Goal: Task Accomplishment & Management: Manage account settings

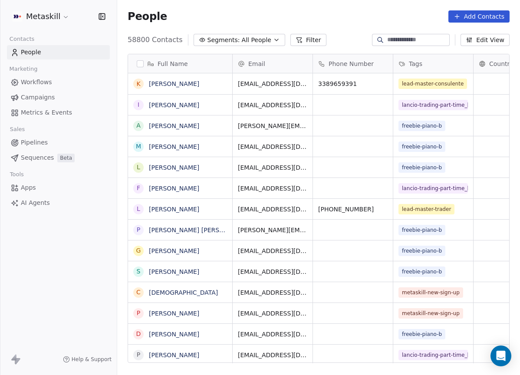
scroll to position [330, 403]
click at [45, 141] on span "Pipelines" at bounding box center [34, 142] width 27 height 9
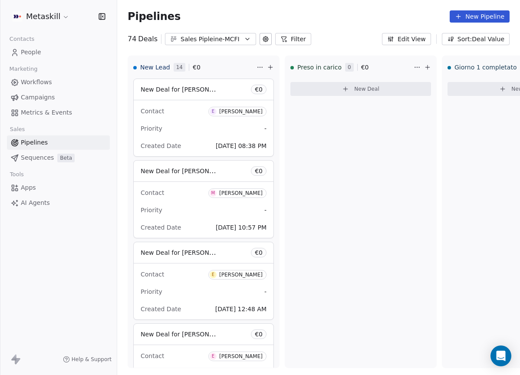
click at [202, 45] on button "Sales Pipleine-MCFI" at bounding box center [210, 39] width 91 height 12
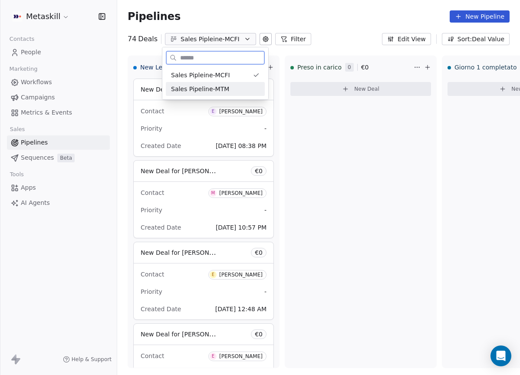
click at [219, 87] on span "Sales Pipeline-MTM" at bounding box center [200, 89] width 58 height 9
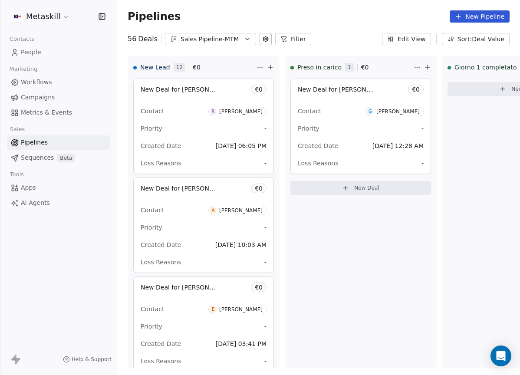
click at [218, 44] on button "Sales Pipeline-MTM" at bounding box center [210, 39] width 91 height 12
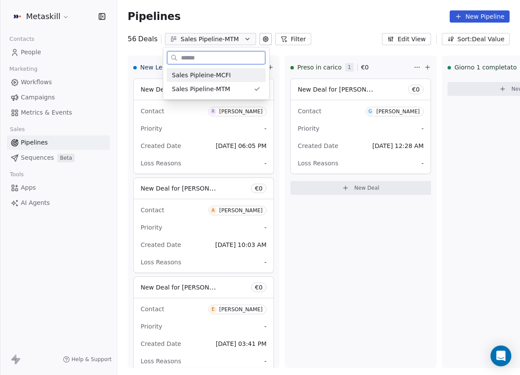
click at [219, 75] on span "Sales Pipleine-MCFI" at bounding box center [201, 75] width 59 height 9
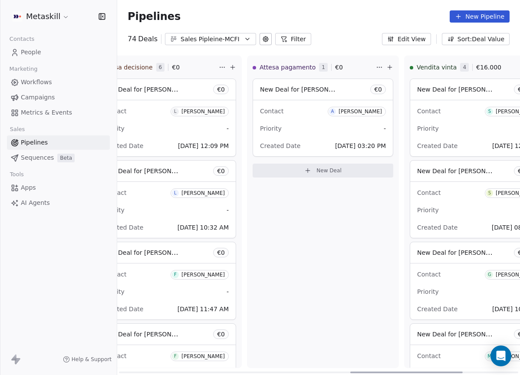
drag, startPoint x: 228, startPoint y: 370, endPoint x: 451, endPoint y: 293, distance: 236.4
click at [457, 371] on div at bounding box center [406, 372] width 112 height 2
click at [380, 112] on div "[PERSON_NAME]" at bounding box center [362, 111] width 43 height 6
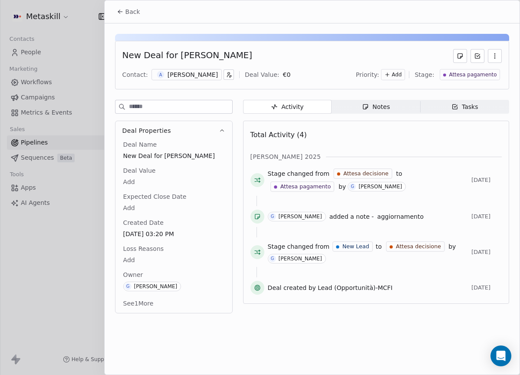
click at [199, 76] on div "[PERSON_NAME]" at bounding box center [192, 74] width 50 height 9
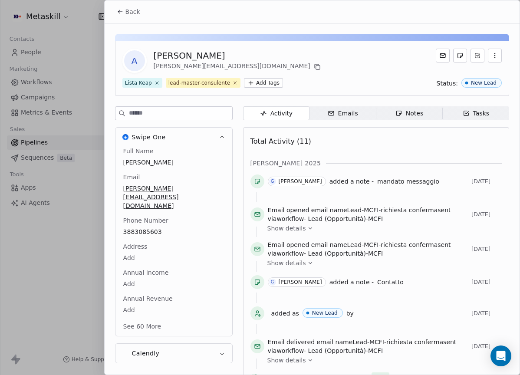
click at [395, 115] on span "Notes Notes" at bounding box center [409, 113] width 66 height 14
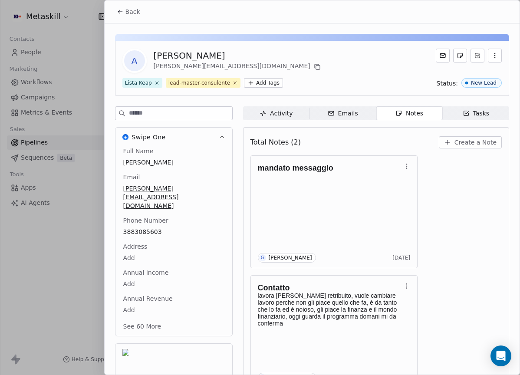
click at [127, 16] on span "Back" at bounding box center [132, 11] width 15 height 9
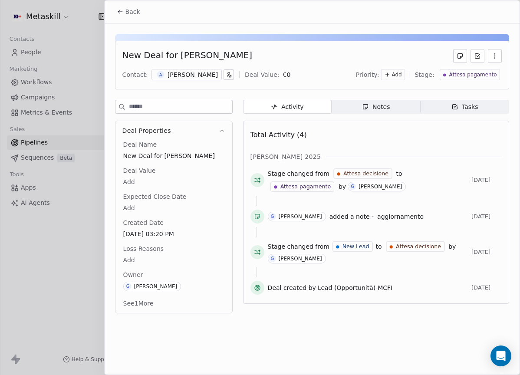
click at [408, 107] on span "Notes Notes" at bounding box center [375, 107] width 88 height 14
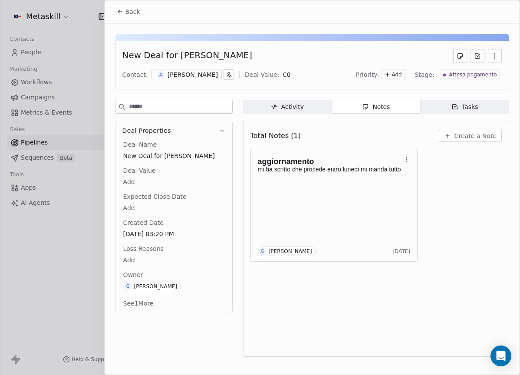
click at [198, 70] on div "[PERSON_NAME]" at bounding box center [192, 74] width 50 height 9
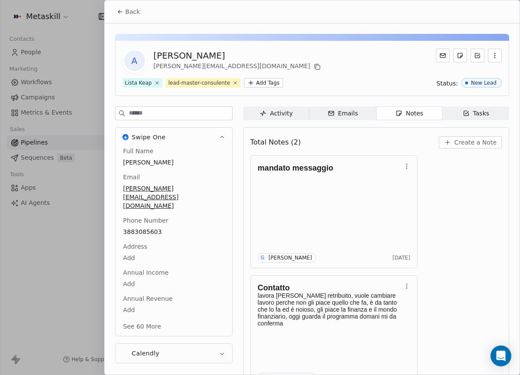
scroll to position [24, 0]
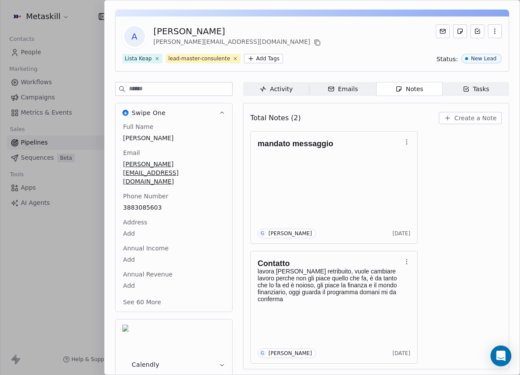
click at [455, 174] on div "mandato messaggio G Giulio Roselli 3 days ago Contatto lavora ed e bene retribu…" at bounding box center [375, 247] width 251 height 233
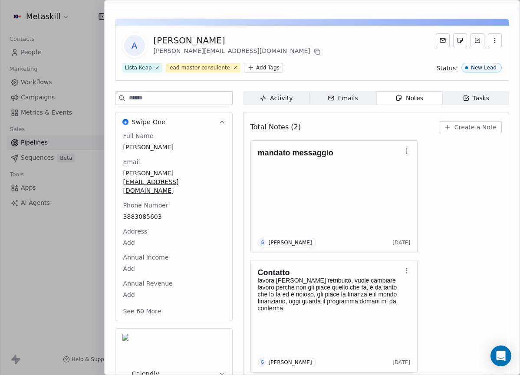
scroll to position [0, 0]
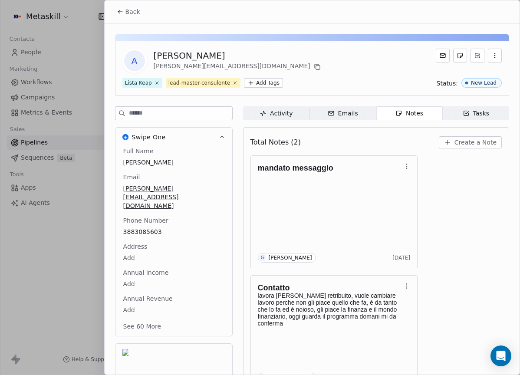
click at [131, 12] on span "Back" at bounding box center [132, 11] width 15 height 9
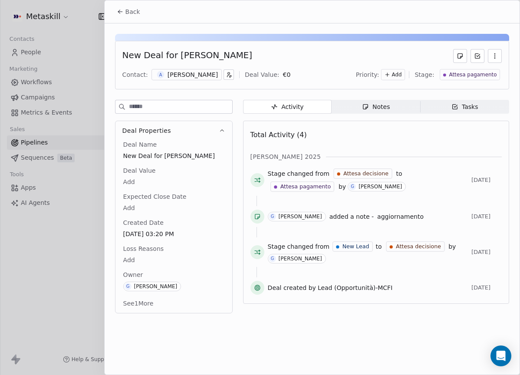
click at [132, 8] on span "Back" at bounding box center [132, 11] width 15 height 9
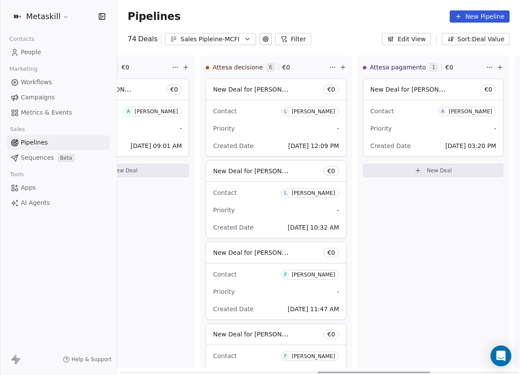
scroll to position [0, 711]
drag, startPoint x: 386, startPoint y: 371, endPoint x: 332, endPoint y: 271, distance: 113.5
click at [355, 371] on div at bounding box center [374, 372] width 112 height 2
click at [316, 112] on div "Lorenzo Delrio" at bounding box center [314, 111] width 43 height 6
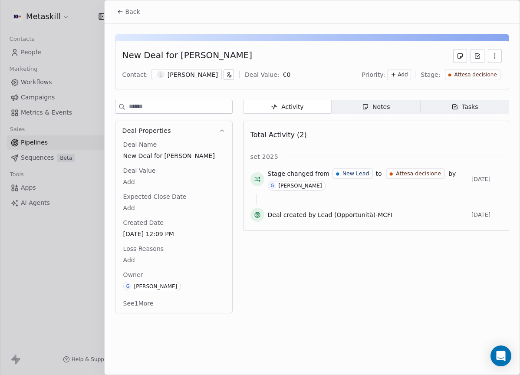
click at [197, 70] on div "Lorenzo Delrio" at bounding box center [192, 74] width 50 height 9
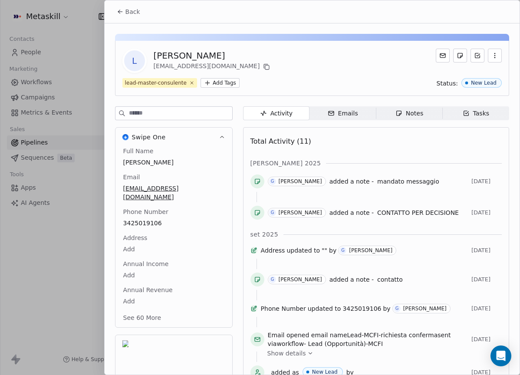
scroll to position [27, 0]
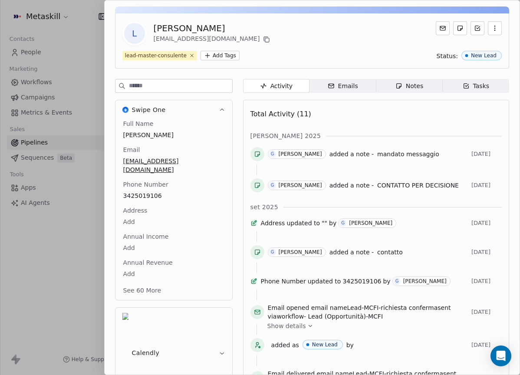
click at [377, 106] on div "Total Activity (11)" at bounding box center [375, 113] width 251 height 17
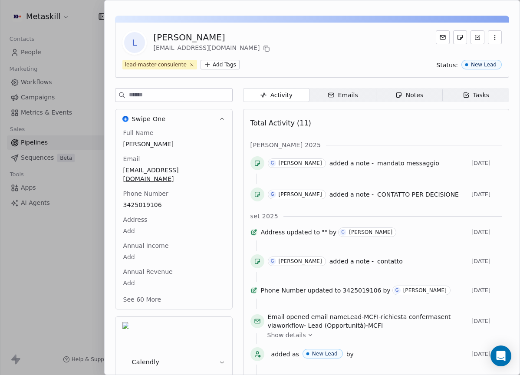
scroll to position [0, 0]
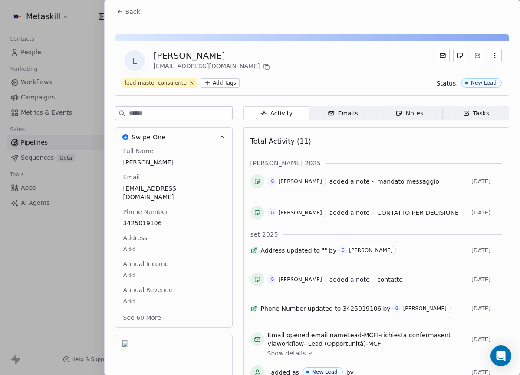
click at [411, 111] on div "Notes" at bounding box center [409, 113] width 28 height 9
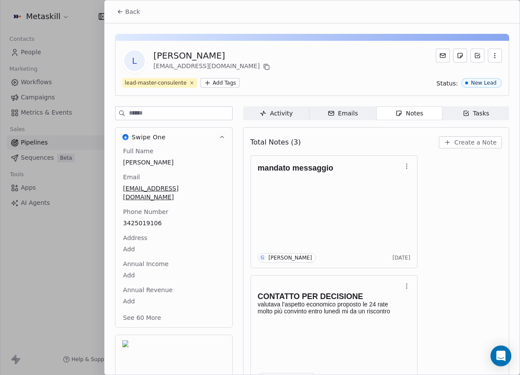
click at [285, 111] on div "Activity" at bounding box center [275, 113] width 33 height 9
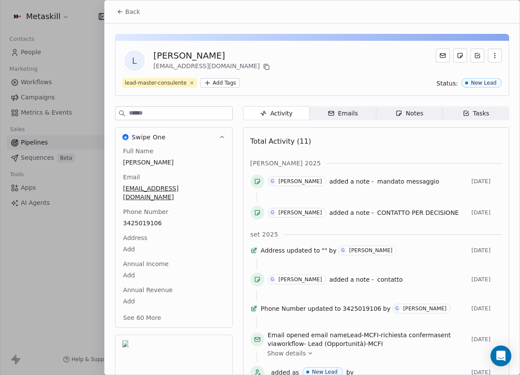
click at [400, 109] on div "Notes" at bounding box center [409, 113] width 28 height 9
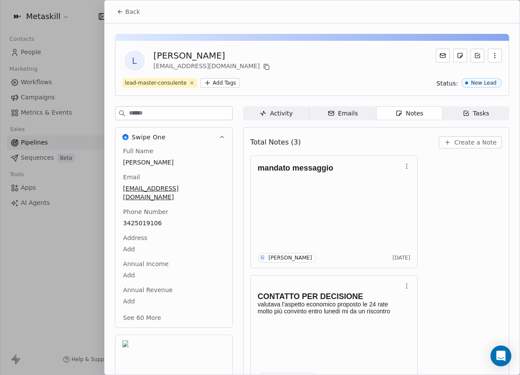
click at [143, 17] on button "Back" at bounding box center [128, 12] width 34 height 16
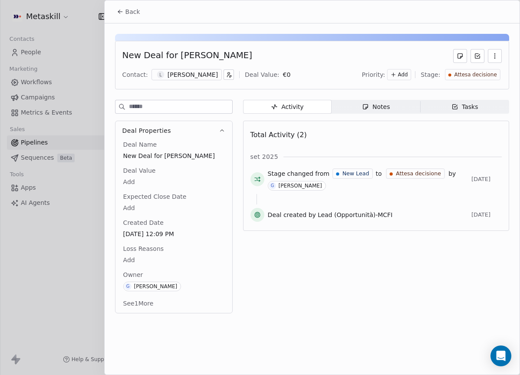
click at [394, 109] on span "Notes Notes" at bounding box center [375, 107] width 88 height 14
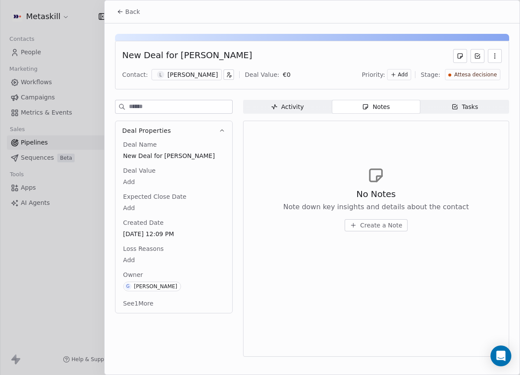
click at [394, 226] on span "Create a Note" at bounding box center [381, 225] width 42 height 9
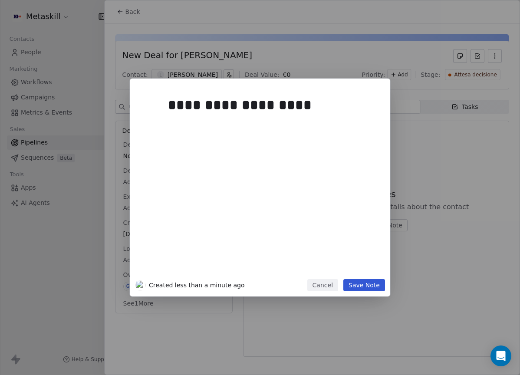
click at [364, 292] on div "**********" at bounding box center [260, 188] width 260 height 218
click at [368, 288] on button "Save Note" at bounding box center [364, 285] width 42 height 12
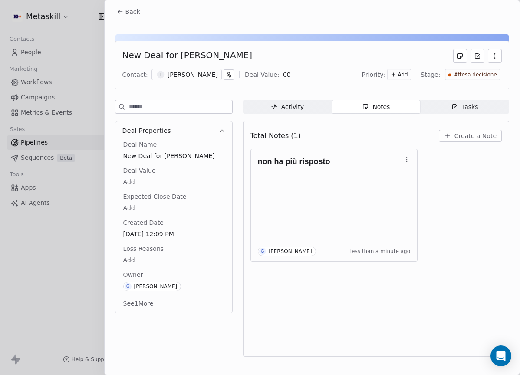
click at [488, 80] on div "Priority: Add Stage: Attesa decisione" at bounding box center [432, 74] width 140 height 13
click at [481, 69] on div "Attesa decisione" at bounding box center [472, 74] width 55 height 11
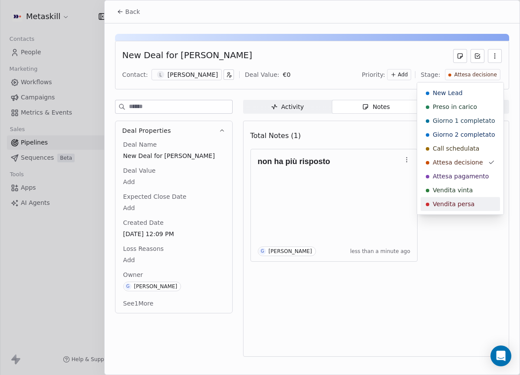
click at [466, 206] on span "Vendita persa" at bounding box center [453, 204] width 42 height 9
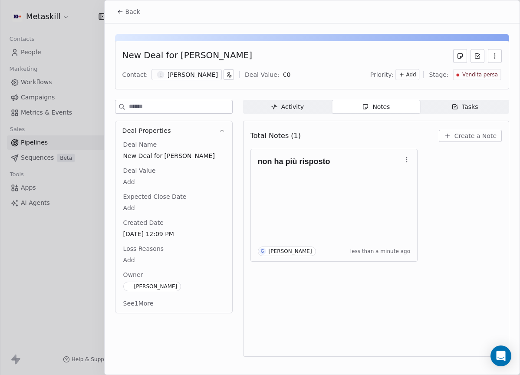
click at [142, 259] on body "Metaskill Contacts People Marketing Workflows Campaigns Metrics & Events Sales …" at bounding box center [260, 187] width 520 height 375
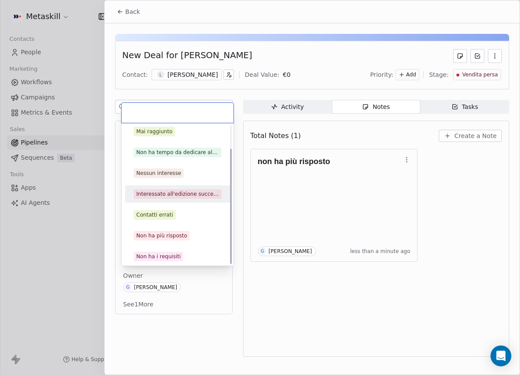
scroll to position [28, 0]
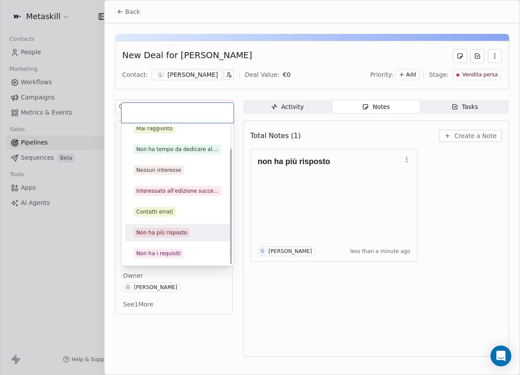
click at [172, 232] on div "Non ha più risposto" at bounding box center [161, 233] width 51 height 8
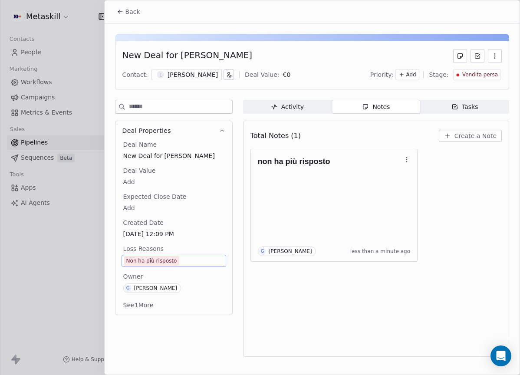
click at [128, 2] on div "Back" at bounding box center [312, 11] width 415 height 23
click at [134, 6] on button "Back" at bounding box center [128, 12] width 34 height 16
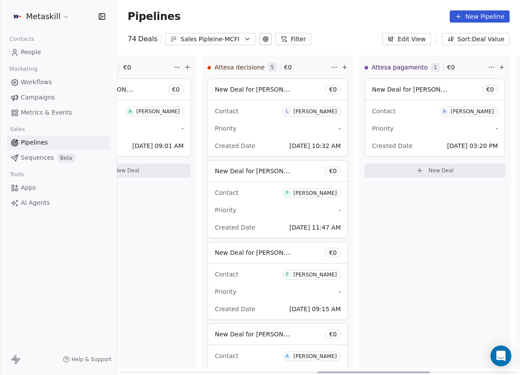
click at [310, 113] on div "Luca Lopriore" at bounding box center [314, 111] width 43 height 6
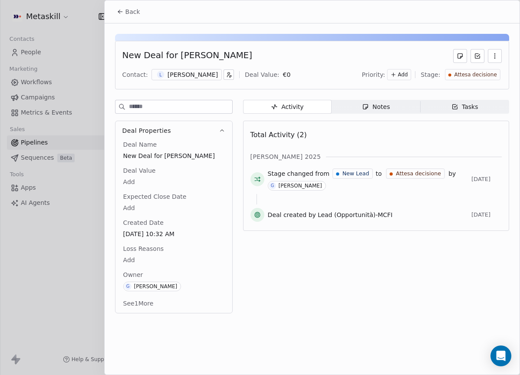
click at [389, 107] on div "Notes" at bounding box center [376, 106] width 28 height 9
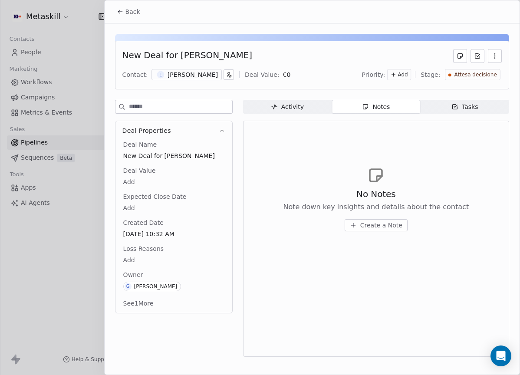
click at [198, 82] on div "New Deal for Luca Lopriore Contact: L Luca Lopriore Deal Value: € 0 Priority: A…" at bounding box center [312, 65] width 394 height 49
click at [193, 79] on div "L Luca Lopriore" at bounding box center [186, 74] width 70 height 11
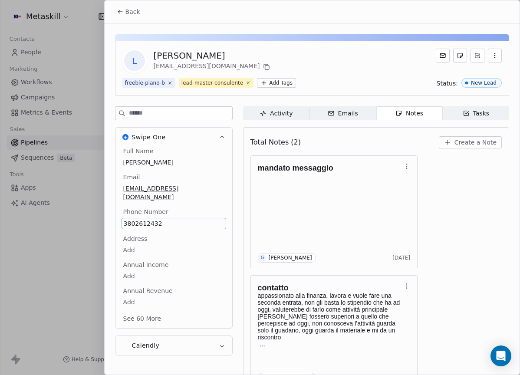
scroll to position [24, 0]
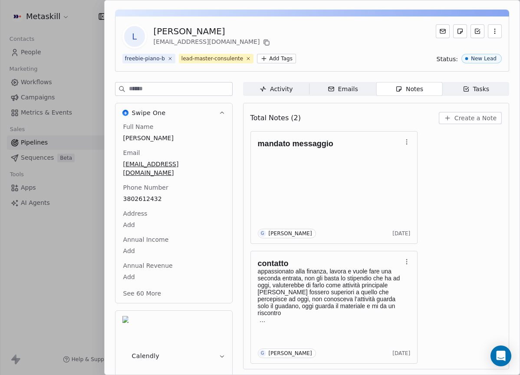
click at [466, 203] on div "mandato messaggio G Giulio Roselli 4 days ago contatto appassionato alla finanz…" at bounding box center [375, 247] width 251 height 233
click at [251, 28] on div "L Luca Lopriore luca.lopriore1997@gmail.com" at bounding box center [311, 36] width 379 height 24
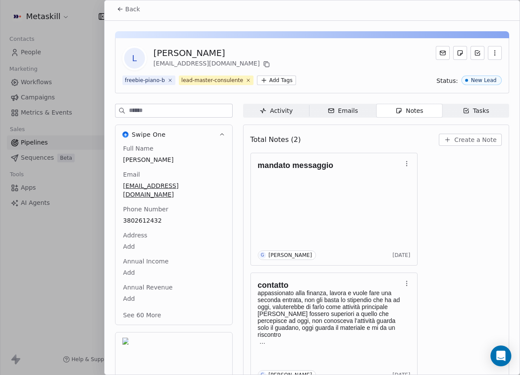
scroll to position [0, 0]
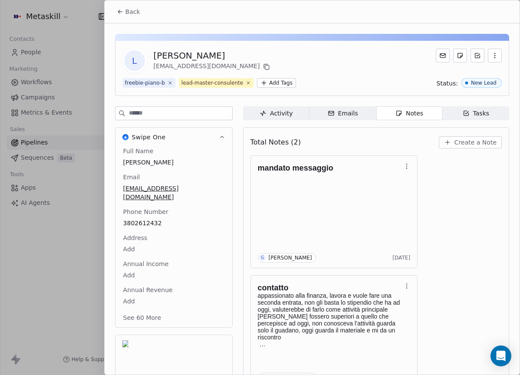
drag, startPoint x: 133, startPoint y: 17, endPoint x: 154, endPoint y: 24, distance: 22.4
click at [133, 17] on button "Back" at bounding box center [128, 12] width 34 height 16
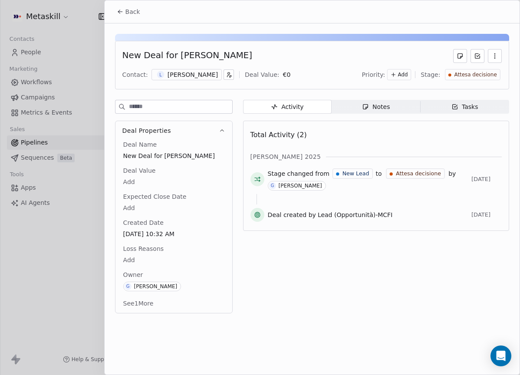
click at [338, 102] on span "Notes Notes" at bounding box center [375, 107] width 88 height 14
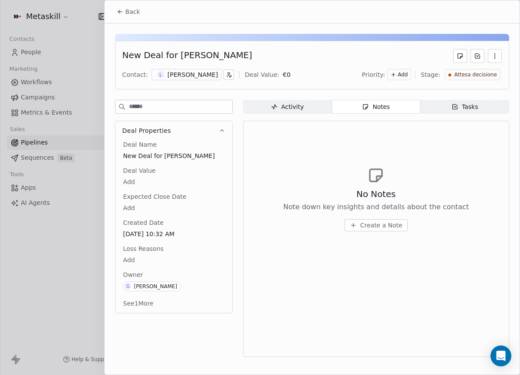
click at [269, 92] on div "New Deal for Luca Lopriore Contact: L Luca Lopriore Deal Value: € 0 Priority: A…" at bounding box center [312, 192] width 415 height 338
drag, startPoint x: 278, startPoint y: 105, endPoint x: 273, endPoint y: 103, distance: 5.9
click at [279, 105] on div "Activity" at bounding box center [287, 106] width 33 height 9
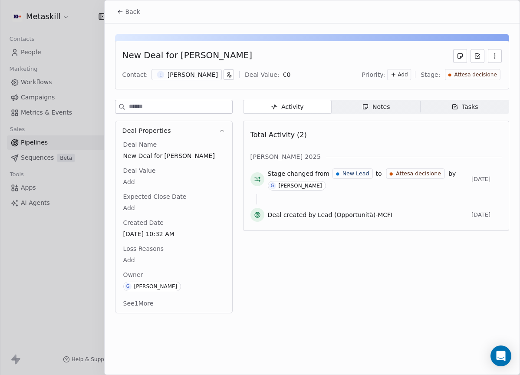
click at [131, 11] on span "Back" at bounding box center [132, 11] width 15 height 9
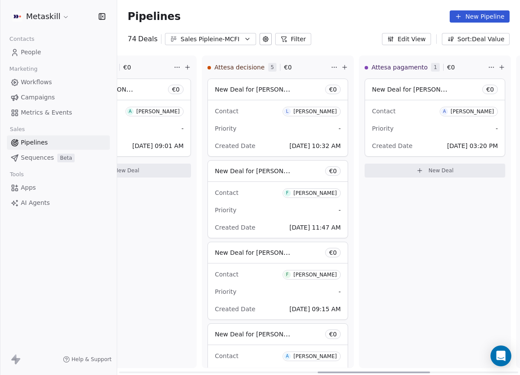
click at [322, 190] on div "Filippo Paolucci" at bounding box center [314, 193] width 43 height 6
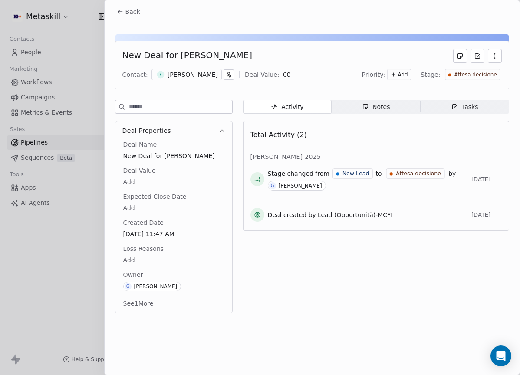
click at [206, 75] on div "Filippo Paolucci" at bounding box center [192, 74] width 50 height 9
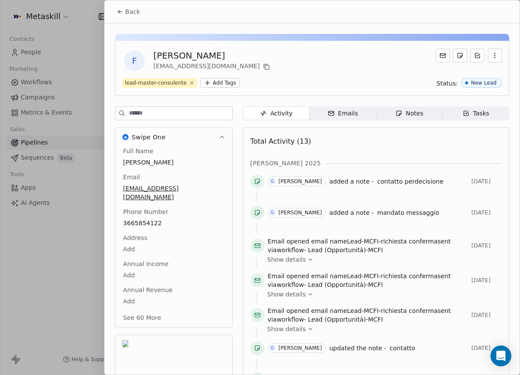
click at [363, 110] on span "Emails Emails" at bounding box center [342, 113] width 66 height 14
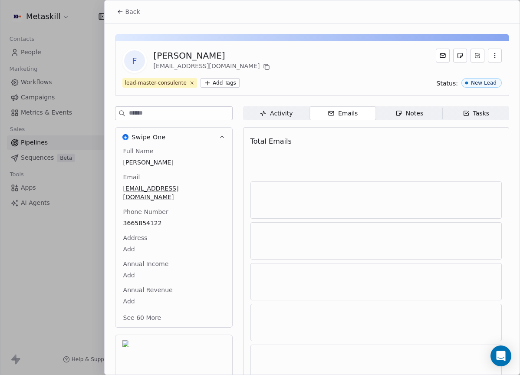
click at [396, 116] on icon "button" at bounding box center [398, 113] width 7 height 7
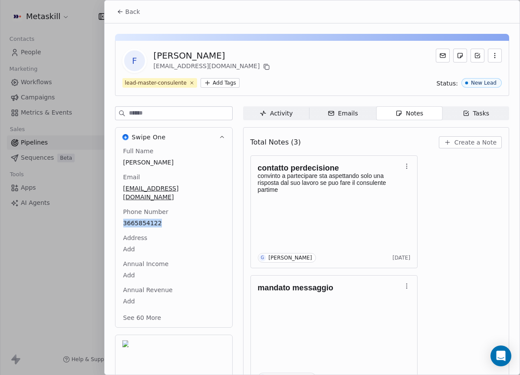
click at [141, 17] on button "Back" at bounding box center [128, 12] width 34 height 16
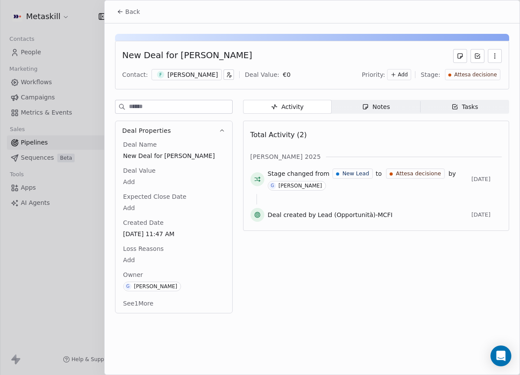
click at [130, 13] on span "Back" at bounding box center [132, 11] width 15 height 9
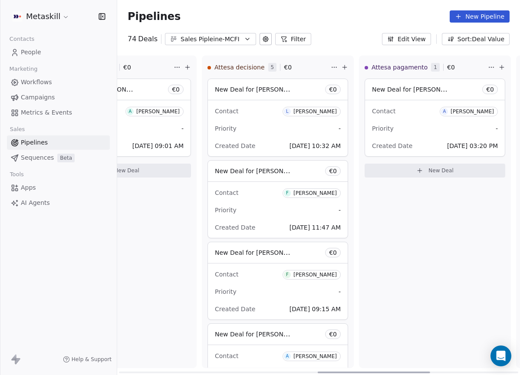
click at [318, 274] on div "Federico Iacovella" at bounding box center [314, 275] width 43 height 6
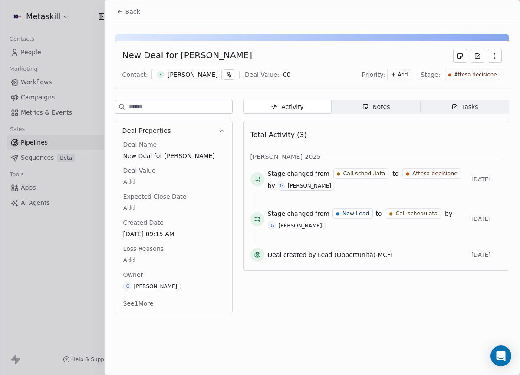
click at [199, 76] on div "Federico Iacovella" at bounding box center [192, 74] width 50 height 9
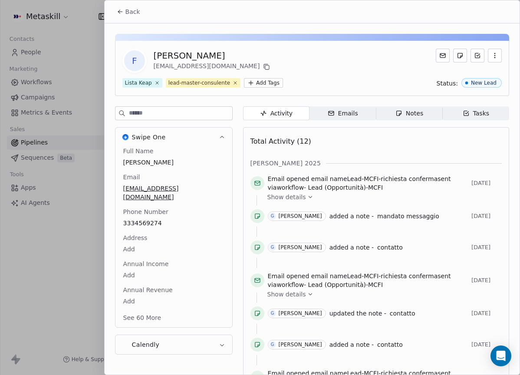
scroll to position [27, 0]
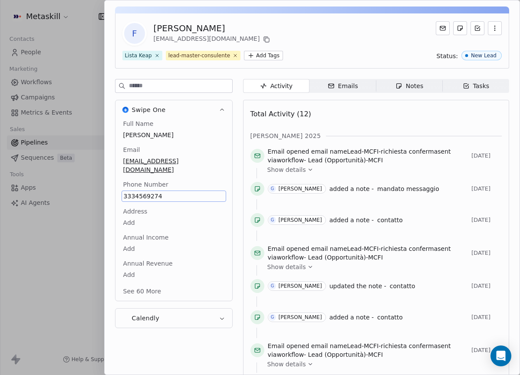
click at [398, 92] on div "Activity Activity Emails Emails Notes Notes Tasks Tasks Total Activity (12) ott…" at bounding box center [376, 301] width 266 height 445
drag, startPoint x: 404, startPoint y: 86, endPoint x: 409, endPoint y: 87, distance: 4.8
click at [404, 86] on div "Notes" at bounding box center [409, 86] width 28 height 9
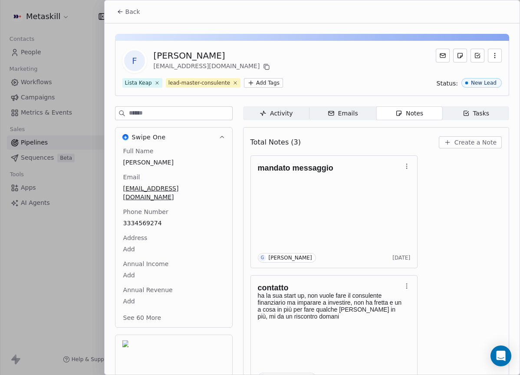
click at [118, 18] on button "Back" at bounding box center [128, 12] width 34 height 16
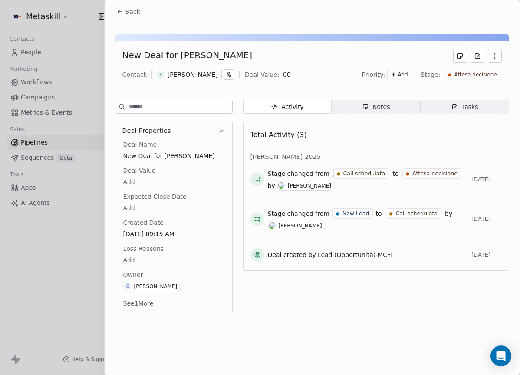
click at [413, 103] on span "Notes Notes" at bounding box center [375, 107] width 88 height 14
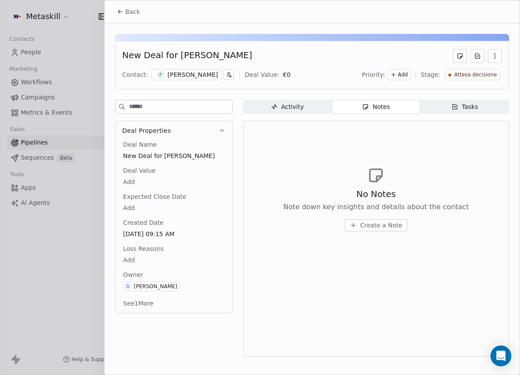
click at [131, 11] on span "Back" at bounding box center [132, 11] width 15 height 9
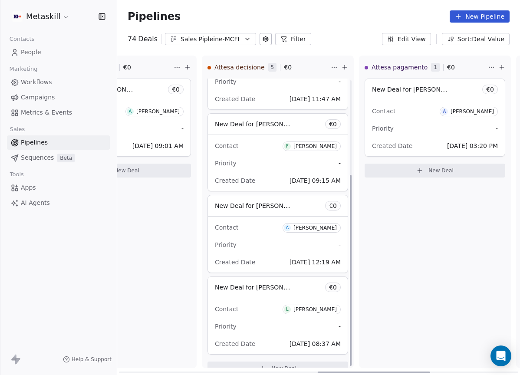
scroll to position [143, 0]
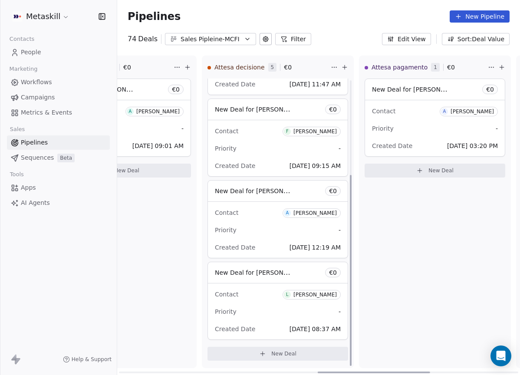
click at [316, 214] on div "Alessandro De noni" at bounding box center [314, 213] width 43 height 6
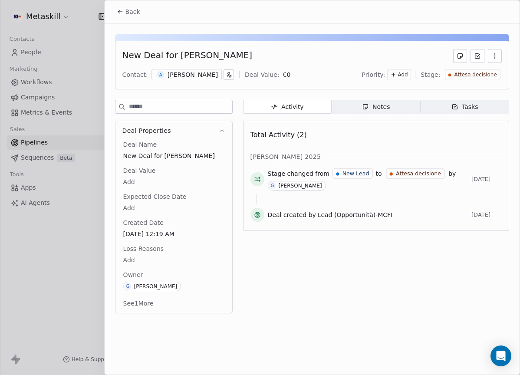
click at [218, 77] on div "Alessandro De noni" at bounding box center [192, 74] width 50 height 9
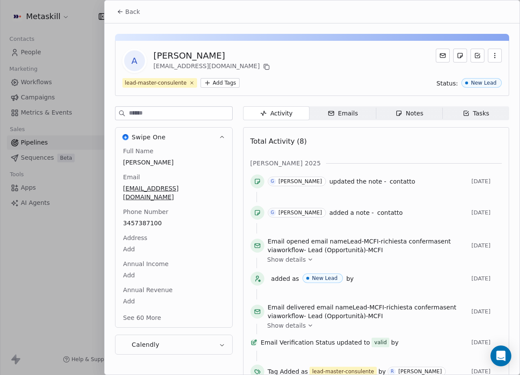
click at [416, 122] on div "Activity Activity Emails Emails Notes Notes Tasks Tasks Total Activity (8) ott …" at bounding box center [376, 262] width 266 height 312
drag, startPoint x: 419, startPoint y: 117, endPoint x: 413, endPoint y: 121, distance: 7.1
click at [418, 117] on div "Notes" at bounding box center [409, 113] width 28 height 9
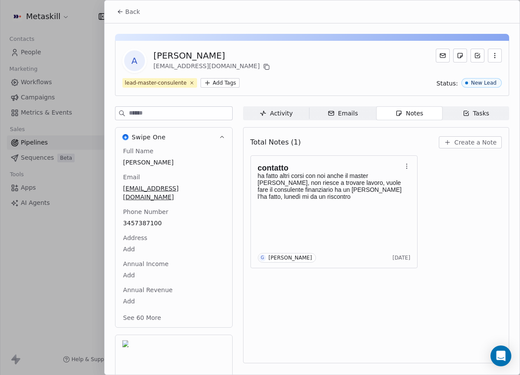
click at [123, 2] on div "Back" at bounding box center [312, 11] width 415 height 23
click at [129, 14] on span "Back" at bounding box center [132, 11] width 15 height 9
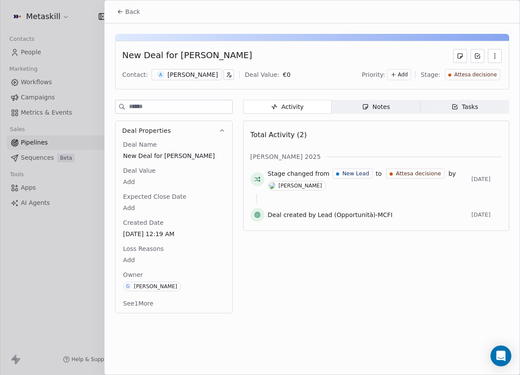
click at [381, 106] on div "Notes" at bounding box center [376, 106] width 28 height 9
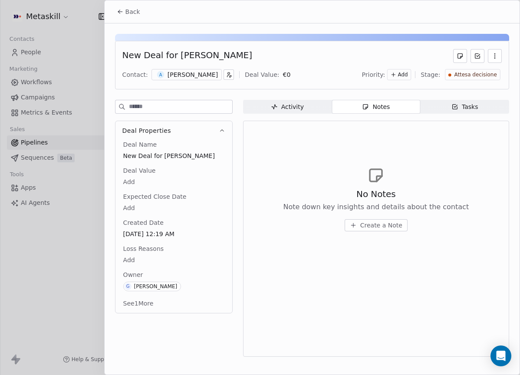
click at [401, 219] on button "Create a Note" at bounding box center [375, 225] width 63 height 12
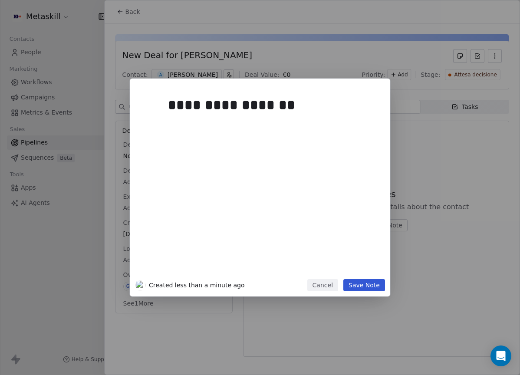
click at [366, 285] on button "Save Note" at bounding box center [364, 285] width 42 height 12
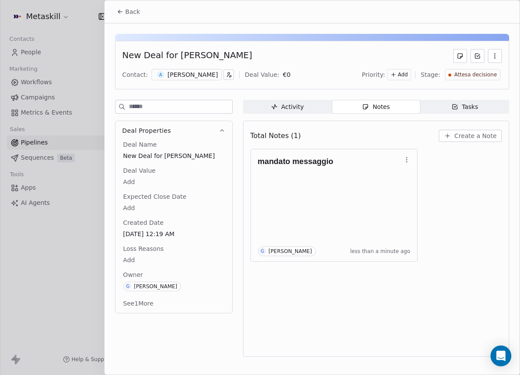
click at [124, 13] on button "Back" at bounding box center [128, 12] width 34 height 16
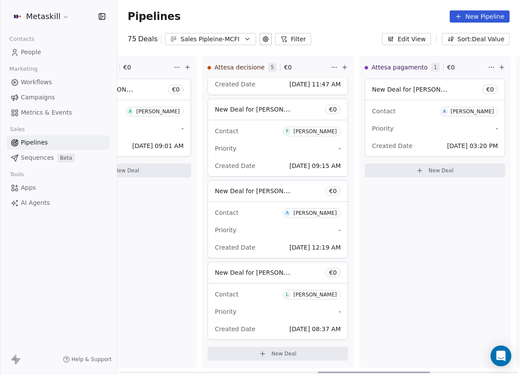
click at [324, 295] on div "Luca Conte" at bounding box center [314, 295] width 43 height 6
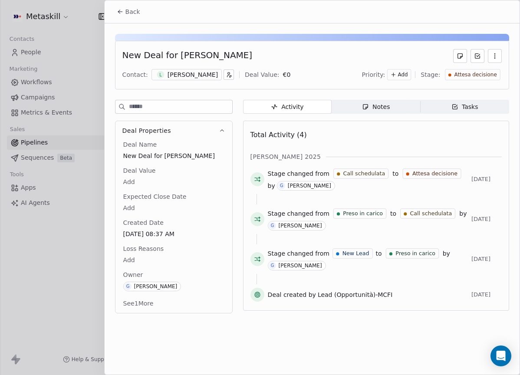
click at [183, 78] on div "Luca Conte" at bounding box center [192, 74] width 50 height 9
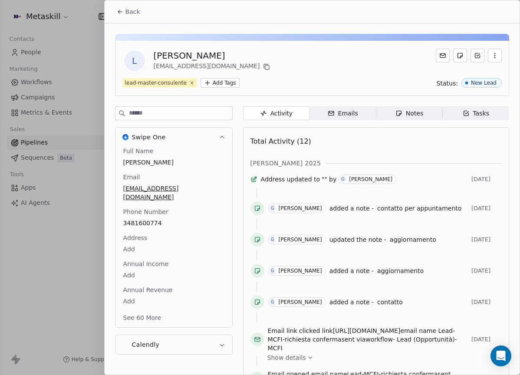
click at [429, 120] on div "Activity Activity Emails Emails Notes Notes Tasks Tasks Total Activity (12) ott…" at bounding box center [376, 328] width 266 height 445
click at [427, 116] on span "Notes Notes" at bounding box center [409, 113] width 66 height 14
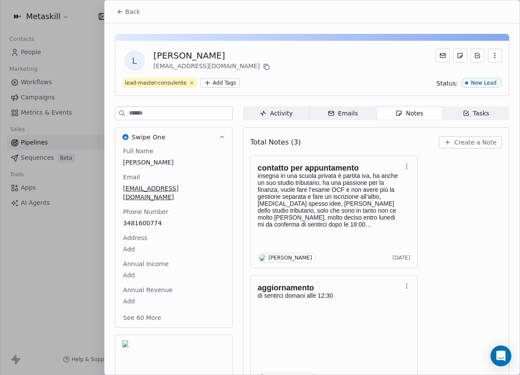
click at [138, 6] on button "Back" at bounding box center [128, 12] width 34 height 16
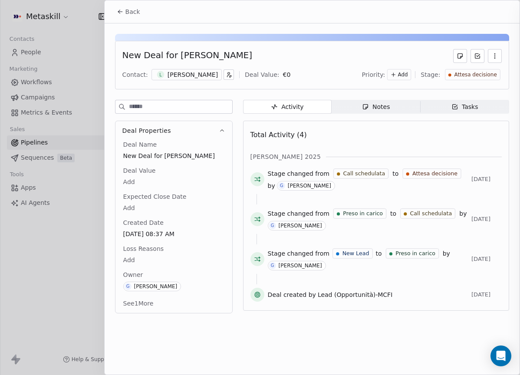
click at [130, 10] on span "Back" at bounding box center [132, 11] width 15 height 9
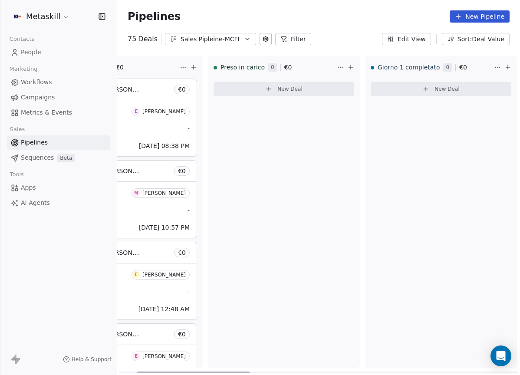
scroll to position [0, 37]
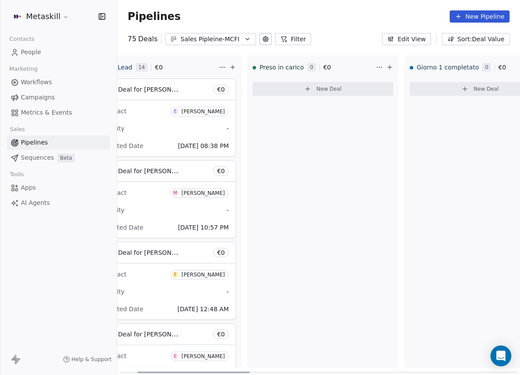
drag, startPoint x: 344, startPoint y: 371, endPoint x: 214, endPoint y: 238, distance: 186.5
click at [157, 371] on div at bounding box center [193, 372] width 112 height 2
click at [228, 36] on div "Sales Pipleine-MCFI" at bounding box center [210, 39] width 60 height 9
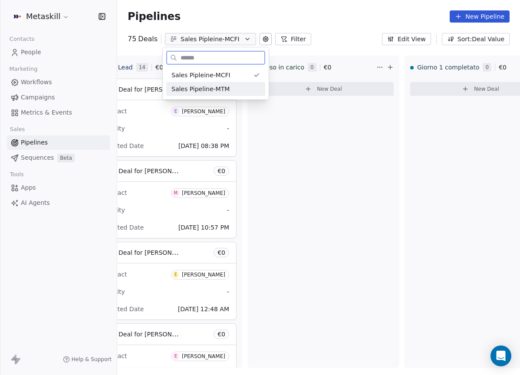
click at [233, 88] on div "Sales Pipeline-MTM" at bounding box center [215, 89] width 88 height 9
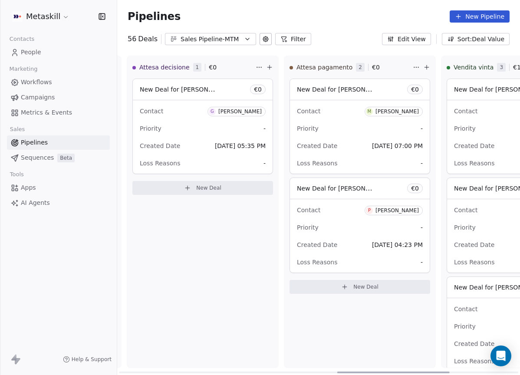
scroll to position [0, 786]
drag, startPoint x: 223, startPoint y: 372, endPoint x: 443, endPoint y: 321, distance: 225.5
click at [443, 371] on div at bounding box center [394, 372] width 112 height 2
click at [409, 114] on div "[PERSON_NAME]" at bounding box center [396, 111] width 43 height 6
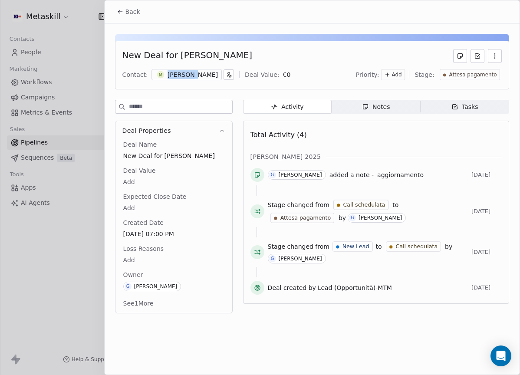
click at [193, 70] on div "M Matteo Cucchi" at bounding box center [186, 74] width 70 height 11
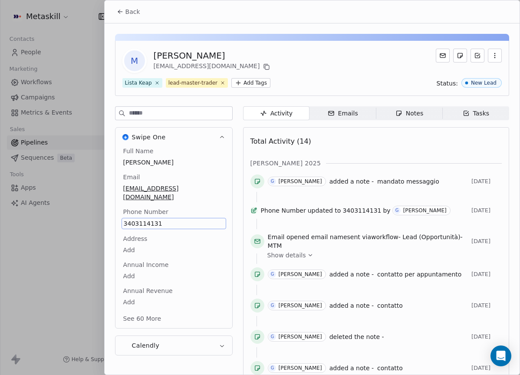
scroll to position [27, 0]
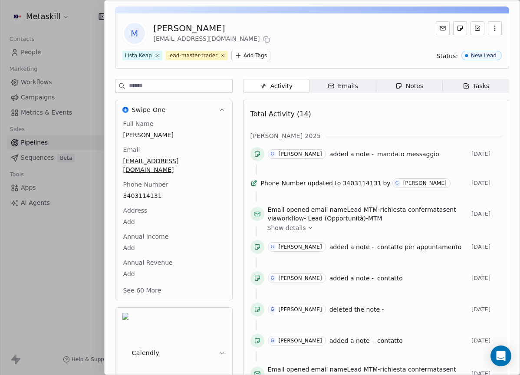
click at [263, 28] on div "M Matteo Cucchi matteo.cucchi3@gmail.com" at bounding box center [311, 33] width 379 height 24
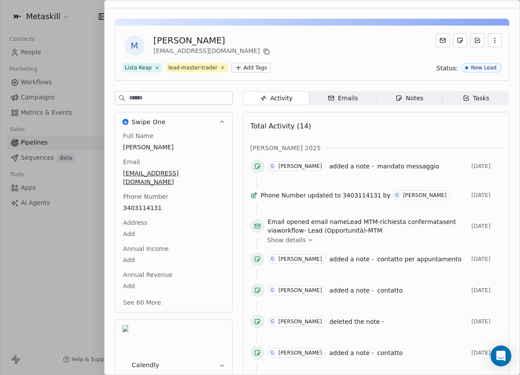
scroll to position [0, 0]
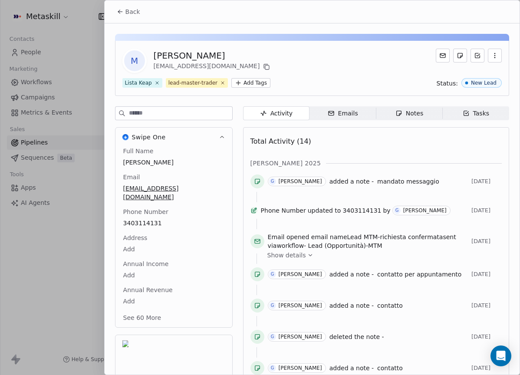
click at [124, 19] on button "Back" at bounding box center [128, 12] width 34 height 16
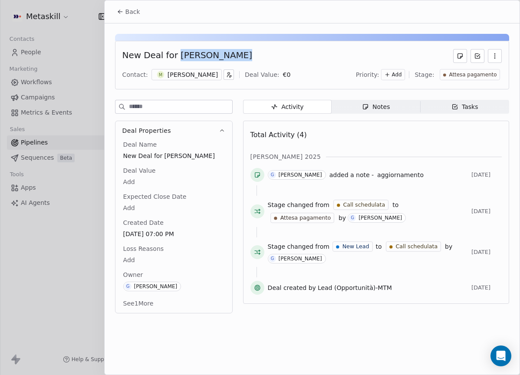
drag, startPoint x: 175, startPoint y: 53, endPoint x: 233, endPoint y: 54, distance: 57.3
click at [233, 54] on div "New Deal for [PERSON_NAME]" at bounding box center [311, 56] width 379 height 14
copy div "[PERSON_NAME]"
click at [304, 46] on div "New Deal for Matteo Cucchi Contact: M Matteo Cucchi Deal Value: € 0 Priority: A…" at bounding box center [312, 65] width 394 height 49
click at [125, 9] on span "Back" at bounding box center [132, 11] width 15 height 9
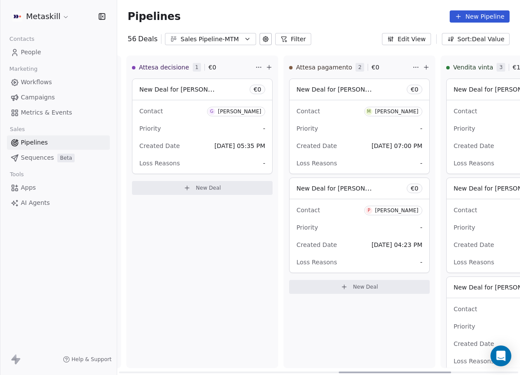
click at [410, 210] on div "[PERSON_NAME]" at bounding box center [396, 210] width 43 height 6
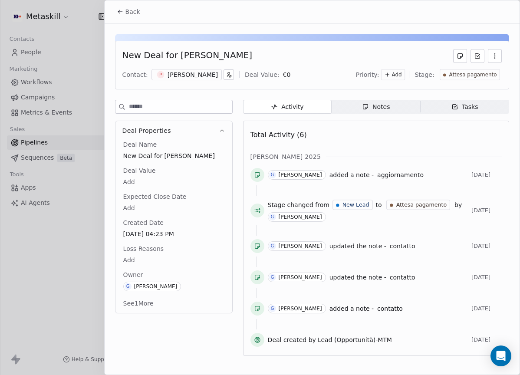
click at [216, 73] on div "[PERSON_NAME]" at bounding box center [192, 74] width 50 height 9
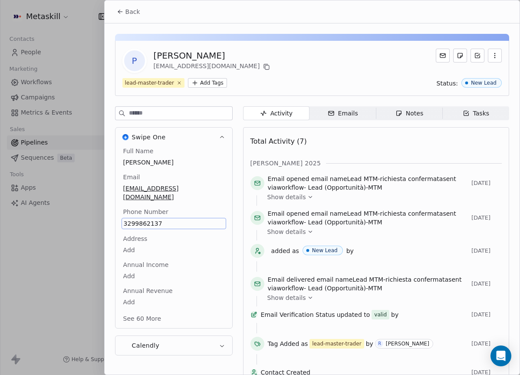
scroll to position [26, 0]
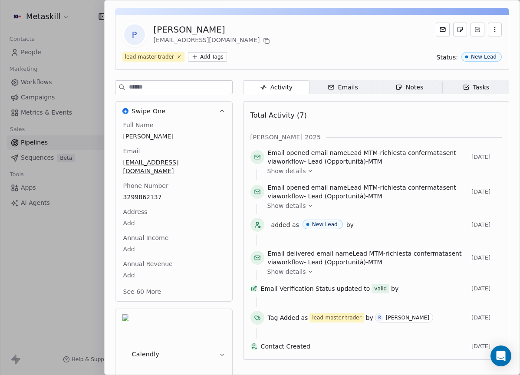
click at [366, 38] on div "P Pasquale daniele Zarattini zarattinidaniele@gmail.com" at bounding box center [311, 35] width 379 height 24
click at [391, 89] on span "Notes Notes" at bounding box center [409, 87] width 66 height 14
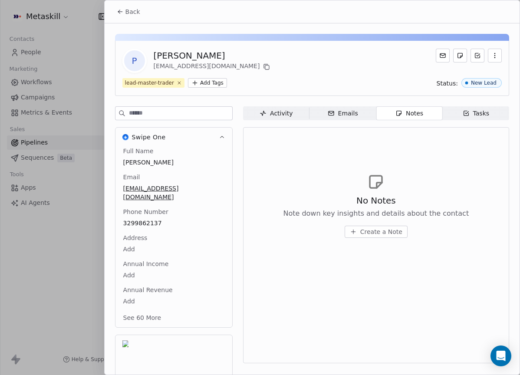
click at [121, 5] on button "Back" at bounding box center [128, 12] width 34 height 16
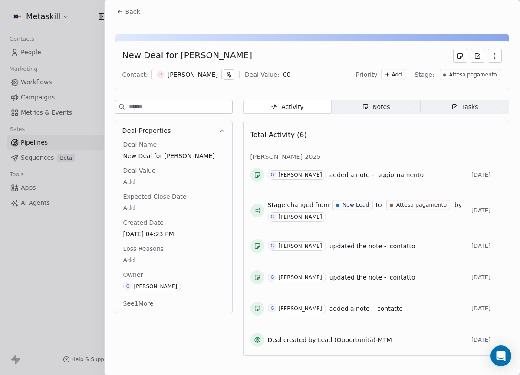
click at [121, 14] on icon at bounding box center [120, 11] width 7 height 7
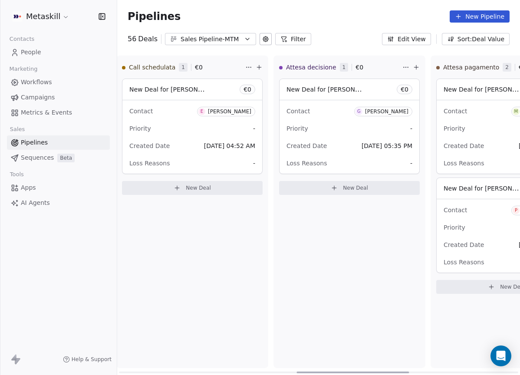
scroll to position [0, 644]
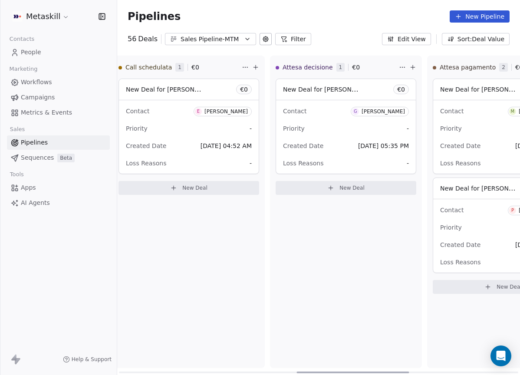
drag, startPoint x: 402, startPoint y: 372, endPoint x: 359, endPoint y: 344, distance: 51.6
click at [364, 371] on div at bounding box center [352, 372] width 112 height 2
click at [368, 114] on div "[PERSON_NAME]" at bounding box center [381, 111] width 43 height 6
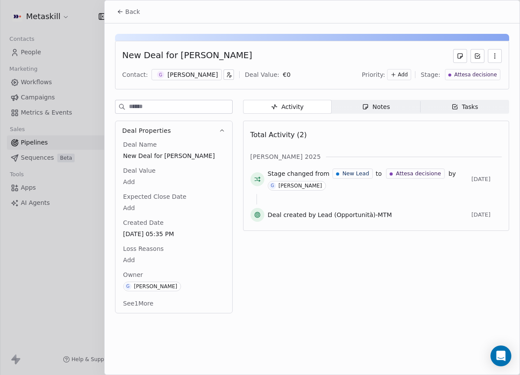
click at [378, 108] on div "Notes" at bounding box center [376, 106] width 28 height 9
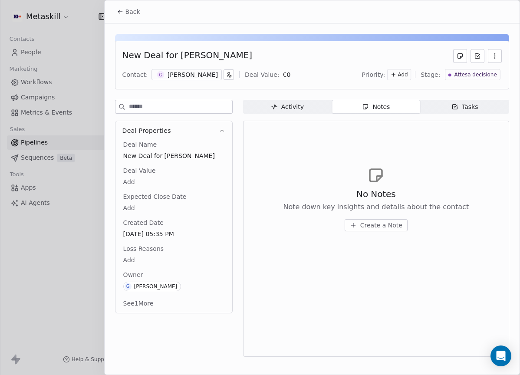
click at [184, 74] on div "[PERSON_NAME]" at bounding box center [192, 74] width 50 height 9
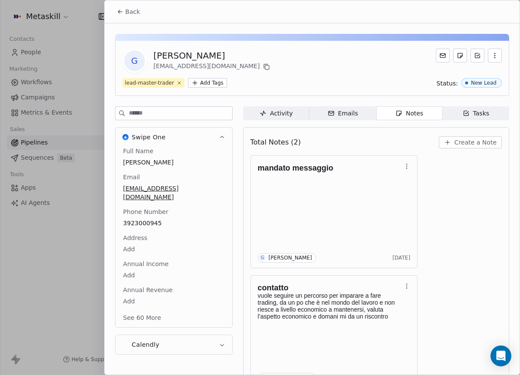
scroll to position [24, 0]
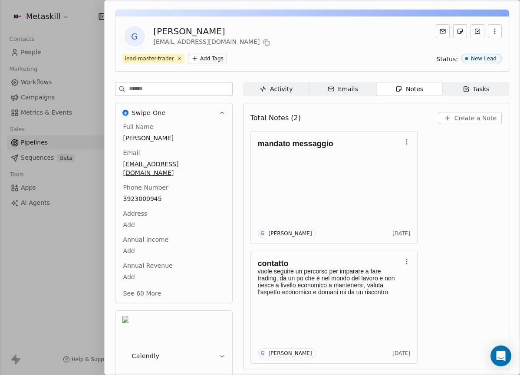
drag, startPoint x: 453, startPoint y: 213, endPoint x: 446, endPoint y: 199, distance: 16.1
click at [453, 213] on div "mandato messaggio G Giulio Roselli 3 days ago contatto vuole seguire un percors…" at bounding box center [375, 247] width 251 height 233
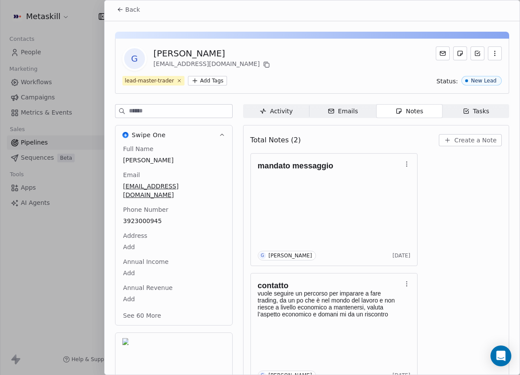
scroll to position [0, 0]
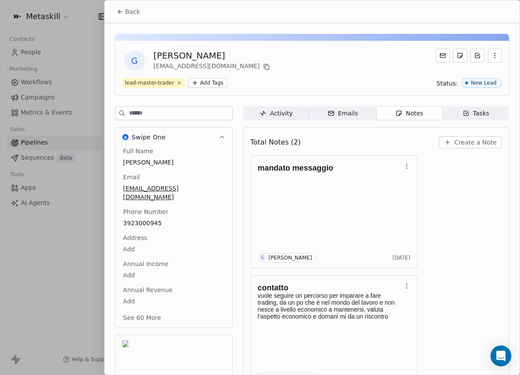
click at [136, 6] on button "Back" at bounding box center [128, 12] width 34 height 16
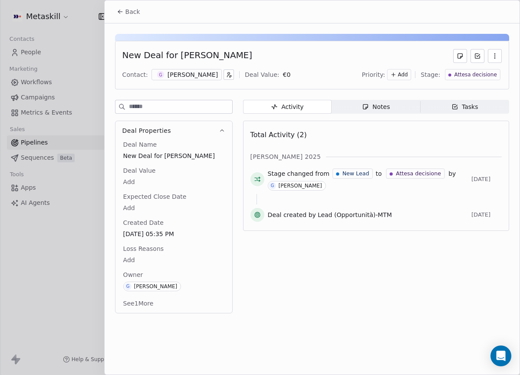
click at [123, 16] on button "Back" at bounding box center [128, 12] width 34 height 16
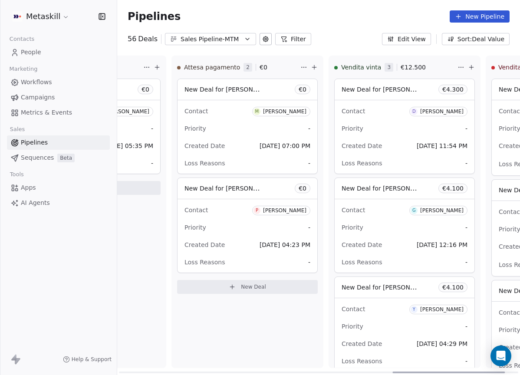
drag, startPoint x: 306, startPoint y: 372, endPoint x: 327, endPoint y: 372, distance: 20.4
click at [392, 373] on div at bounding box center [448, 372] width 112 height 2
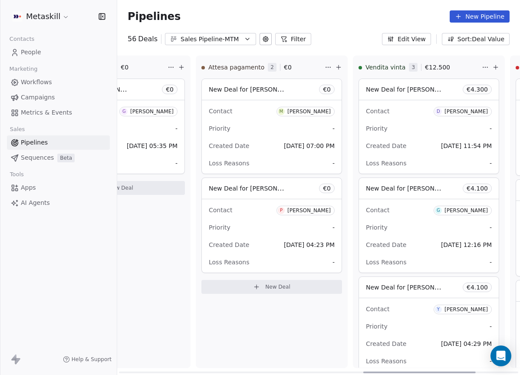
click at [226, 363] on div "Attesa pagamento 2 € 0 New Deal for Matteo Cucchi € 0 Contact M Matteo Cucchi P…" at bounding box center [272, 212] width 152 height 312
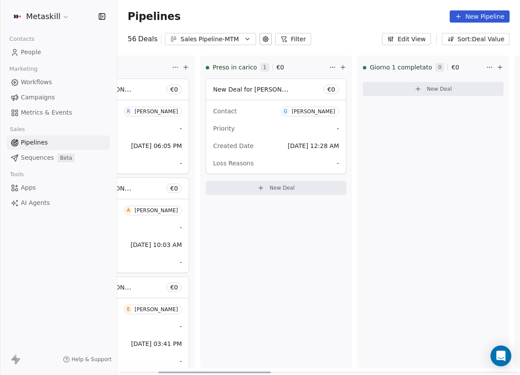
scroll to position [0, 0]
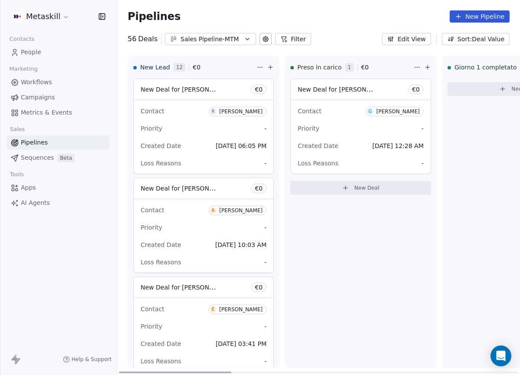
drag, startPoint x: 369, startPoint y: 372, endPoint x: 94, endPoint y: 343, distance: 276.6
click at [119, 371] on div at bounding box center [175, 372] width 112 height 2
click at [248, 38] on icon "button" at bounding box center [247, 39] width 7 height 7
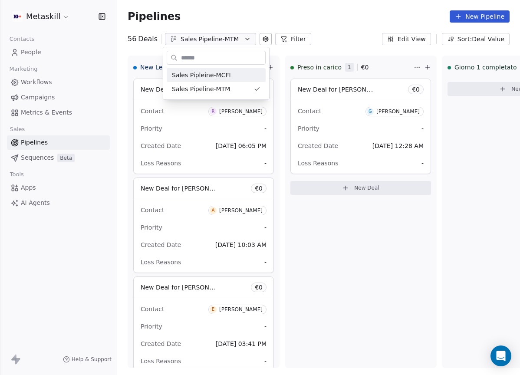
click at [320, 41] on html "Metaskill Contacts People Marketing Workflows Campaigns Metrics & Events Sales …" at bounding box center [260, 187] width 520 height 375
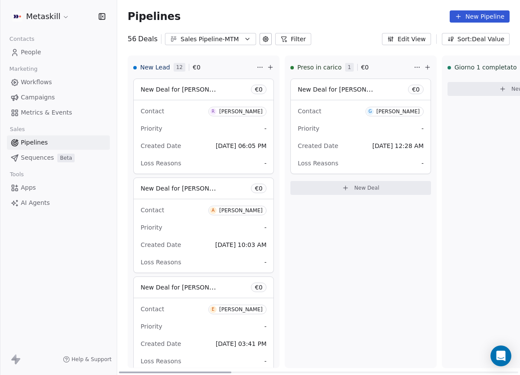
click at [409, 108] on div "[PERSON_NAME]" at bounding box center [397, 111] width 43 height 6
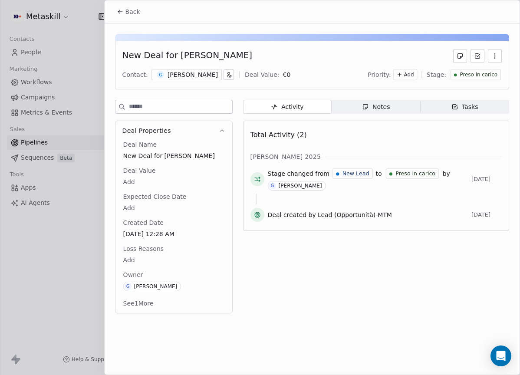
click at [463, 73] on span "Preso in carico" at bounding box center [478, 74] width 38 height 7
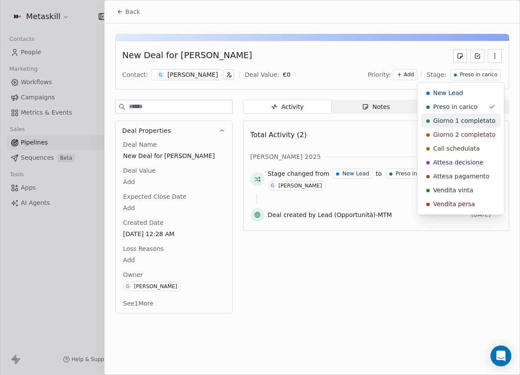
click at [475, 121] on span "Giorno 1 completato" at bounding box center [464, 120] width 62 height 9
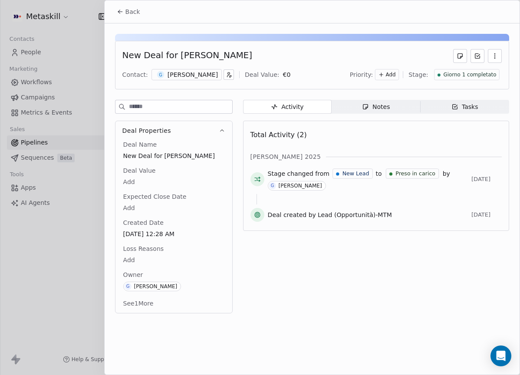
click at [132, 18] on button "Back" at bounding box center [128, 12] width 34 height 16
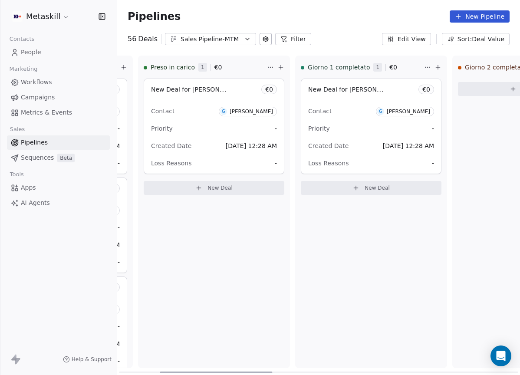
scroll to position [0, 147]
drag, startPoint x: 227, startPoint y: 370, endPoint x: 268, endPoint y: 367, distance: 40.9
click at [268, 371] on div at bounding box center [216, 372] width 112 height 2
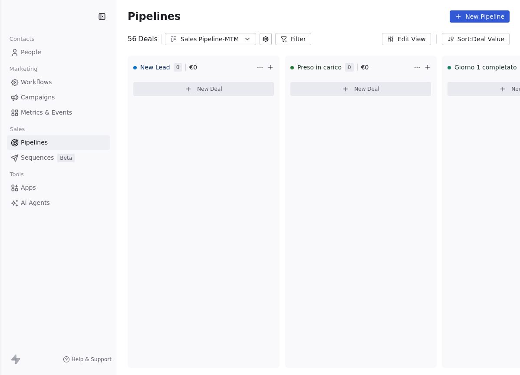
click at [240, 43] on button "Sales Pipeline-MTM" at bounding box center [210, 39] width 91 height 12
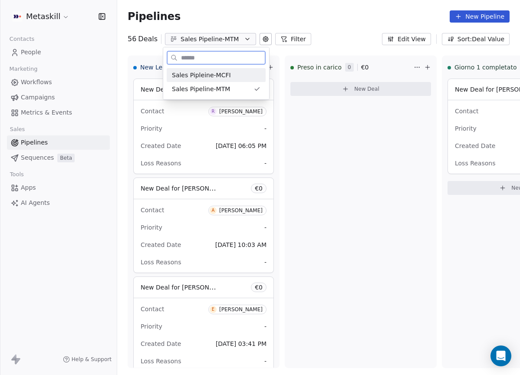
click at [233, 75] on div "Sales Pipleine-MCFI" at bounding box center [216, 75] width 88 height 9
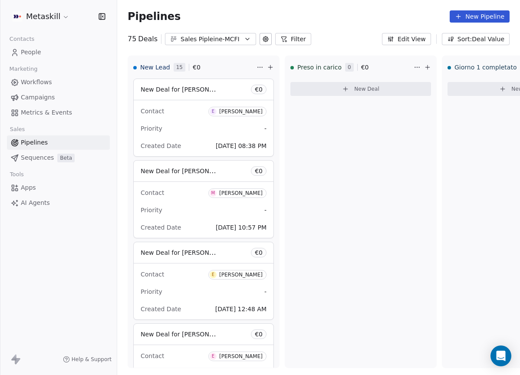
click at [233, 43] on div "Sales Pipleine-MCFI" at bounding box center [210, 39] width 60 height 9
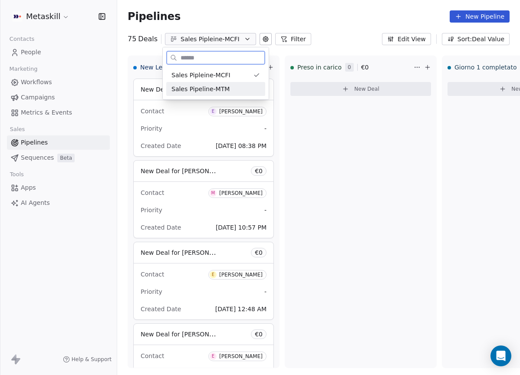
click at [245, 87] on div "Sales Pipeline-MTM" at bounding box center [215, 89] width 88 height 9
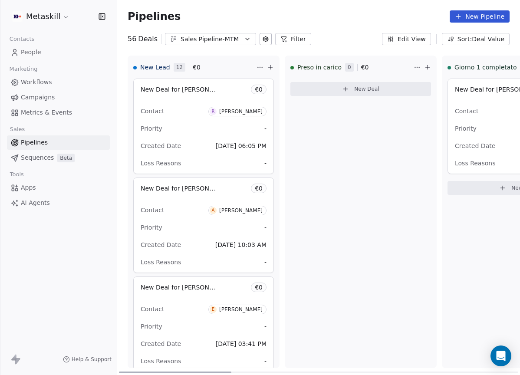
click at [457, 133] on span "Priority" at bounding box center [466, 128] width 22 height 10
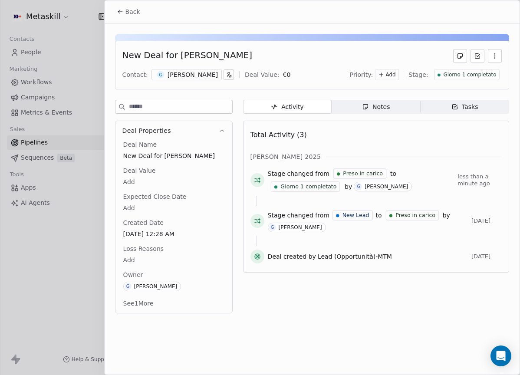
click at [181, 75] on div "[PERSON_NAME]" at bounding box center [192, 74] width 50 height 9
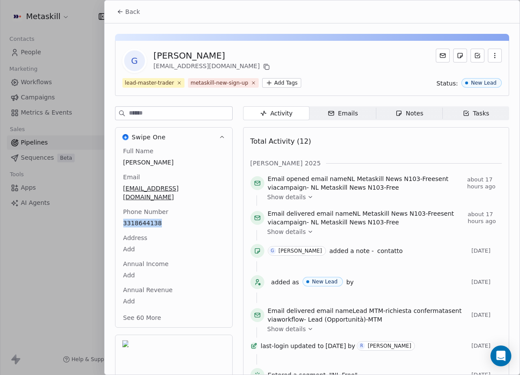
click at [123, 9] on icon at bounding box center [120, 11] width 7 height 7
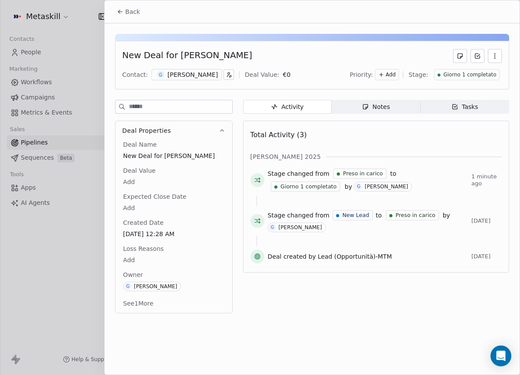
click at [129, 12] on span "Back" at bounding box center [132, 11] width 15 height 9
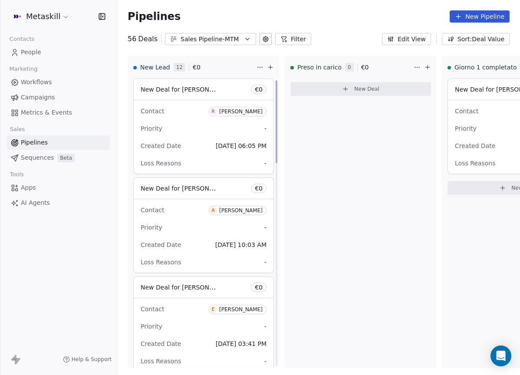
click at [238, 40] on button "Sales Pipeline-MTM" at bounding box center [210, 39] width 91 height 12
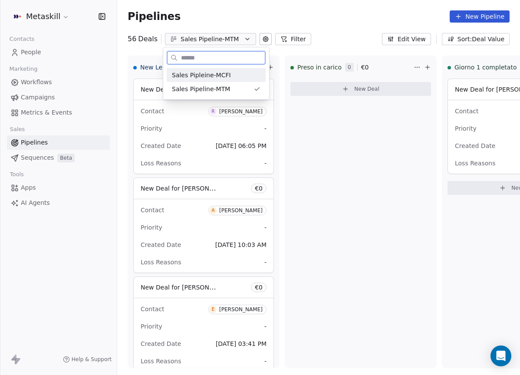
click at [241, 75] on div "Sales Pipleine-MCFI" at bounding box center [216, 75] width 88 height 9
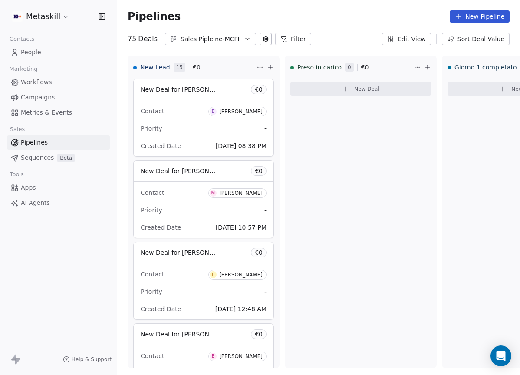
click at [227, 43] on div "Sales Pipleine-MCFI" at bounding box center [210, 39] width 60 height 9
click at [242, 16] on html "Metaskill Contacts People Marketing Workflows Campaigns Metrics & Events Sales …" at bounding box center [260, 187] width 520 height 375
click at [244, 40] on icon "button" at bounding box center [247, 39] width 7 height 7
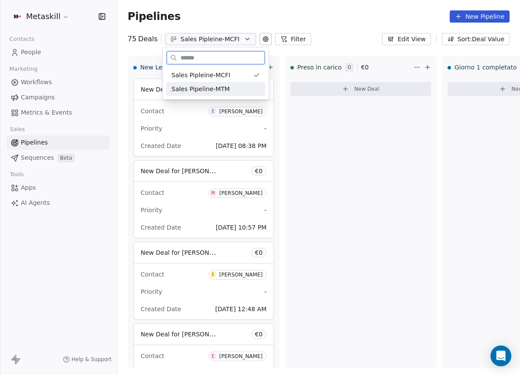
click at [224, 94] on div "Sales Pipeline-MTM" at bounding box center [215, 89] width 99 height 14
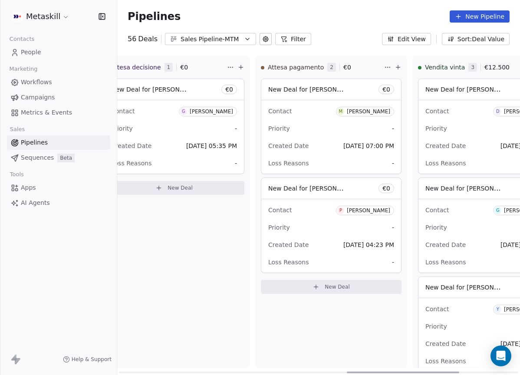
drag, startPoint x: 236, startPoint y: 371, endPoint x: 448, endPoint y: 337, distance: 214.3
click at [448, 371] on div at bounding box center [403, 372] width 112 height 2
drag, startPoint x: 245, startPoint y: 39, endPoint x: 247, endPoint y: 45, distance: 5.6
click at [246, 40] on icon "button" at bounding box center [247, 39] width 7 height 7
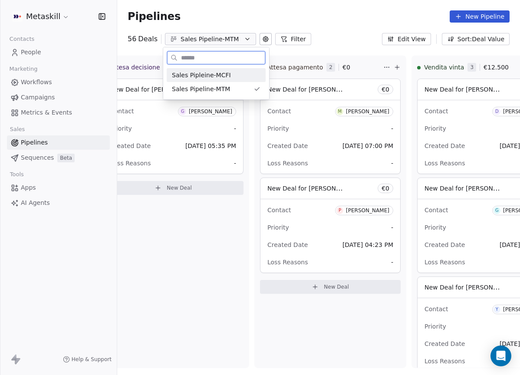
click at [242, 75] on div "Sales Pipleine-MCFI" at bounding box center [216, 75] width 88 height 9
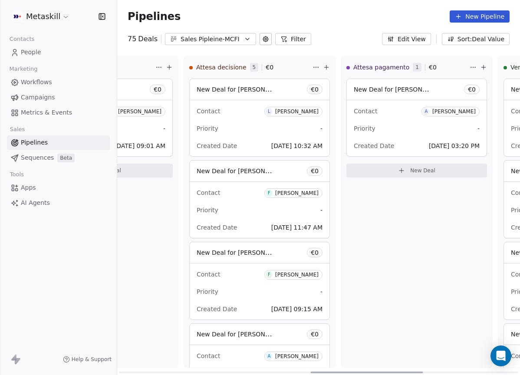
scroll to position [0, 733]
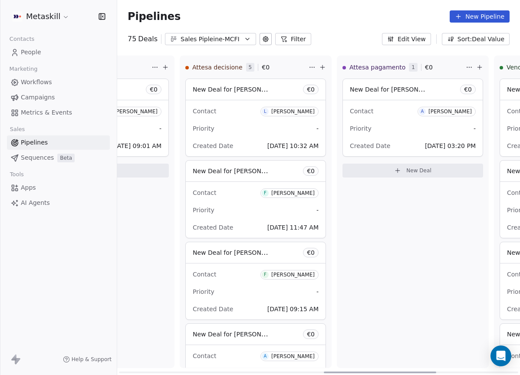
drag, startPoint x: 193, startPoint y: 372, endPoint x: 398, endPoint y: 348, distance: 206.1
click at [398, 371] on div at bounding box center [380, 372] width 112 height 2
click at [456, 109] on div "Andrea Prinza" at bounding box center [449, 111] width 43 height 6
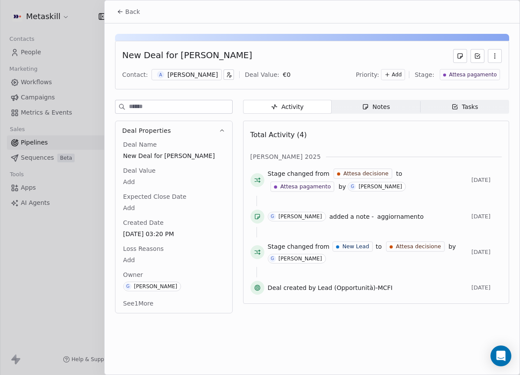
click at [196, 75] on div "Andrea Prinza" at bounding box center [192, 74] width 50 height 9
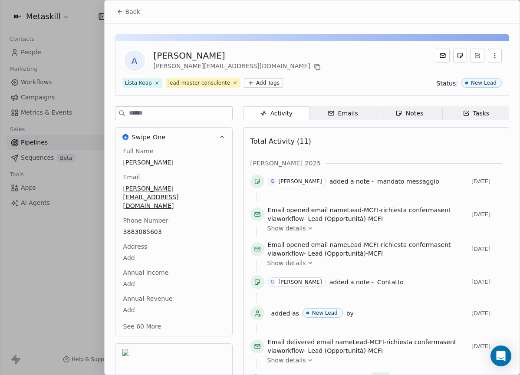
scroll to position [27, 0]
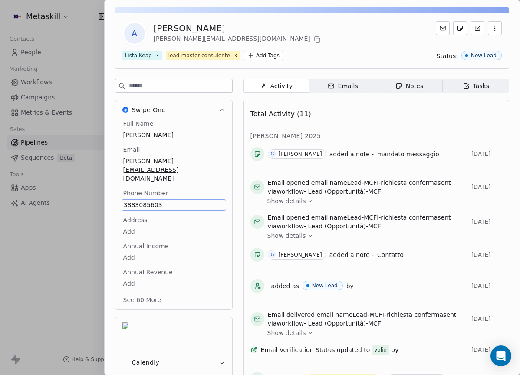
click at [184, 25] on div "Andrea Prinza" at bounding box center [238, 28] width 169 height 12
copy div "Andrea Prinza"
click at [344, 33] on div "A Andrea Prinza andrea.prinza9@gmail.com" at bounding box center [311, 33] width 379 height 24
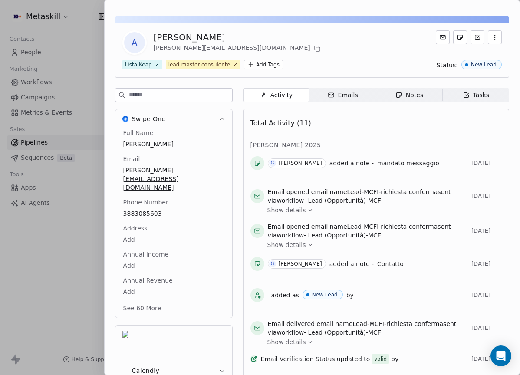
scroll to position [0, 0]
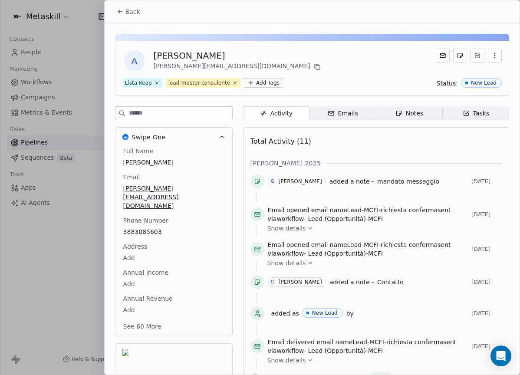
click at [130, 13] on span "Back" at bounding box center [132, 11] width 15 height 9
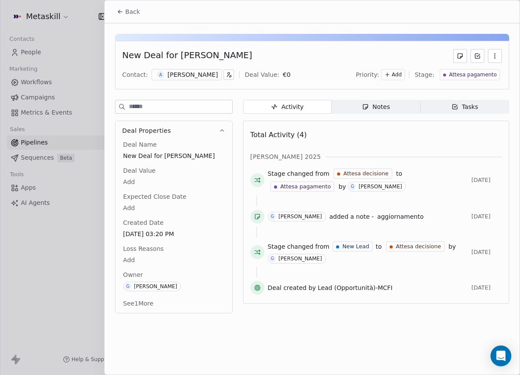
click at [211, 56] on div "New Deal for Andrea Prinza" at bounding box center [187, 56] width 130 height 14
drag, startPoint x: 176, startPoint y: 56, endPoint x: 231, endPoint y: 56, distance: 55.1
click at [231, 56] on div "New Deal for Andrea Prinza" at bounding box center [311, 56] width 379 height 14
copy div "Andrea Prinza"
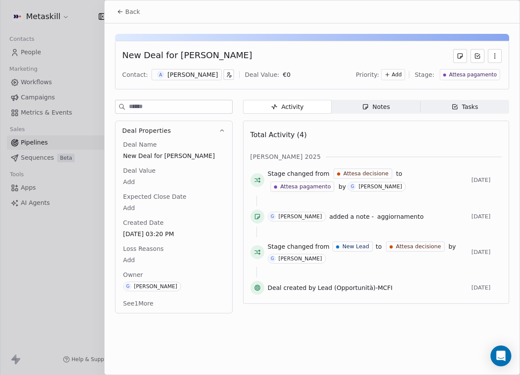
click at [196, 73] on div "Andrea Prinza" at bounding box center [192, 74] width 50 height 9
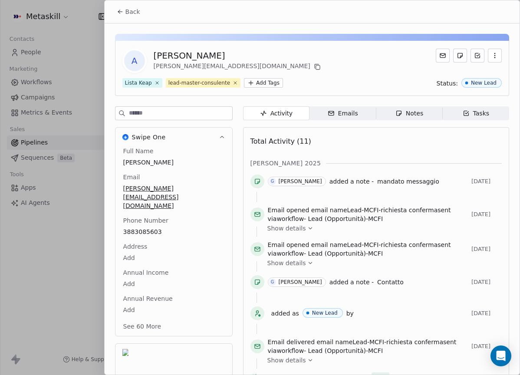
click at [139, 11] on button "Back" at bounding box center [128, 12] width 34 height 16
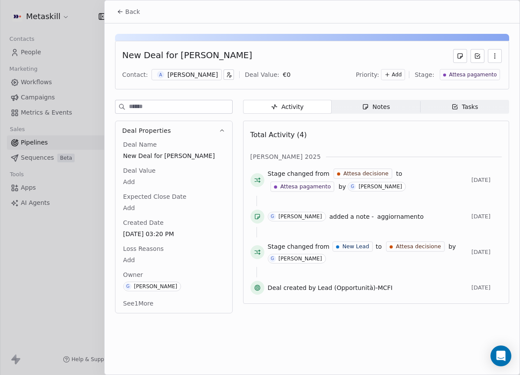
click at [127, 14] on span "Back" at bounding box center [132, 11] width 15 height 9
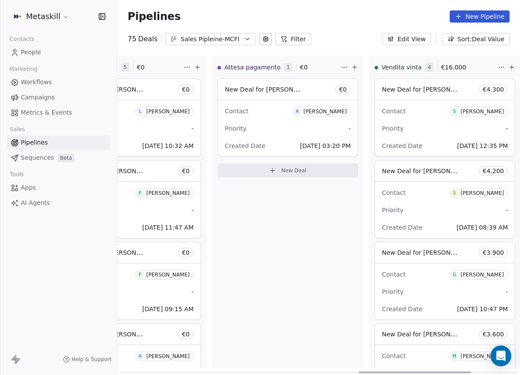
drag, startPoint x: 349, startPoint y: 370, endPoint x: 371, endPoint y: 327, distance: 48.1
click at [383, 371] on div at bounding box center [414, 372] width 112 height 2
click at [231, 46] on div "Pipelines New Pipeline 75 Deals Sales Pipleine-MCFI Filter Edit View Sort: Deal…" at bounding box center [318, 187] width 403 height 375
click at [233, 42] on div "Sales Pipleine-MCFI" at bounding box center [210, 39] width 60 height 9
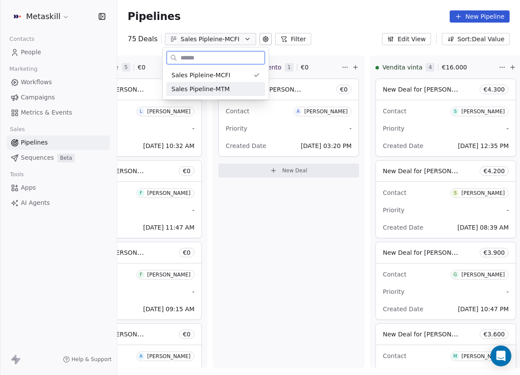
click at [220, 87] on span "Sales Pipeline-MTM" at bounding box center [200, 89] width 58 height 9
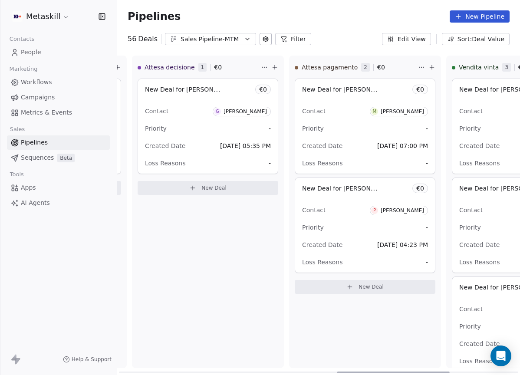
scroll to position [0, 781]
drag, startPoint x: 226, startPoint y: 369, endPoint x: 445, endPoint y: 313, distance: 225.2
click at [445, 371] on div at bounding box center [393, 372] width 112 height 2
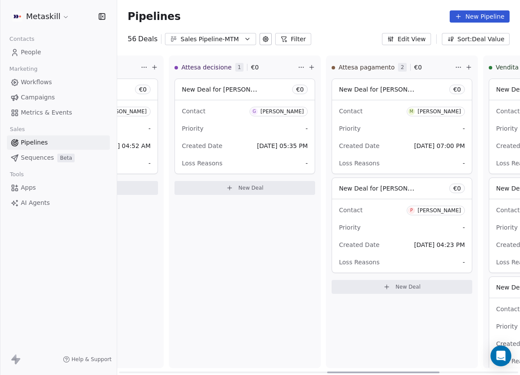
scroll to position [0, 745]
drag, startPoint x: 432, startPoint y: 371, endPoint x: 423, endPoint y: 360, distance: 14.7
click at [423, 371] on div at bounding box center [383, 372] width 112 height 2
click at [228, 42] on div "Sales Pipeline-MTM" at bounding box center [210, 39] width 60 height 9
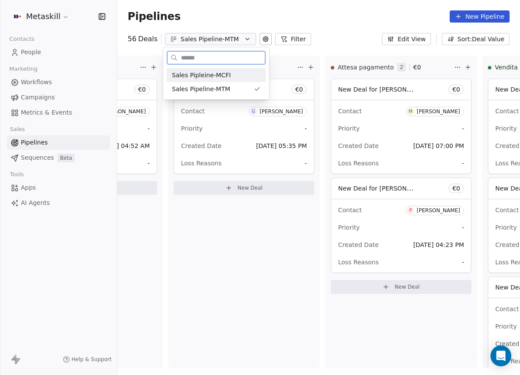
click at [240, 75] on div "Sales Pipleine-MCFI" at bounding box center [216, 75] width 88 height 9
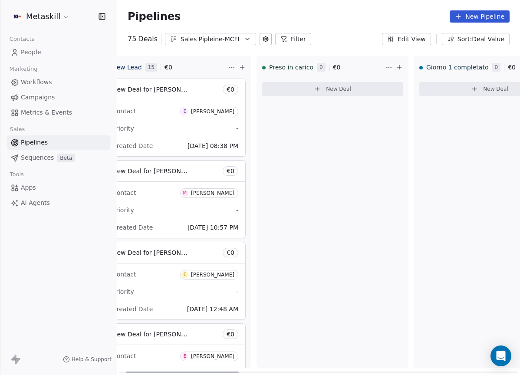
drag, startPoint x: 220, startPoint y: 372, endPoint x: 230, endPoint y: 371, distance: 10.4
click at [228, 373] on div at bounding box center [182, 372] width 112 height 2
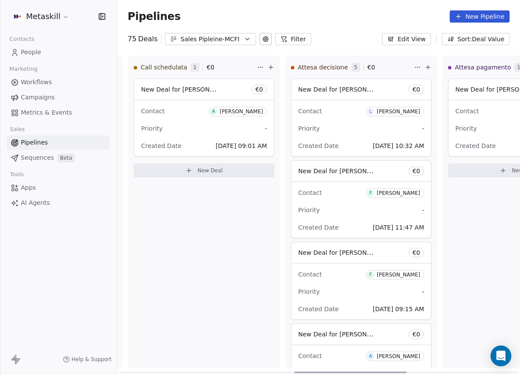
scroll to position [0, 628]
drag, startPoint x: 233, startPoint y: 370, endPoint x: 401, endPoint y: 304, distance: 180.1
click at [401, 371] on div at bounding box center [350, 372] width 112 height 2
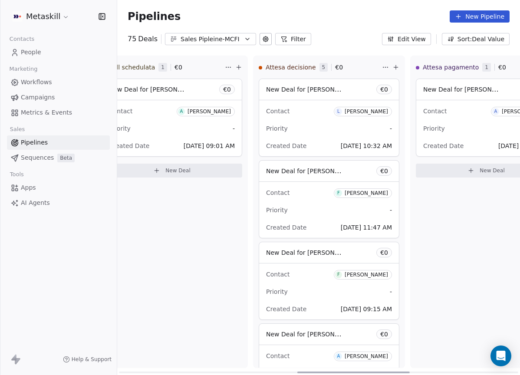
drag, startPoint x: 363, startPoint y: 371, endPoint x: 354, endPoint y: 321, distance: 51.0
click at [371, 371] on div at bounding box center [353, 372] width 112 height 2
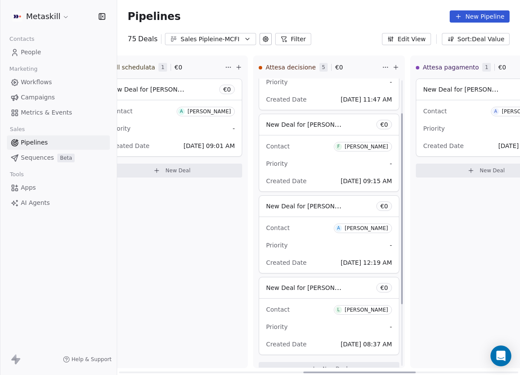
scroll to position [143, 0]
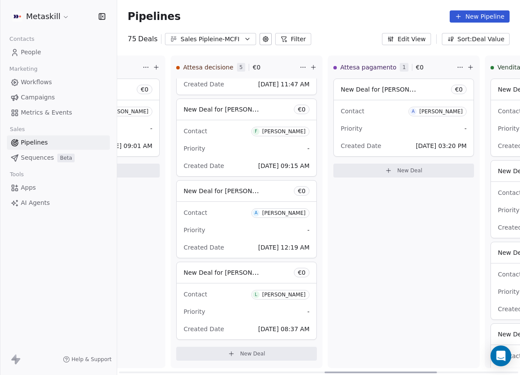
drag, startPoint x: 397, startPoint y: 371, endPoint x: 413, endPoint y: 351, distance: 25.6
click at [418, 371] on div at bounding box center [380, 372] width 112 height 2
click at [234, 38] on div "Sales Pipleine-MCFI" at bounding box center [210, 39] width 60 height 9
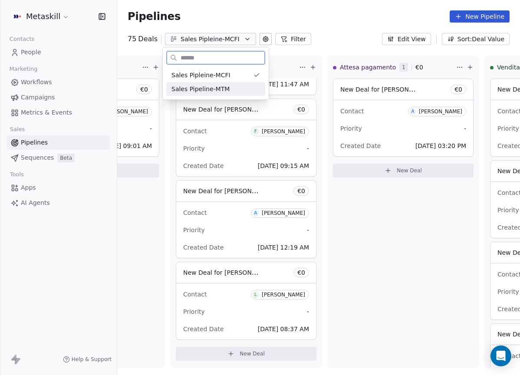
click at [247, 85] on div "Sales Pipeline-MTM" at bounding box center [215, 89] width 88 height 9
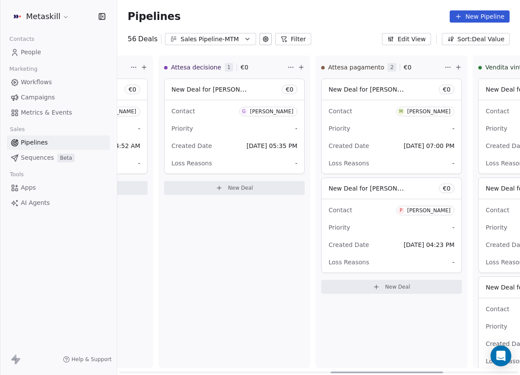
scroll to position [0, 760]
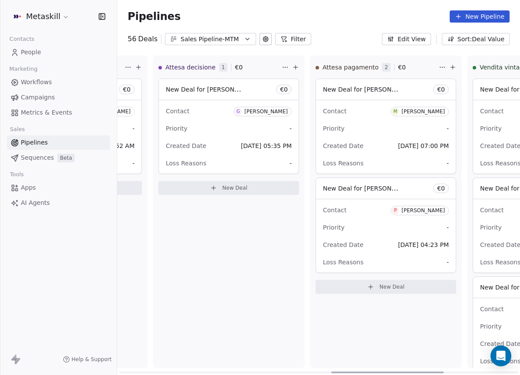
drag, startPoint x: 224, startPoint y: 370, endPoint x: 436, endPoint y: 357, distance: 212.1
click at [436, 371] on div at bounding box center [387, 372] width 112 height 2
click at [419, 210] on div "[PERSON_NAME]" at bounding box center [422, 210] width 43 height 6
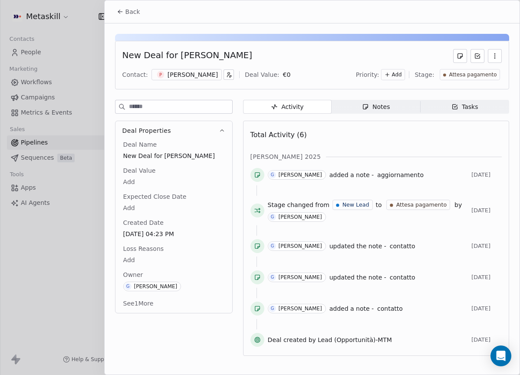
drag, startPoint x: 173, startPoint y: 50, endPoint x: 272, endPoint y: 51, distance: 99.3
click at [272, 51] on div "New Deal for [PERSON_NAME]" at bounding box center [311, 56] width 379 height 14
copy div "[PERSON_NAME]"
click at [218, 70] on div "[PERSON_NAME]" at bounding box center [192, 74] width 50 height 9
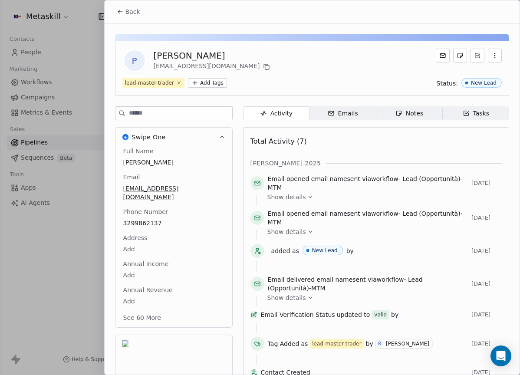
click at [263, 68] on icon at bounding box center [266, 66] width 7 height 7
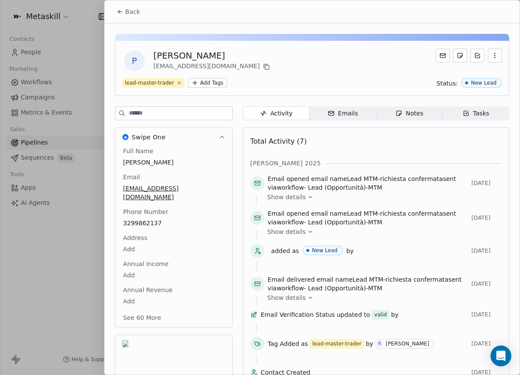
click at [118, 11] on icon at bounding box center [120, 11] width 7 height 7
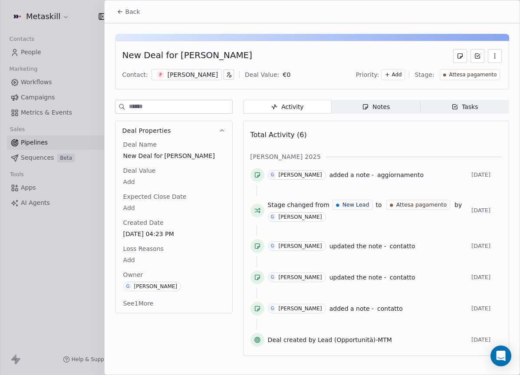
click at [391, 128] on div "Total Activity (6)" at bounding box center [375, 134] width 251 height 17
click at [134, 190] on body "Metaskill Contacts People Marketing Workflows Campaigns Metrics & Events Sales …" at bounding box center [260, 187] width 520 height 375
type input "*****"
drag, startPoint x: 231, startPoint y: 224, endPoint x: 240, endPoint y: 219, distance: 10.5
click at [232, 224] on html "Metaskill Contacts People Marketing Workflows Campaigns Metrics & Events Sales …" at bounding box center [260, 187] width 520 height 375
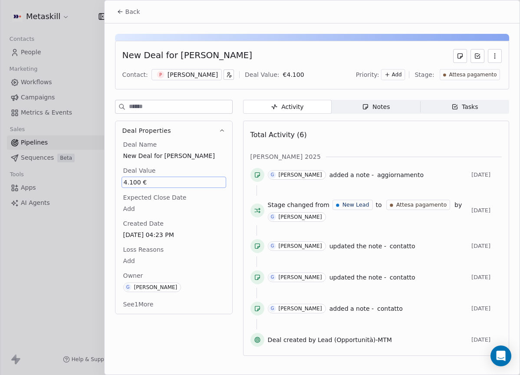
click at [494, 81] on div "Priority: Add Stage: Attesa pagamento" at bounding box center [429, 74] width 146 height 13
click at [495, 76] on span "Attesa pagamento" at bounding box center [473, 74] width 48 height 7
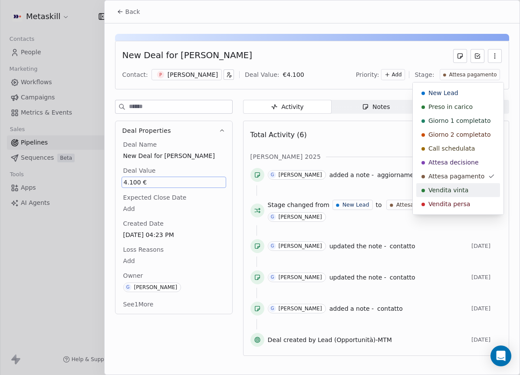
click at [479, 191] on div "Vendita vinta" at bounding box center [457, 190] width 73 height 9
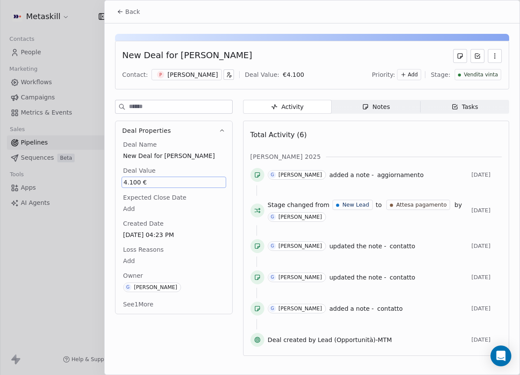
click at [377, 62] on div "New Deal for [PERSON_NAME]" at bounding box center [311, 56] width 379 height 14
click at [128, 13] on span "Back" at bounding box center [132, 11] width 15 height 9
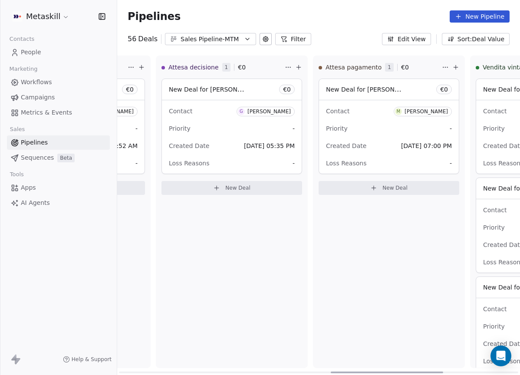
scroll to position [0, 761]
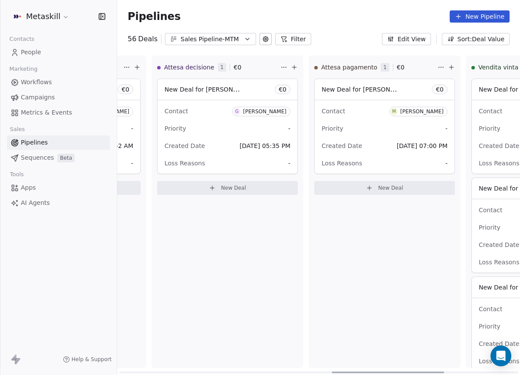
drag, startPoint x: 225, startPoint y: 373, endPoint x: 436, endPoint y: 352, distance: 212.7
click at [436, 371] on div at bounding box center [387, 372] width 112 height 2
click at [220, 33] on button "Sales Pipeline-MTM" at bounding box center [210, 39] width 91 height 12
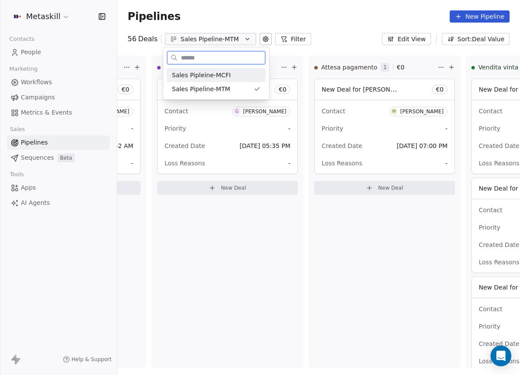
click at [237, 77] on div "Sales Pipleine-MCFI" at bounding box center [216, 75] width 88 height 9
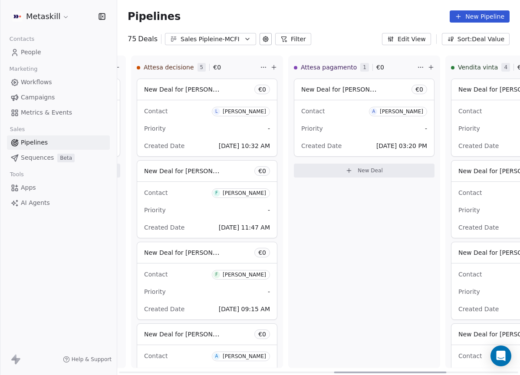
scroll to position [0, 786]
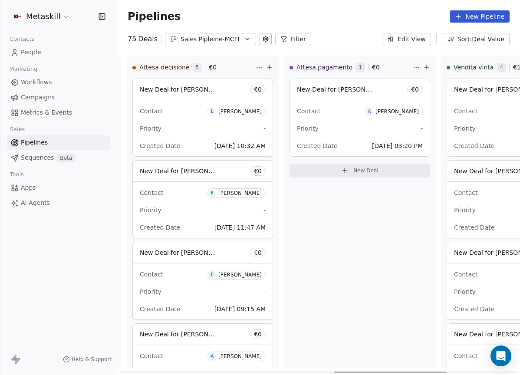
drag, startPoint x: 200, startPoint y: 373, endPoint x: 419, endPoint y: 345, distance: 221.3
click at [419, 371] on div at bounding box center [390, 372] width 112 height 2
click at [409, 111] on div "[PERSON_NAME]" at bounding box center [396, 111] width 43 height 6
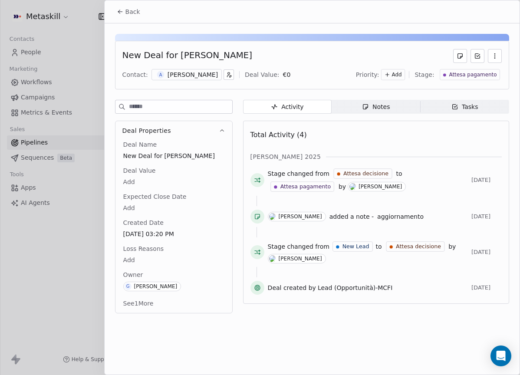
click at [299, 41] on div "New Deal for [PERSON_NAME] Contact: A [PERSON_NAME] Deal Value: € 0 Priority: A…" at bounding box center [312, 65] width 394 height 49
click at [407, 96] on div "New Deal for [PERSON_NAME] Contact: A [PERSON_NAME] Deal Value: € 0 Priority: A…" at bounding box center [312, 170] width 415 height 295
click at [405, 102] on span "Notes Notes" at bounding box center [375, 107] width 88 height 14
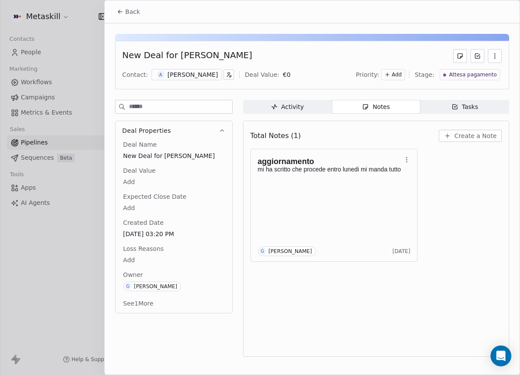
click at [184, 76] on div "[PERSON_NAME]" at bounding box center [192, 74] width 50 height 9
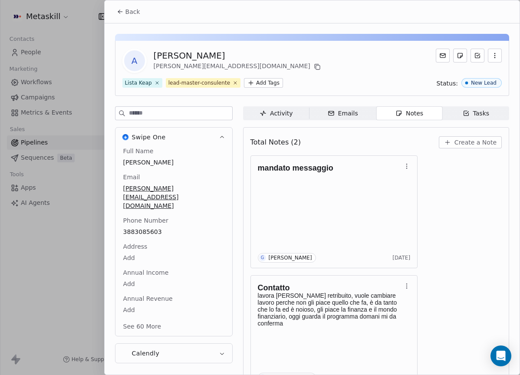
scroll to position [24, 0]
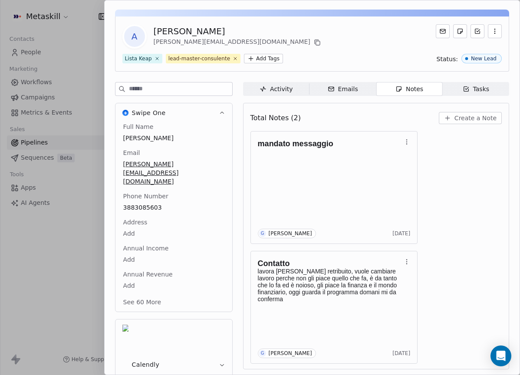
click at [299, 42] on div "A Andrea Prinza andrea.prinza9@gmail.com" at bounding box center [311, 36] width 379 height 24
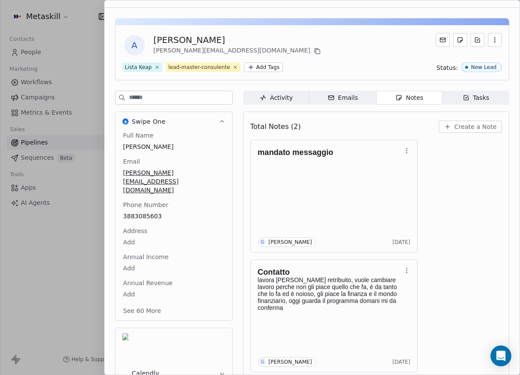
scroll to position [0, 0]
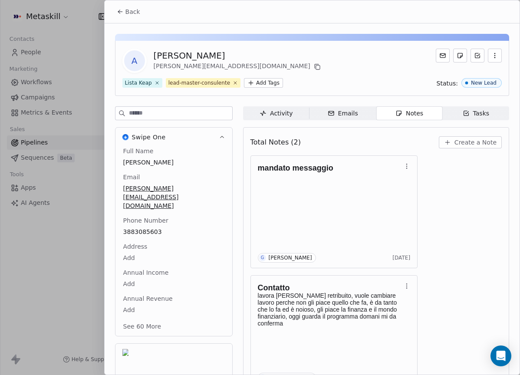
click at [133, 5] on button "Back" at bounding box center [128, 12] width 34 height 16
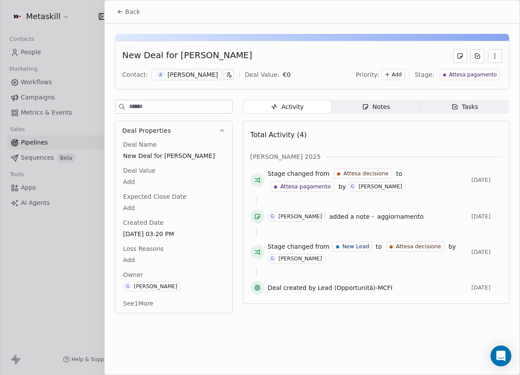
click at [378, 112] on span "Notes Notes" at bounding box center [375, 107] width 88 height 14
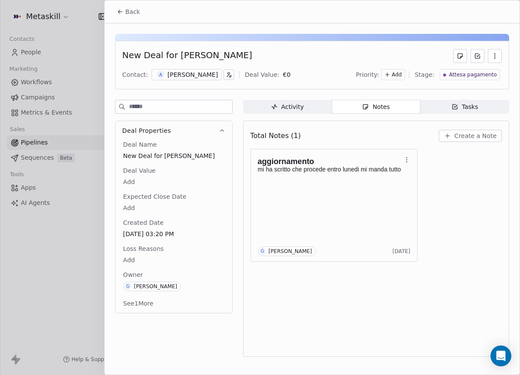
drag, startPoint x: 146, startPoint y: 14, endPoint x: 134, endPoint y: 11, distance: 12.1
click at [147, 15] on div "Back" at bounding box center [312, 11] width 415 height 23
click at [134, 11] on span "Back" at bounding box center [132, 11] width 15 height 9
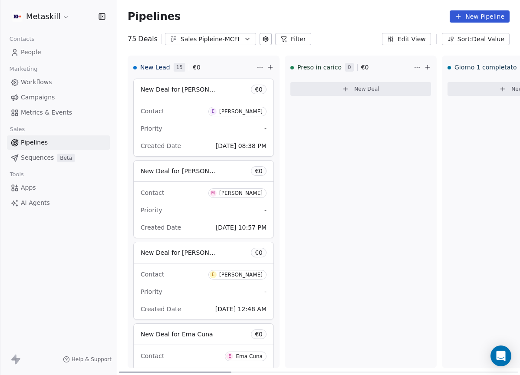
drag, startPoint x: 406, startPoint y: 371, endPoint x: 100, endPoint y: 209, distance: 346.8
click at [134, 371] on div at bounding box center [175, 372] width 112 height 2
click at [222, 40] on div "Sales Pipleine-MCFI" at bounding box center [210, 39] width 60 height 9
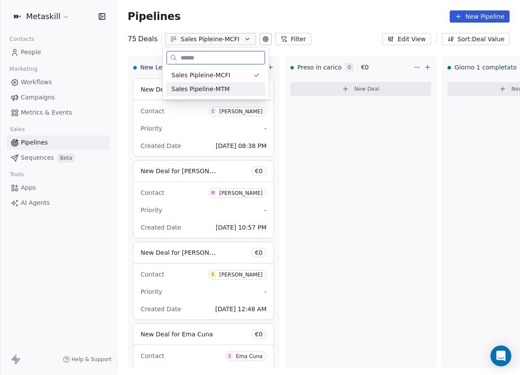
click at [229, 86] on div "Sales Pipeline-MTM" at bounding box center [215, 89] width 88 height 9
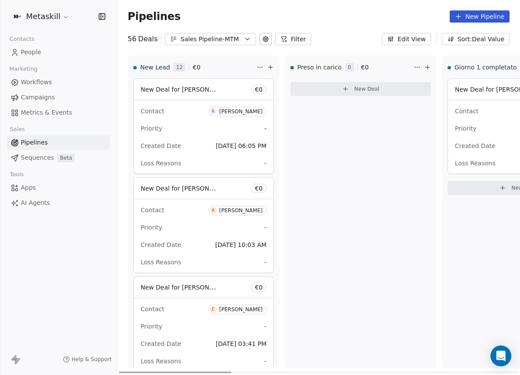
click at [234, 111] on div "[PERSON_NAME]" at bounding box center [240, 111] width 43 height 6
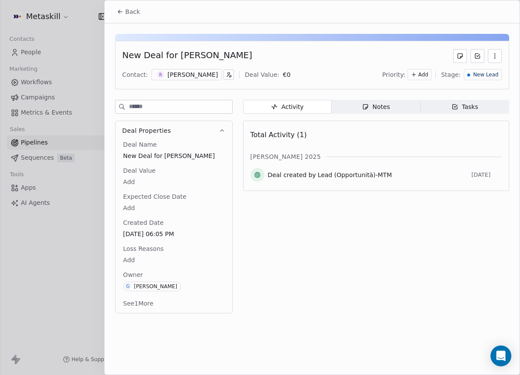
click at [172, 74] on div "[PERSON_NAME]" at bounding box center [192, 74] width 50 height 9
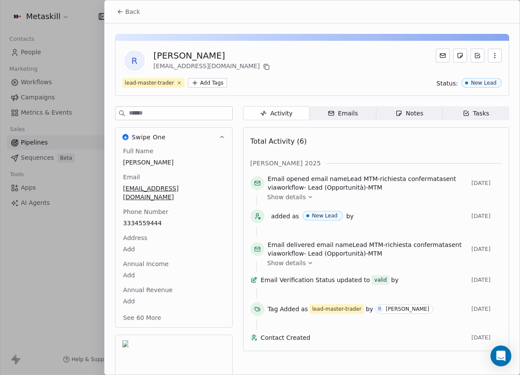
click at [341, 152] on div "Total Activity (6) ott 2025 Email opened email name Lead MTM-richiesta conferma…" at bounding box center [375, 239] width 251 height 213
click at [261, 70] on button at bounding box center [266, 67] width 10 height 10
click at [125, 8] on span "Back" at bounding box center [132, 11] width 15 height 9
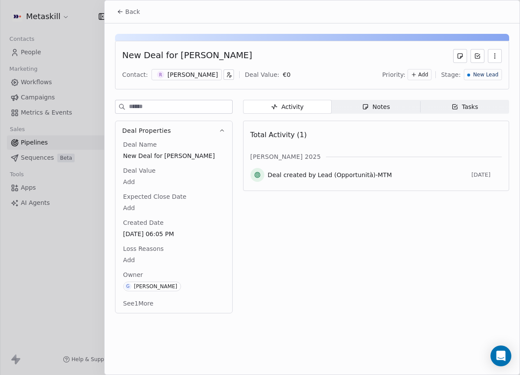
click at [394, 104] on span "Notes Notes" at bounding box center [375, 107] width 88 height 14
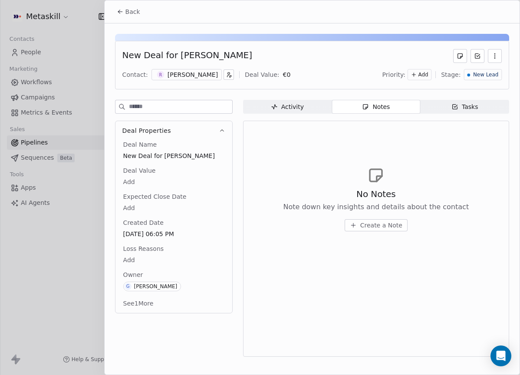
click at [393, 223] on span "Create a Note" at bounding box center [381, 225] width 42 height 9
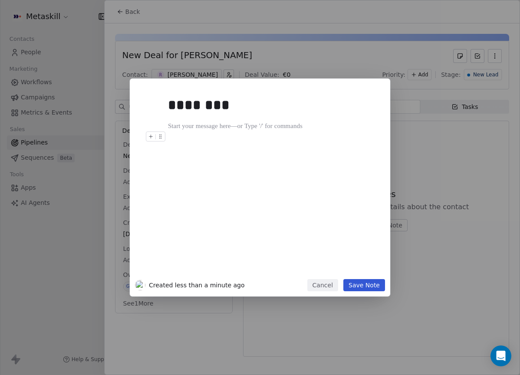
click at [292, 134] on div at bounding box center [273, 136] width 210 height 10
click at [287, 120] on div "********" at bounding box center [273, 183] width 210 height 185
click at [288, 117] on h1 "********" at bounding box center [273, 105] width 210 height 28
click at [283, 122] on div at bounding box center [273, 126] width 210 height 10
click at [186, 125] on div "**********" at bounding box center [273, 126] width 210 height 10
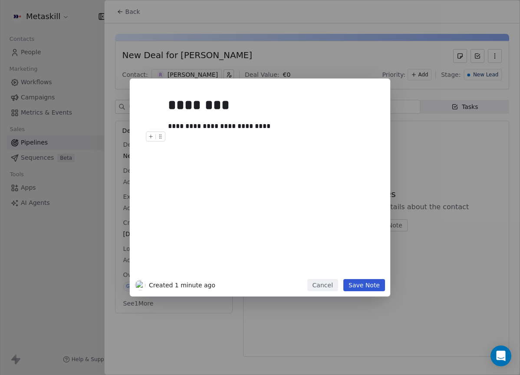
click at [367, 285] on button "Save Note" at bounding box center [364, 285] width 42 height 12
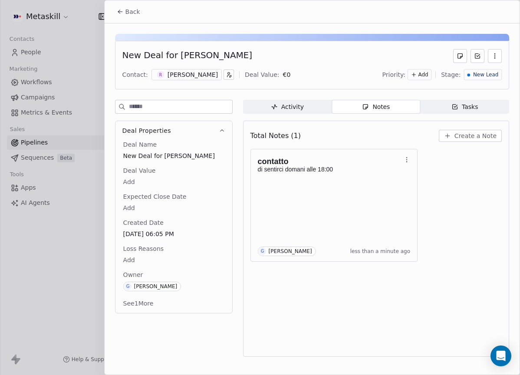
drag, startPoint x: 174, startPoint y: 57, endPoint x: 251, endPoint y: 54, distance: 77.7
click at [251, 54] on div "New Deal for [PERSON_NAME]" at bounding box center [311, 56] width 379 height 14
copy div "[PERSON_NAME]"
click at [330, 19] on div "Back" at bounding box center [312, 11] width 415 height 23
click at [127, 12] on span "Back" at bounding box center [132, 11] width 15 height 9
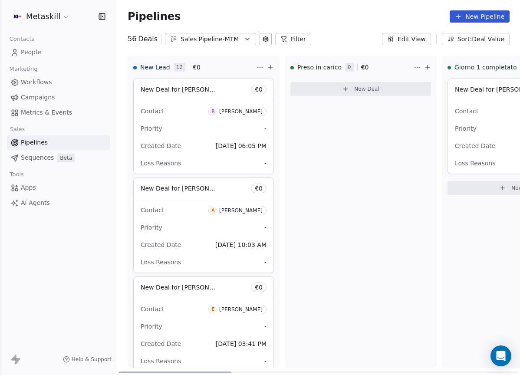
click at [244, 111] on div "[PERSON_NAME]" at bounding box center [240, 111] width 43 height 6
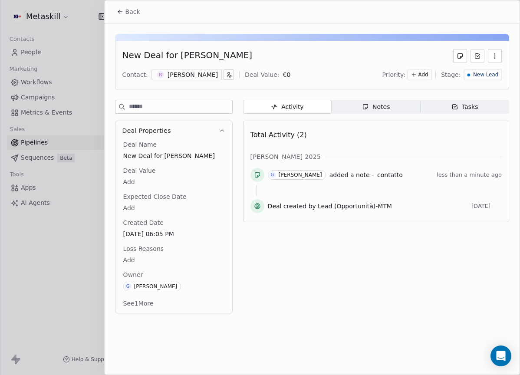
click at [483, 72] on span "New Lead" at bounding box center [485, 74] width 25 height 7
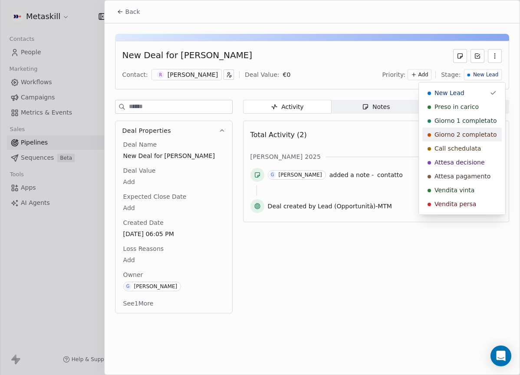
click at [468, 145] on span "Call schedulata" at bounding box center [457, 148] width 46 height 9
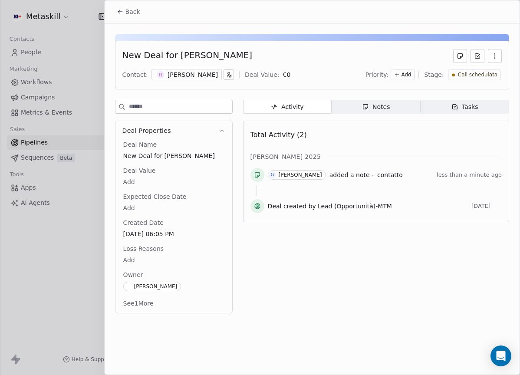
click at [136, 15] on span "Back" at bounding box center [132, 11] width 15 height 9
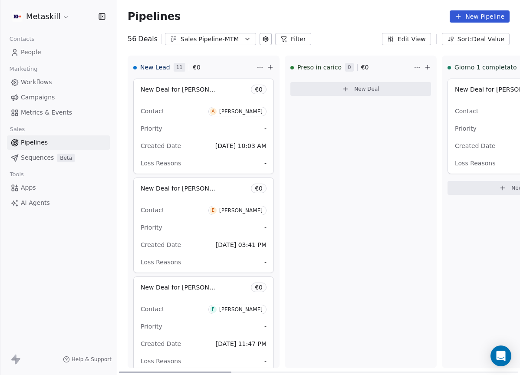
click at [239, 112] on div "[PERSON_NAME]" at bounding box center [240, 111] width 43 height 6
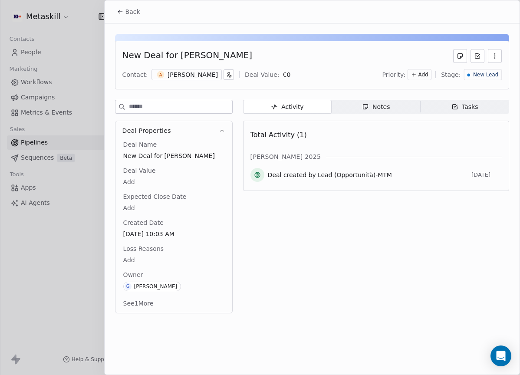
click at [177, 72] on div "[PERSON_NAME]" at bounding box center [192, 74] width 50 height 9
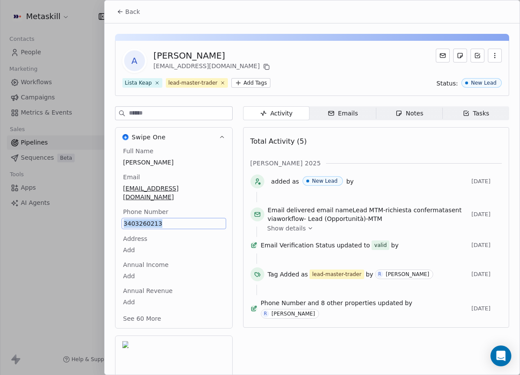
click at [412, 110] on div "Notes" at bounding box center [409, 113] width 28 height 9
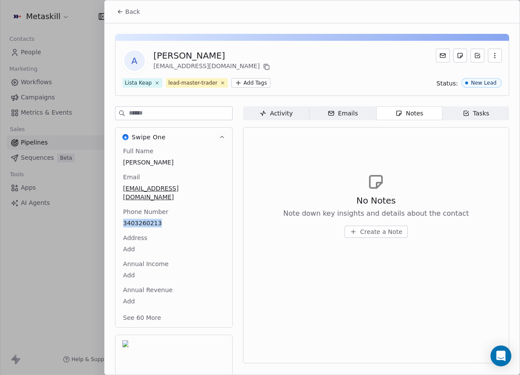
click at [291, 112] on div "Activity" at bounding box center [275, 113] width 33 height 9
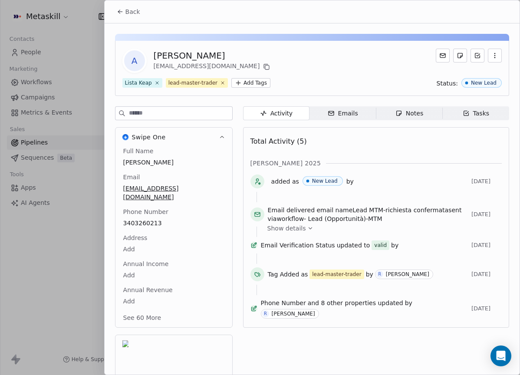
click at [377, 70] on div "A Alessandro Quaglia alessandroquagliamail@gmail.com" at bounding box center [311, 61] width 379 height 24
click at [263, 65] on icon at bounding box center [266, 66] width 7 height 7
click at [187, 52] on div "[PERSON_NAME]" at bounding box center [213, 55] width 118 height 12
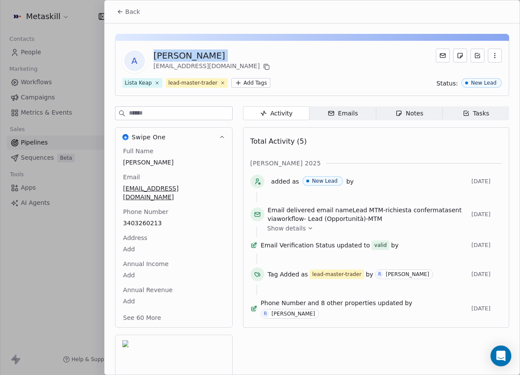
copy div "[PERSON_NAME]"
click at [130, 12] on span "Back" at bounding box center [132, 11] width 15 height 9
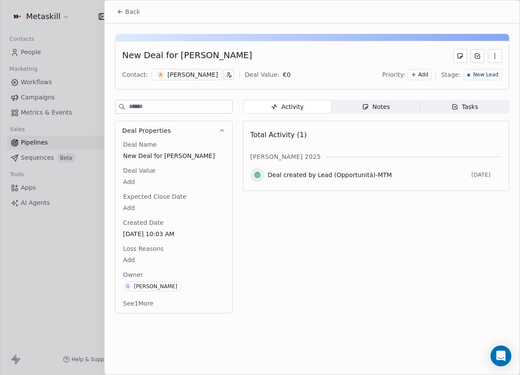
click at [370, 109] on div "Notes" at bounding box center [376, 106] width 28 height 9
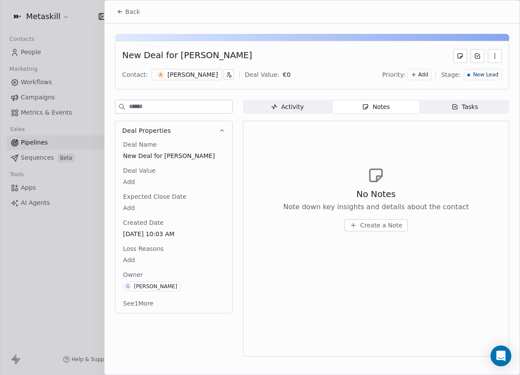
click at [408, 225] on div "Create a Note" at bounding box center [376, 225] width 186 height 12
click at [391, 230] on button "Create a Note" at bounding box center [375, 225] width 63 height 12
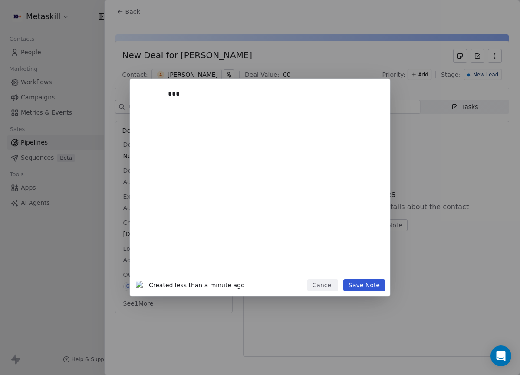
click at [357, 278] on div "***" at bounding box center [270, 181] width 215 height 195
click at [400, 287] on div "*** Created less than a minute ago Cancel Save Note" at bounding box center [260, 188] width 520 height 218
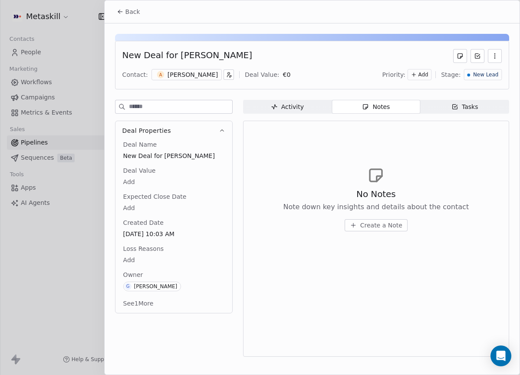
click at [385, 224] on span "Create a Note" at bounding box center [381, 225] width 42 height 9
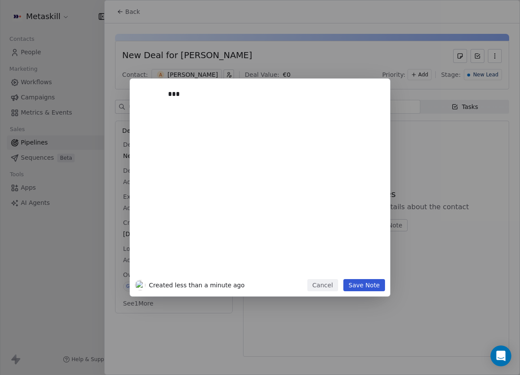
click at [386, 279] on div "*** Created less than a minute ago Cancel Save Note" at bounding box center [260, 188] width 260 height 218
click at [377, 283] on button "Save Note" at bounding box center [364, 285] width 42 height 12
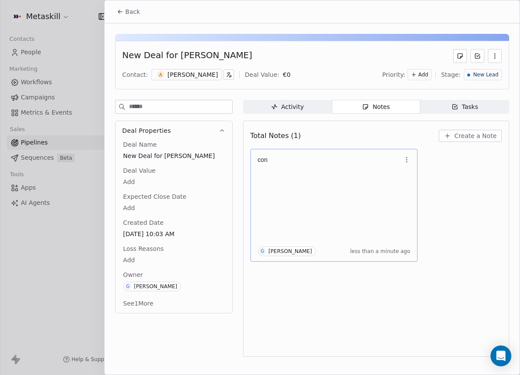
click at [394, 161] on p "con" at bounding box center [330, 159] width 144 height 7
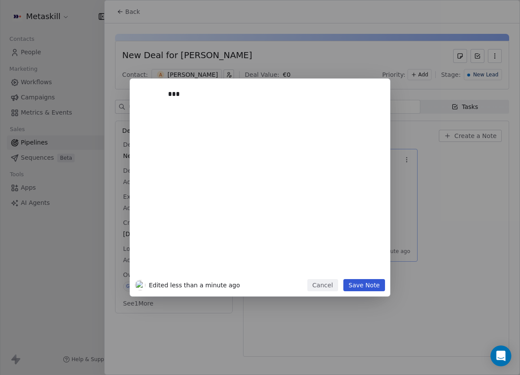
click at [331, 289] on button "Cancel" at bounding box center [322, 285] width 31 height 12
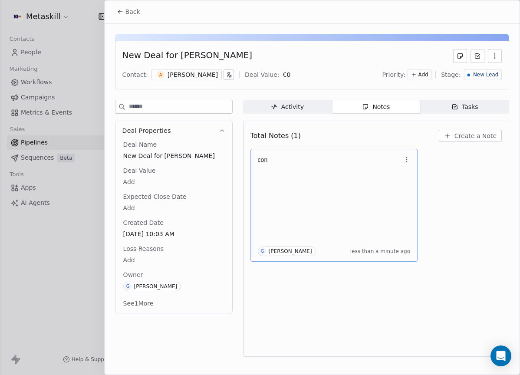
click at [416, 153] on body "Metaskill Contacts People Marketing Workflows Campaigns Metrics & Events Sales …" at bounding box center [260, 187] width 520 height 375
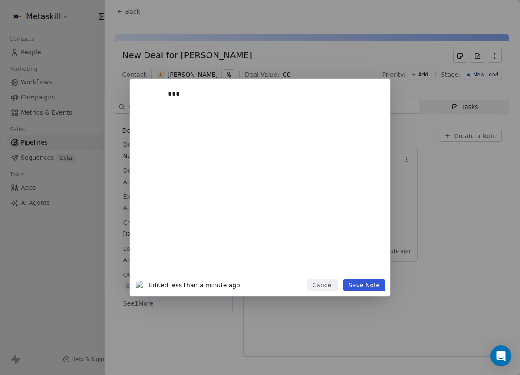
click at [318, 282] on button "Cancel" at bounding box center [322, 285] width 31 height 12
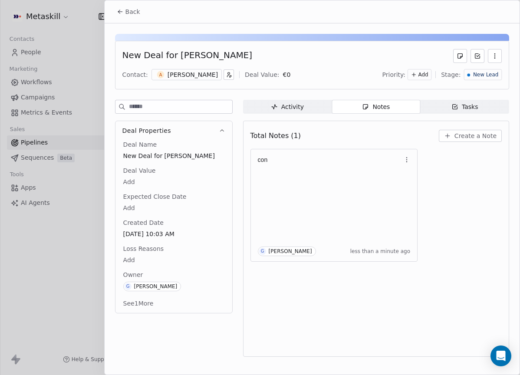
click at [409, 160] on icon "button" at bounding box center [406, 159] width 7 height 7
click at [424, 193] on span "Delete" at bounding box center [430, 194] width 20 height 9
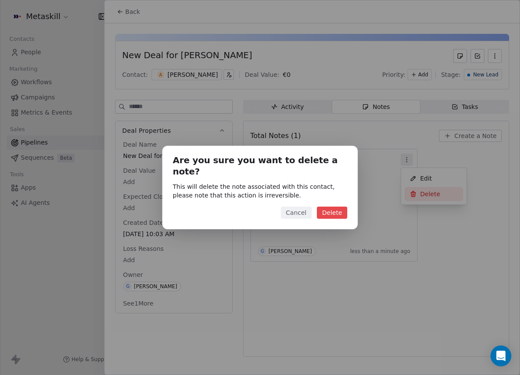
drag, startPoint x: 335, startPoint y: 208, endPoint x: 341, endPoint y: 209, distance: 5.7
click at [336, 208] on button "Delete" at bounding box center [332, 212] width 30 height 12
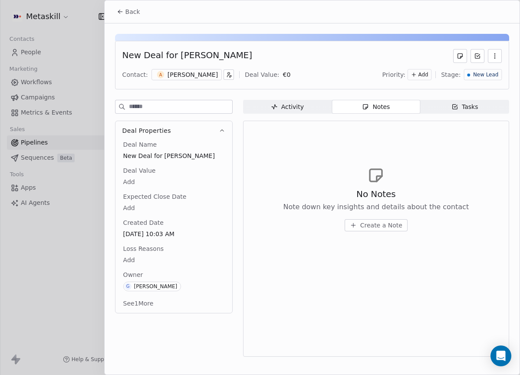
click at [394, 225] on span "Create a Note" at bounding box center [381, 225] width 42 height 9
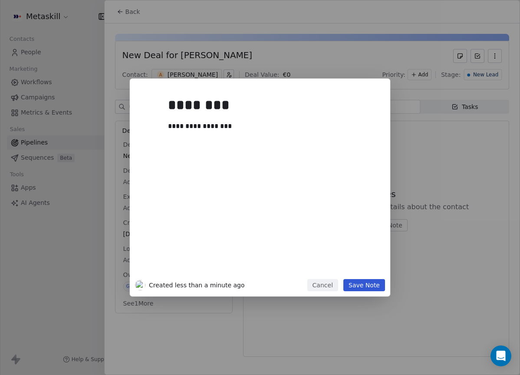
click at [366, 288] on button "Save Note" at bounding box center [364, 285] width 42 height 12
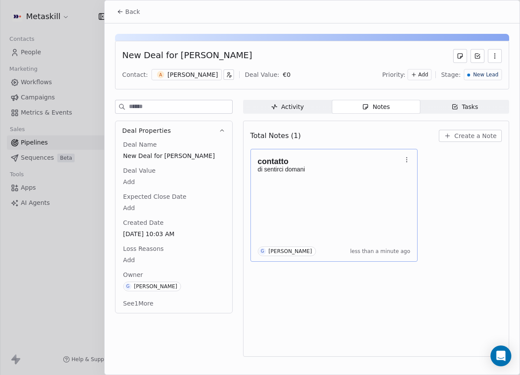
click at [337, 185] on div "contatto di sentirci domani G Giulio Roselli less than a minute ago" at bounding box center [334, 205] width 153 height 102
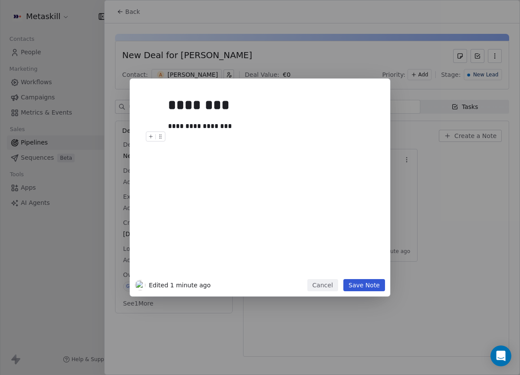
click at [233, 128] on div "**********" at bounding box center [273, 126] width 210 height 10
click at [373, 285] on button "Save Note" at bounding box center [364, 285] width 42 height 12
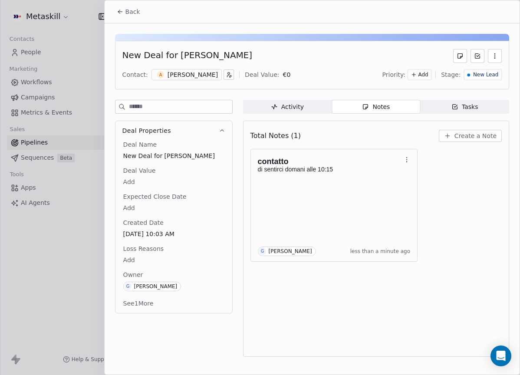
click at [134, 6] on button "Back" at bounding box center [128, 12] width 34 height 16
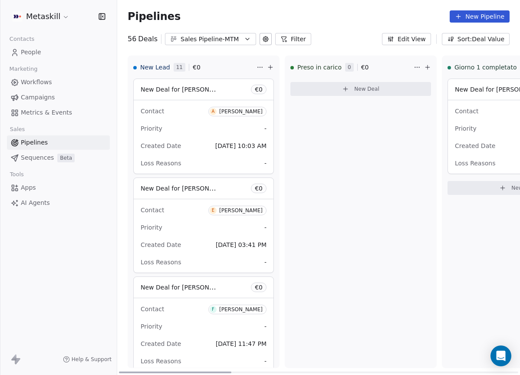
click at [236, 112] on div "[PERSON_NAME]" at bounding box center [240, 111] width 43 height 6
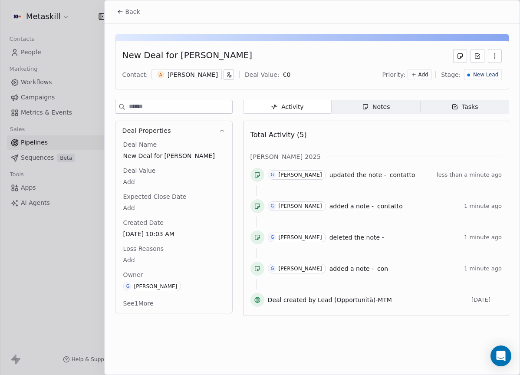
click at [472, 79] on div "New Lead" at bounding box center [483, 74] width 38 height 11
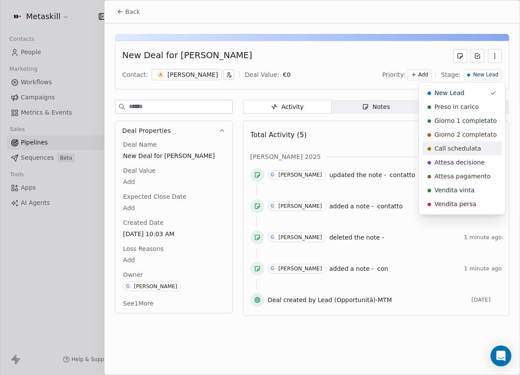
click at [476, 147] on span "Call schedulata" at bounding box center [457, 148] width 46 height 9
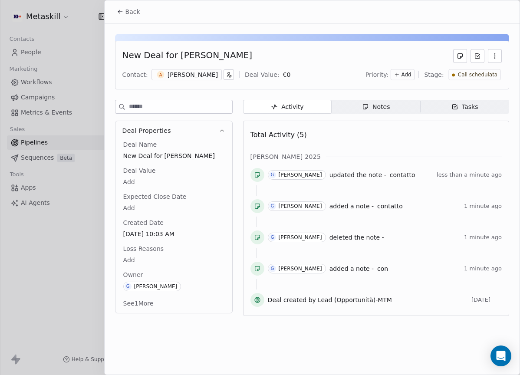
click at [131, 13] on span "Back" at bounding box center [132, 11] width 15 height 9
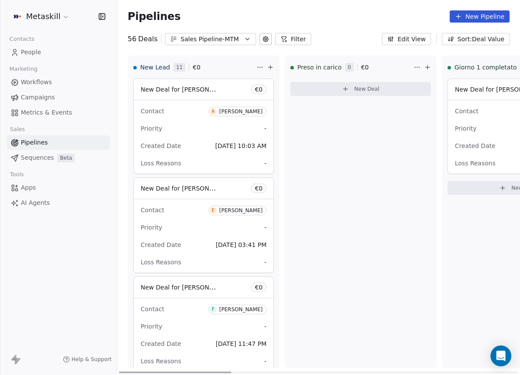
click at [250, 210] on div "[PERSON_NAME]" at bounding box center [240, 210] width 43 height 6
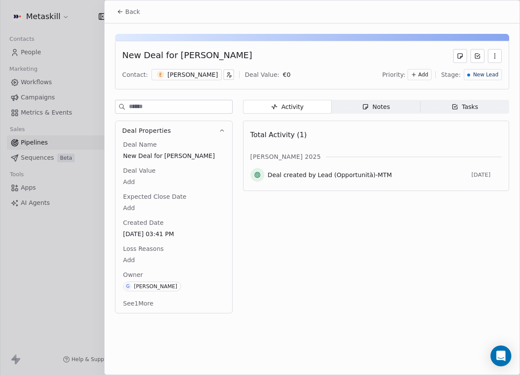
click at [397, 103] on span "Notes Notes" at bounding box center [375, 107] width 88 height 14
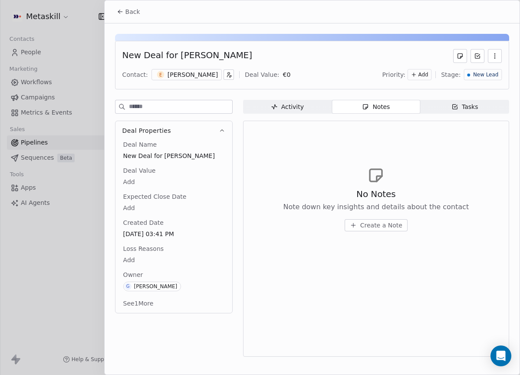
click at [203, 73] on div "[PERSON_NAME]" at bounding box center [192, 74] width 50 height 9
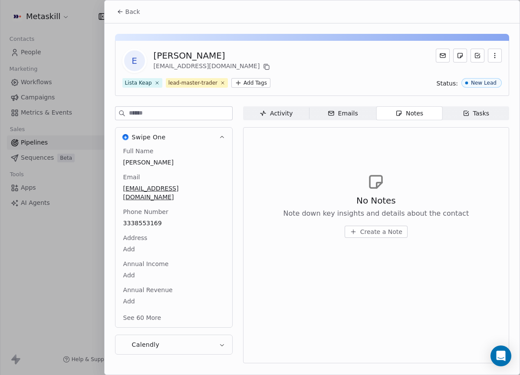
click at [275, 112] on div "Activity" at bounding box center [275, 113] width 33 height 9
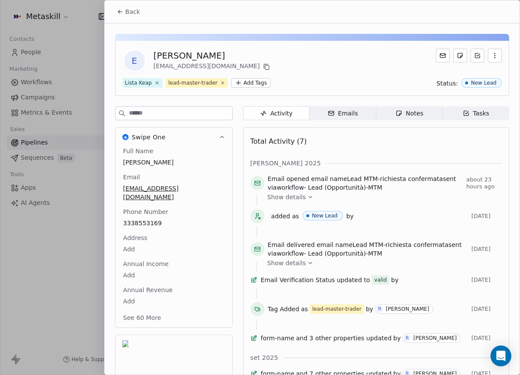
scroll to position [27, 0]
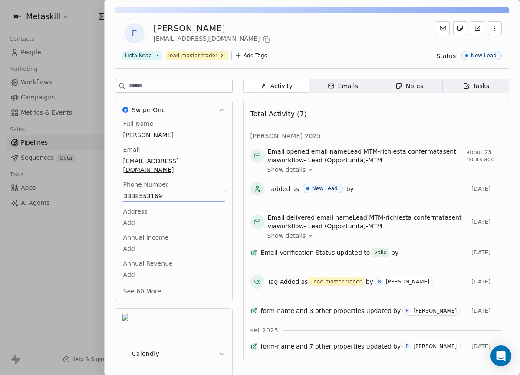
click at [301, 39] on div "E Elamrani Bouaouda elamranib20@gmail.com" at bounding box center [311, 33] width 379 height 24
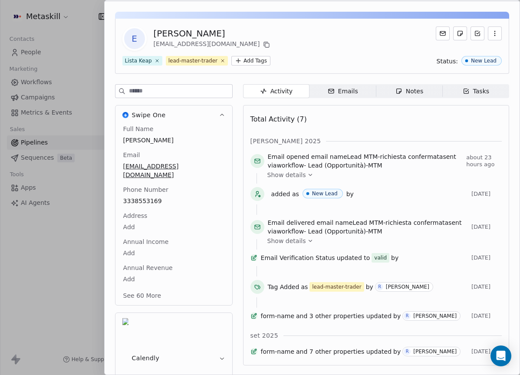
scroll to position [31, 0]
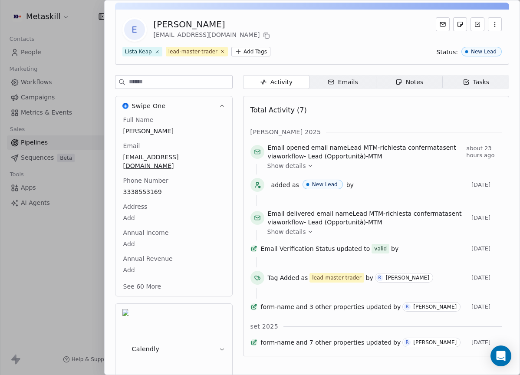
click at [410, 82] on div "Notes" at bounding box center [409, 82] width 28 height 9
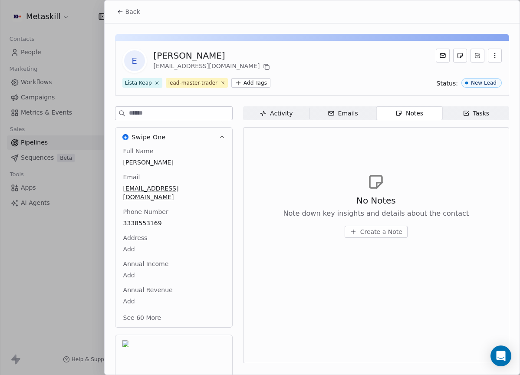
click at [128, 7] on span "Back" at bounding box center [132, 11] width 15 height 9
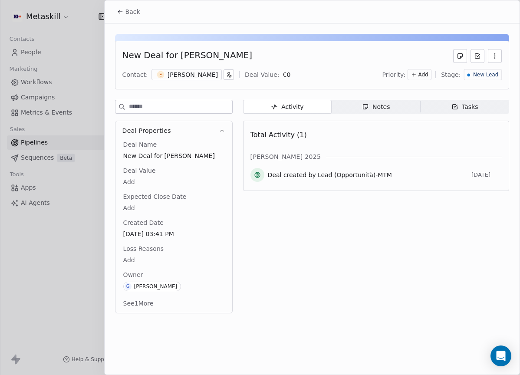
click at [354, 116] on div "Activity Activity Notes Notes Tasks Tasks Total Activity (1) ott 2025 Deal crea…" at bounding box center [376, 209] width 266 height 219
click at [361, 110] on span "Notes Notes" at bounding box center [375, 107] width 88 height 14
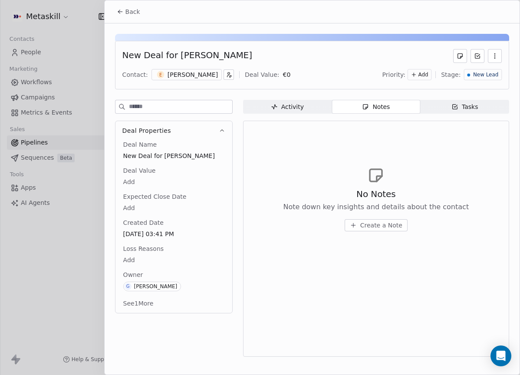
click at [386, 228] on span "Create a Note" at bounding box center [381, 225] width 42 height 9
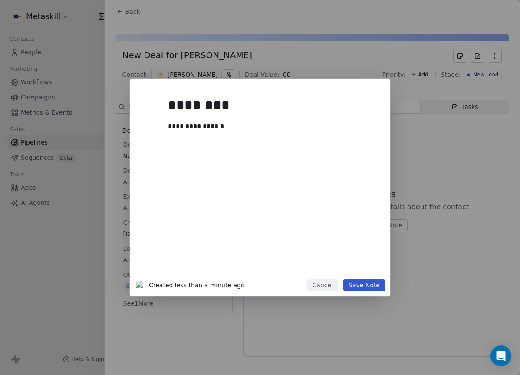
click at [379, 279] on button "Save Note" at bounding box center [364, 285] width 42 height 12
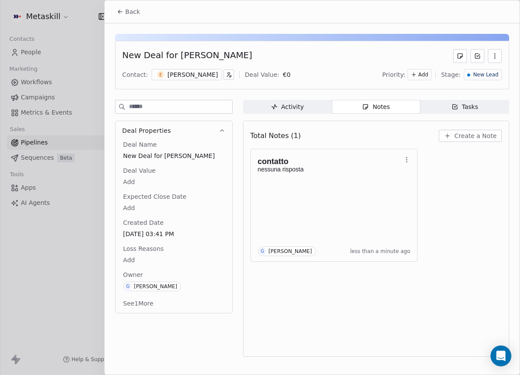
click at [478, 73] on span "New Lead" at bounding box center [485, 74] width 25 height 7
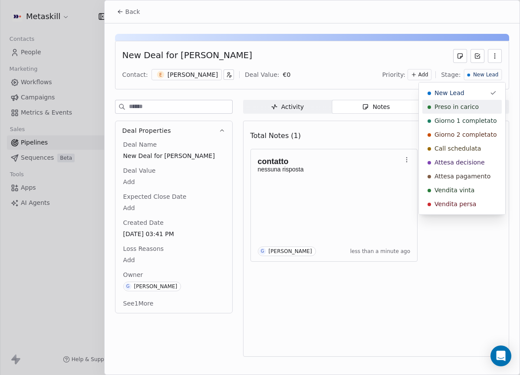
click at [472, 105] on span "Preso in carico" at bounding box center [456, 106] width 44 height 9
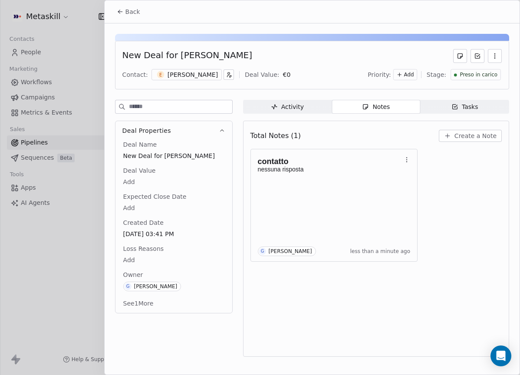
click at [133, 13] on span "Back" at bounding box center [132, 11] width 15 height 9
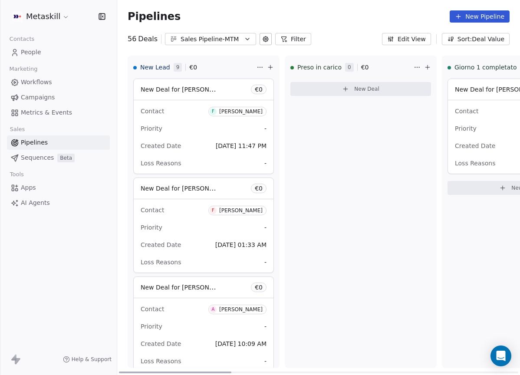
click at [246, 113] on div "[PERSON_NAME]" at bounding box center [240, 111] width 43 height 6
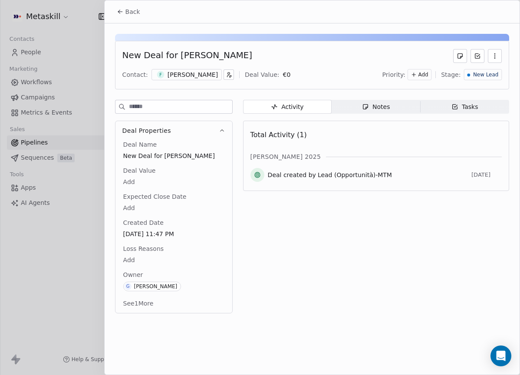
click at [184, 72] on div "[PERSON_NAME]" at bounding box center [192, 74] width 50 height 9
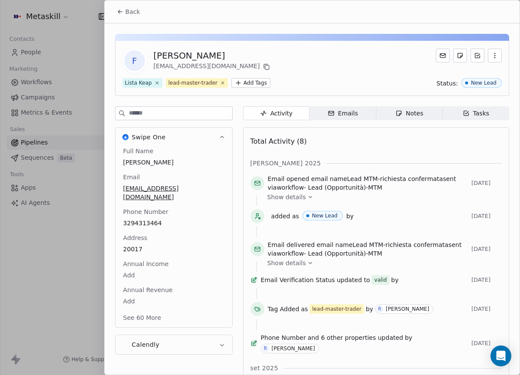
click at [394, 105] on div "F Federico Cultrera f.cultrera91@gmail.com Lista Keap lead-master-trader Add Ta…" at bounding box center [312, 228] width 415 height 410
drag, startPoint x: 405, startPoint y: 111, endPoint x: 398, endPoint y: 111, distance: 7.0
click at [405, 111] on div "Notes" at bounding box center [409, 113] width 28 height 9
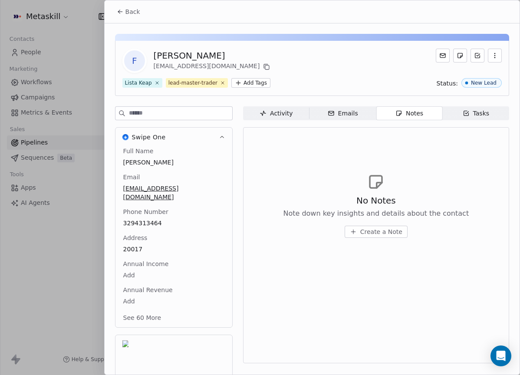
click at [291, 123] on div "Activity Activity Emails Emails Notes Notes Tasks Tasks No Notes Note down key …" at bounding box center [376, 268] width 266 height 324
copy span "3294313464"
click at [302, 157] on div "No Notes Note down key insights and details about the contact Create a Note" at bounding box center [375, 205] width 251 height 107
click at [134, 14] on span "Back" at bounding box center [132, 11] width 15 height 9
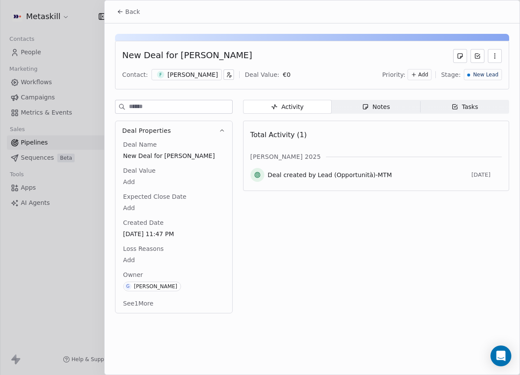
click at [405, 103] on span "Notes Notes" at bounding box center [375, 107] width 88 height 14
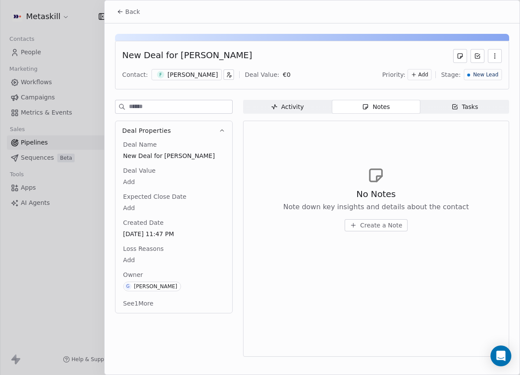
click at [403, 225] on button "Create a Note" at bounding box center [375, 225] width 63 height 12
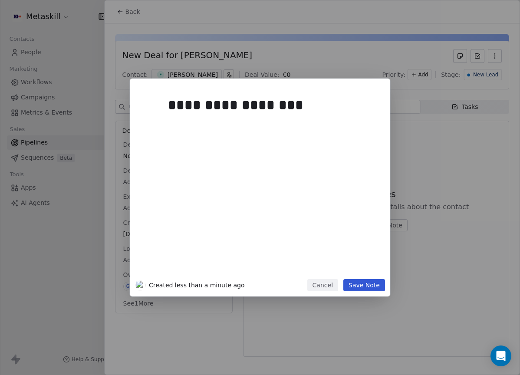
click at [372, 283] on button "Save Note" at bounding box center [364, 285] width 42 height 12
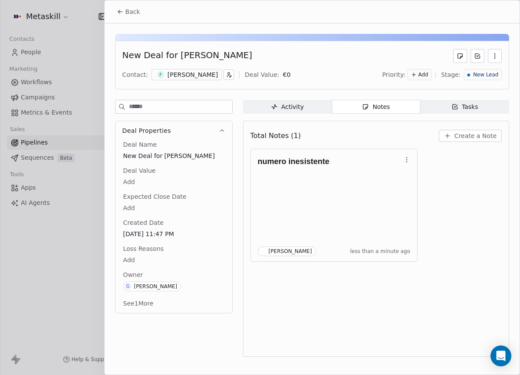
click at [206, 71] on div "[PERSON_NAME]" at bounding box center [192, 74] width 50 height 9
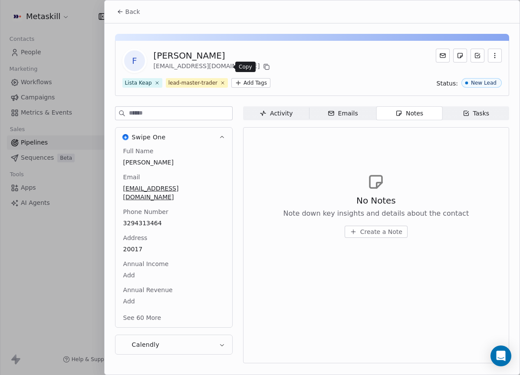
click at [263, 68] on icon at bounding box center [266, 66] width 7 height 7
click at [134, 16] on button "Back" at bounding box center [128, 12] width 34 height 16
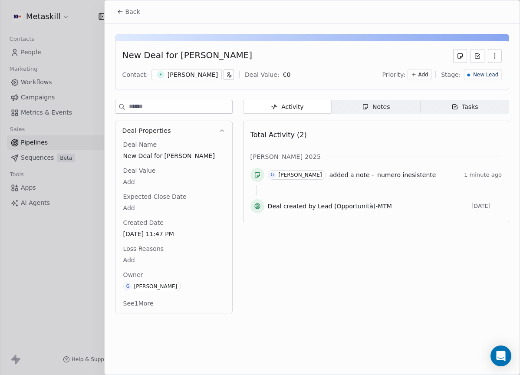
click at [137, 16] on button "Back" at bounding box center [128, 12] width 34 height 16
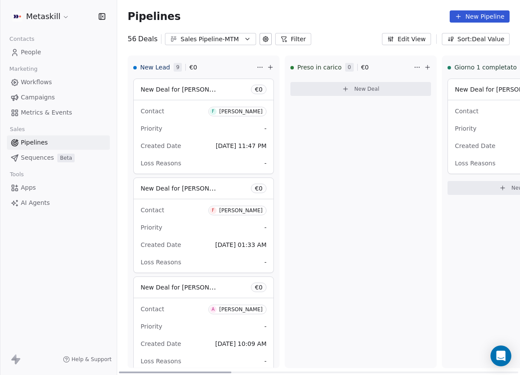
click at [256, 109] on div "[PERSON_NAME]" at bounding box center [240, 111] width 43 height 6
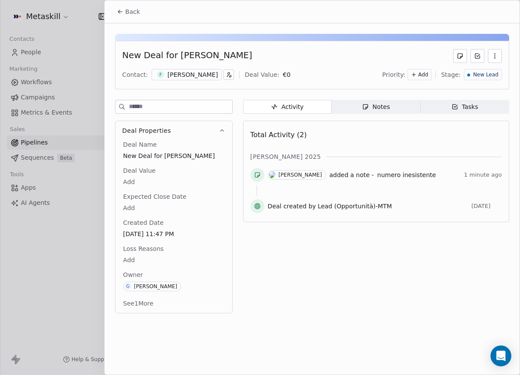
click at [491, 79] on div "New Lead" at bounding box center [483, 74] width 38 height 11
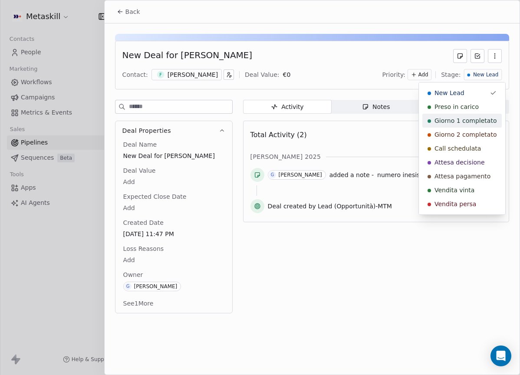
click at [483, 107] on div "Preso in carico" at bounding box center [461, 106] width 69 height 9
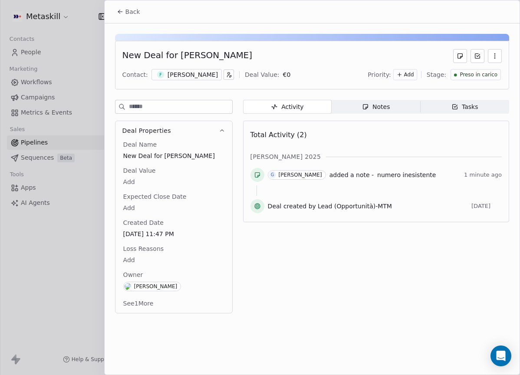
click at [131, 13] on span "Back" at bounding box center [132, 11] width 15 height 9
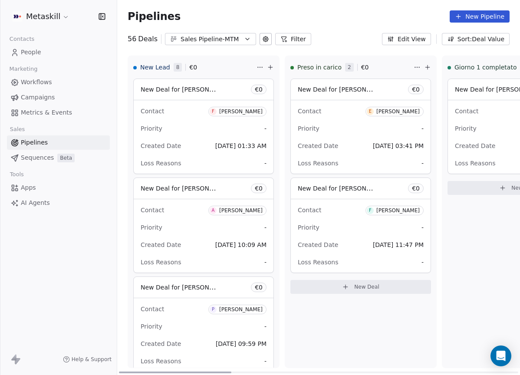
click at [256, 113] on div "[PERSON_NAME]" at bounding box center [240, 111] width 43 height 6
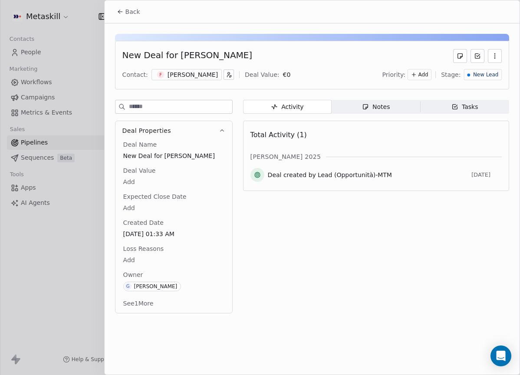
click at [372, 110] on div "Notes" at bounding box center [376, 106] width 28 height 9
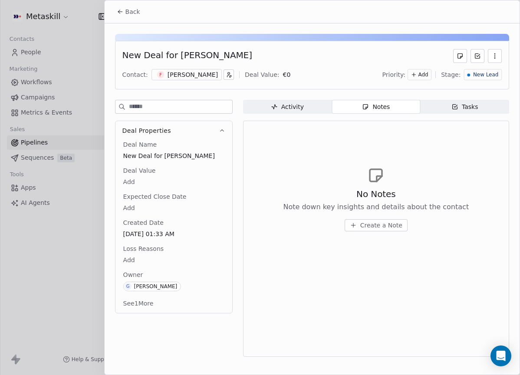
click at [206, 80] on div "Contact: F [PERSON_NAME] Deal Value: € 0 Priority: Add Stage: New Lead" at bounding box center [311, 74] width 379 height 13
click at [203, 76] on div "[PERSON_NAME]" at bounding box center [192, 74] width 50 height 9
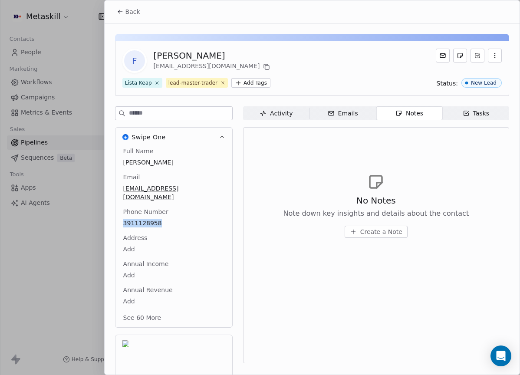
click at [394, 229] on span "Create a Note" at bounding box center [381, 231] width 42 height 9
click at [272, 68] on div "Created 1 minute ago Cancel Save Note" at bounding box center [260, 187] width 520 height 375
drag, startPoint x: 121, startPoint y: 14, endPoint x: 128, endPoint y: 17, distance: 8.0
click at [121, 14] on icon at bounding box center [120, 11] width 7 height 7
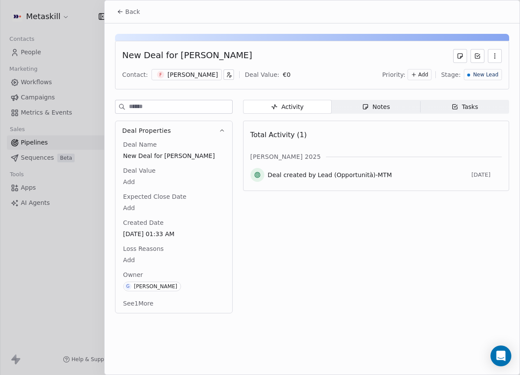
click at [396, 113] on span "Notes Notes" at bounding box center [375, 107] width 88 height 14
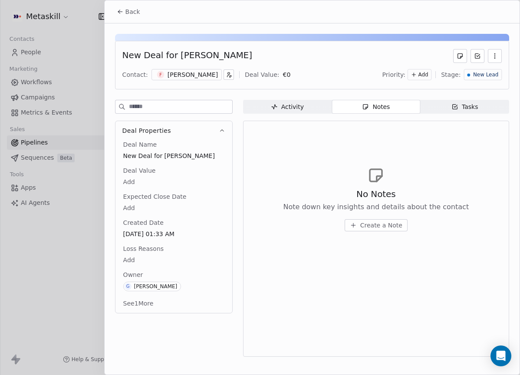
click at [389, 222] on span "Create a Note" at bounding box center [381, 225] width 42 height 9
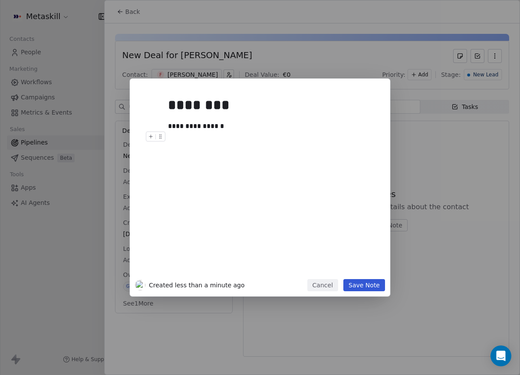
click at [194, 131] on div at bounding box center [273, 136] width 210 height 10
click at [192, 126] on div "**********" at bounding box center [273, 126] width 210 height 10
click at [379, 283] on button "Save Note" at bounding box center [364, 285] width 42 height 12
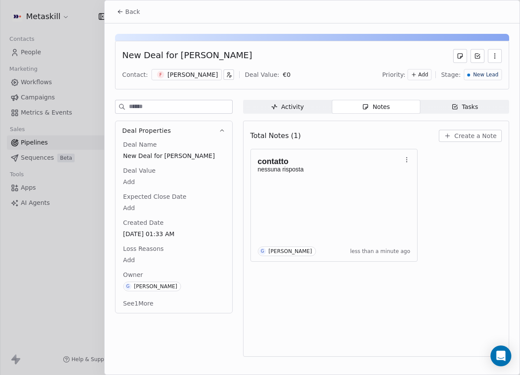
click at [447, 168] on div "contatto nessuna risposta G Giulio Roselli less than a minute ago" at bounding box center [375, 205] width 251 height 113
click at [138, 17] on button "Back" at bounding box center [128, 12] width 34 height 16
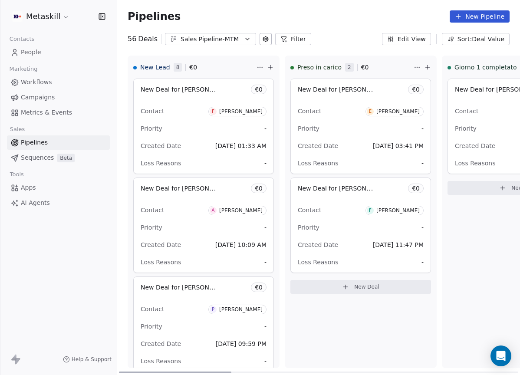
click at [250, 111] on div "[PERSON_NAME]" at bounding box center [240, 111] width 43 height 6
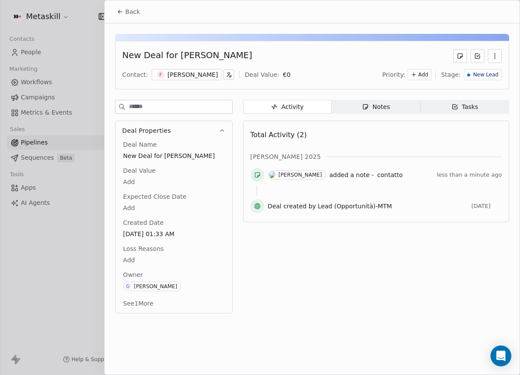
click at [458, 73] on span "Stage:" at bounding box center [451, 74] width 20 height 9
click at [478, 76] on span "New Lead" at bounding box center [485, 74] width 25 height 7
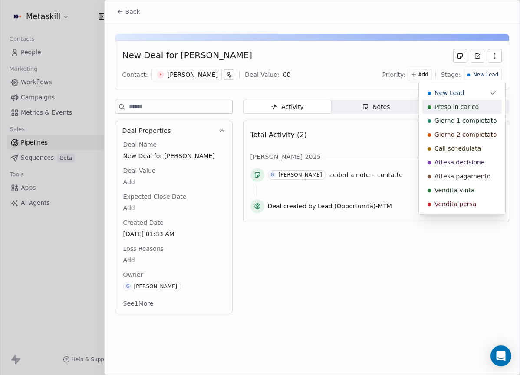
click at [470, 111] on div "Preso in carico" at bounding box center [461, 107] width 79 height 14
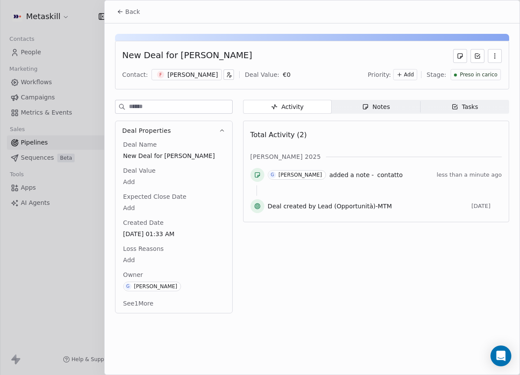
click at [141, 18] on button "Back" at bounding box center [128, 12] width 34 height 16
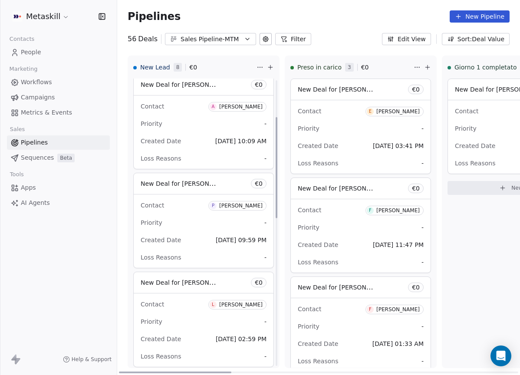
scroll to position [107, 0]
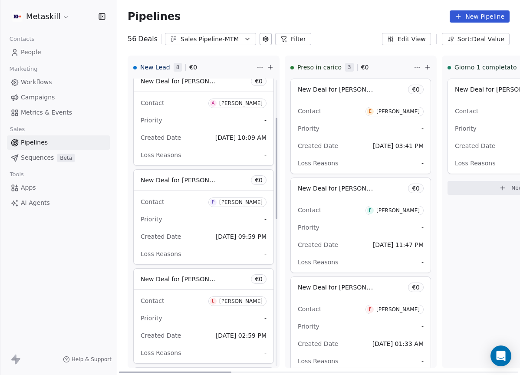
click at [252, 104] on div "[PERSON_NAME]" at bounding box center [240, 103] width 43 height 6
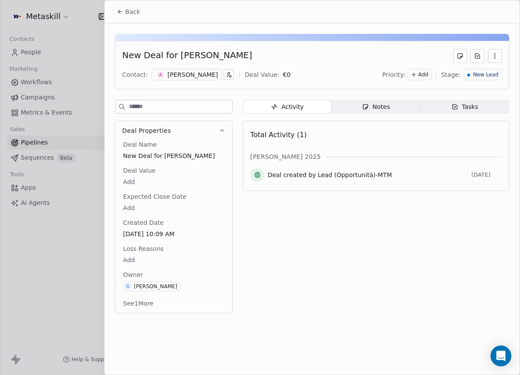
click at [204, 72] on div "[PERSON_NAME]" at bounding box center [192, 74] width 50 height 9
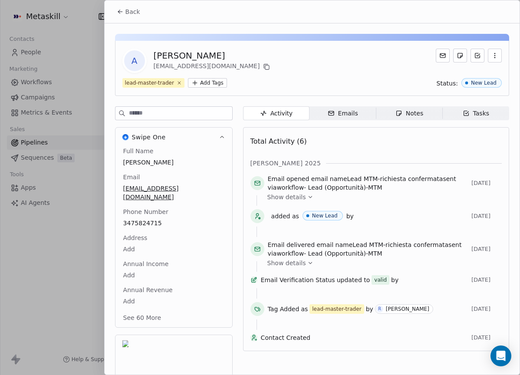
click at [434, 117] on span "Notes Notes" at bounding box center [409, 113] width 66 height 14
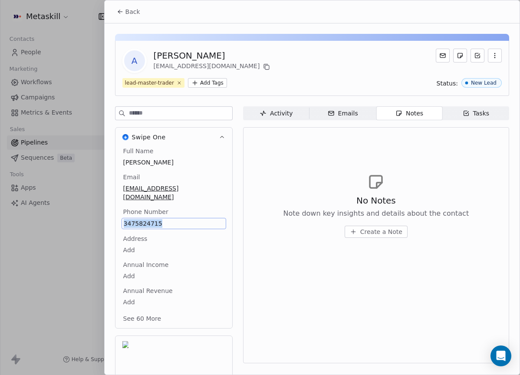
click at [141, 8] on button "Back" at bounding box center [128, 12] width 34 height 16
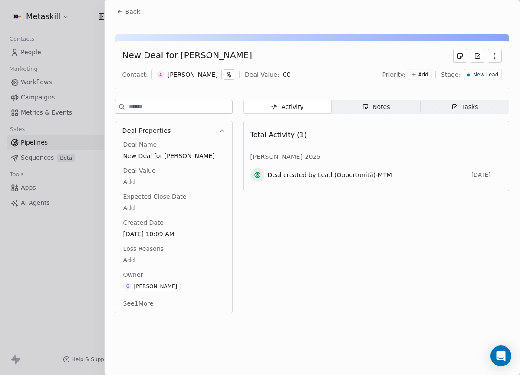
click at [377, 112] on span "Notes Notes" at bounding box center [375, 107] width 88 height 14
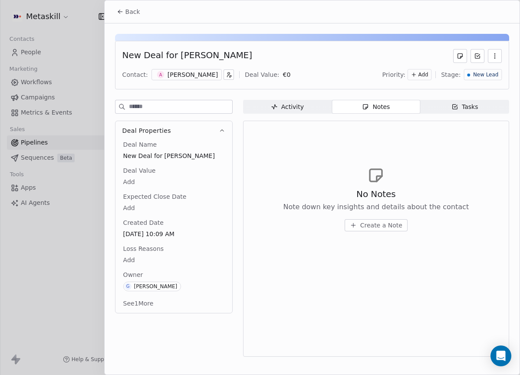
click at [208, 70] on div "[PERSON_NAME]" at bounding box center [192, 74] width 50 height 9
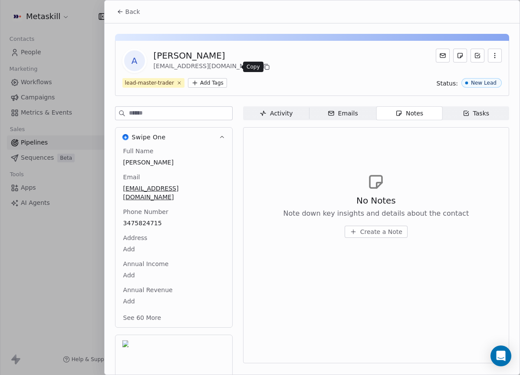
click at [263, 69] on icon at bounding box center [266, 66] width 7 height 7
click at [125, 8] on span "Back" at bounding box center [132, 11] width 15 height 9
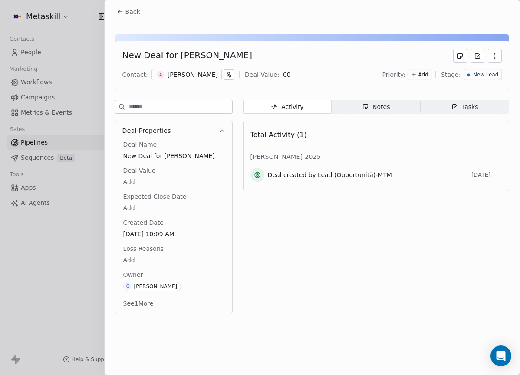
click at [390, 102] on span "Notes Notes" at bounding box center [375, 107] width 88 height 14
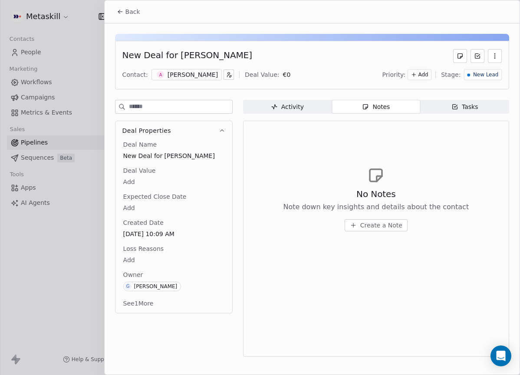
click at [379, 232] on div "No Notes Note down key insights and details about the contact Create a Note" at bounding box center [375, 198] width 251 height 107
click at [389, 227] on span "Create a Note" at bounding box center [381, 225] width 42 height 9
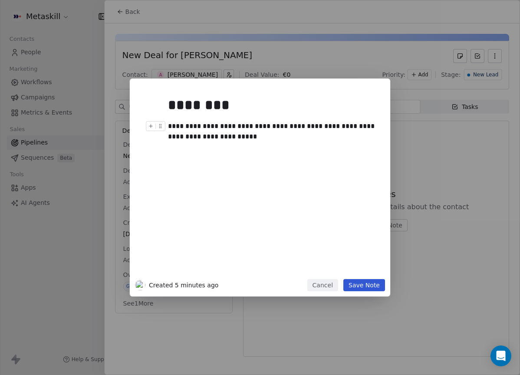
click at [196, 138] on div "**********" at bounding box center [273, 131] width 210 height 21
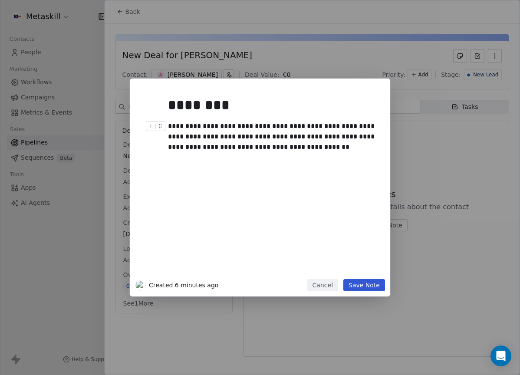
click at [374, 285] on button "Save Note" at bounding box center [364, 285] width 42 height 12
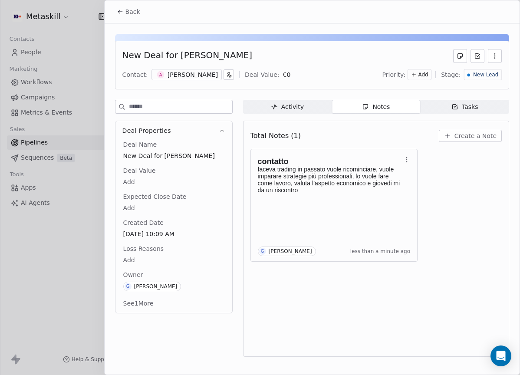
click at [134, 13] on span "Back" at bounding box center [132, 11] width 15 height 9
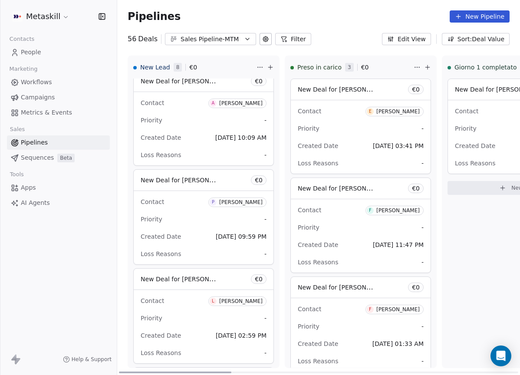
click at [234, 101] on div "[PERSON_NAME]" at bounding box center [240, 103] width 43 height 6
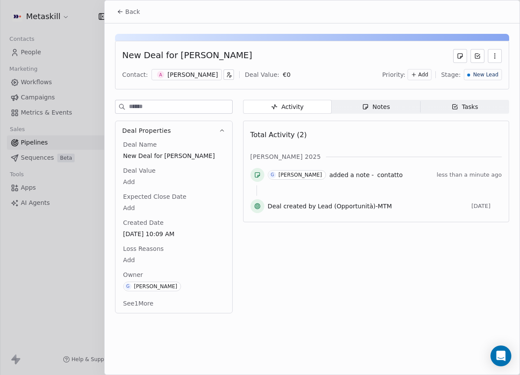
click at [495, 72] on span "New Lead" at bounding box center [485, 74] width 25 height 7
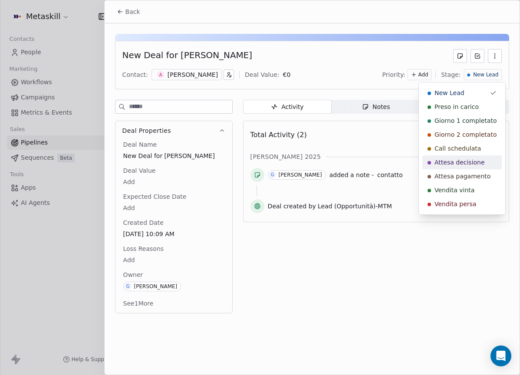
click at [481, 160] on span "Attesa decisione" at bounding box center [459, 162] width 50 height 9
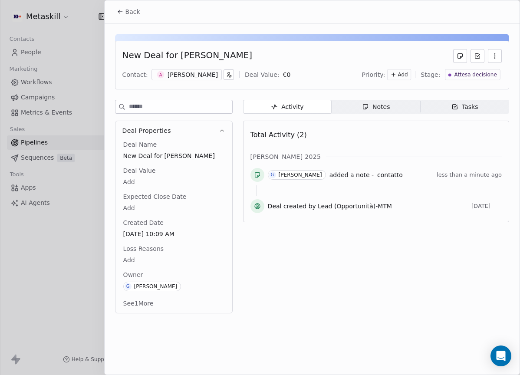
click at [138, 15] on span "Back" at bounding box center [132, 11] width 15 height 9
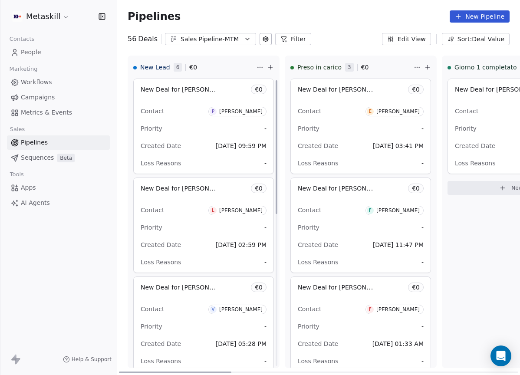
click at [258, 109] on div "[PERSON_NAME]" at bounding box center [240, 111] width 43 height 6
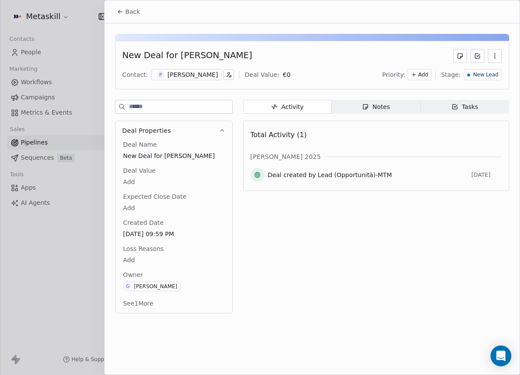
click at [198, 72] on div "[PERSON_NAME]" at bounding box center [192, 74] width 50 height 9
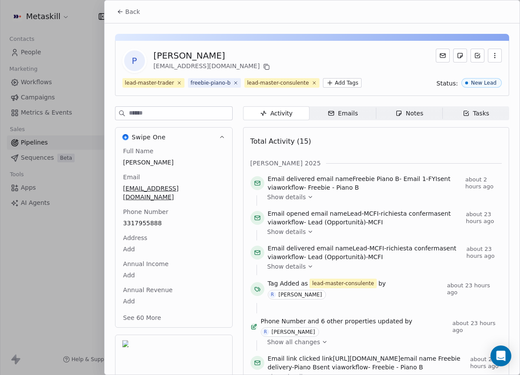
scroll to position [27, 0]
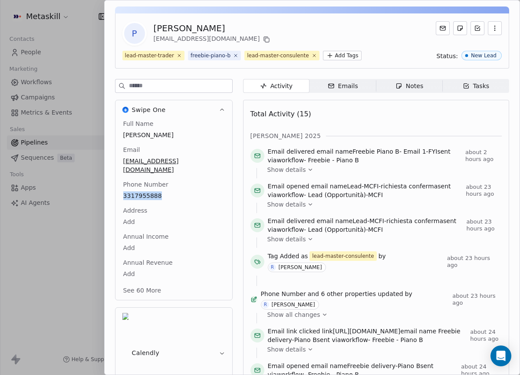
click at [427, 91] on span "Notes Notes" at bounding box center [409, 86] width 66 height 14
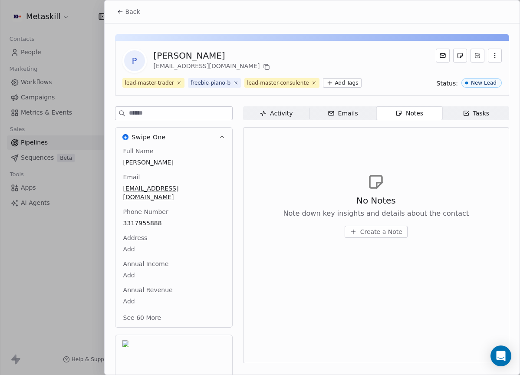
click at [414, 165] on div "No Notes Note down key insights and details about the contact Create a Note" at bounding box center [375, 205] width 251 height 107
click at [398, 232] on span "Create a Note" at bounding box center [381, 231] width 42 height 9
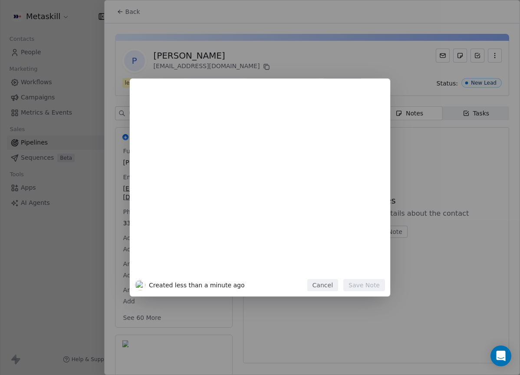
click at [316, 286] on button "Cancel" at bounding box center [322, 285] width 31 height 12
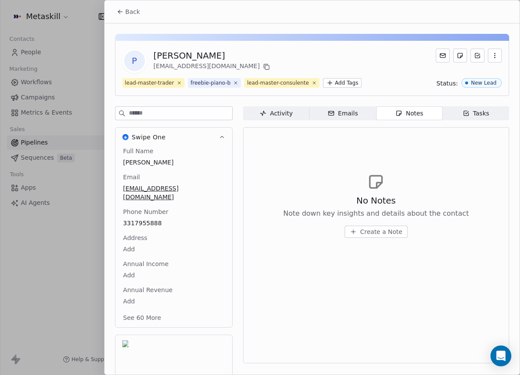
drag, startPoint x: 146, startPoint y: 12, endPoint x: 141, endPoint y: 13, distance: 5.4
click at [146, 12] on div "Back" at bounding box center [312, 11] width 415 height 23
click at [137, 13] on span "Back" at bounding box center [132, 11] width 15 height 9
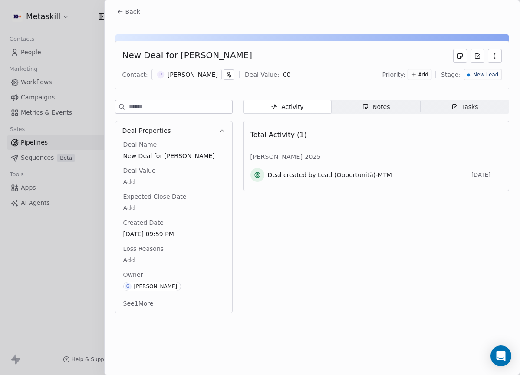
click at [367, 100] on span "Notes Notes" at bounding box center [375, 107] width 88 height 14
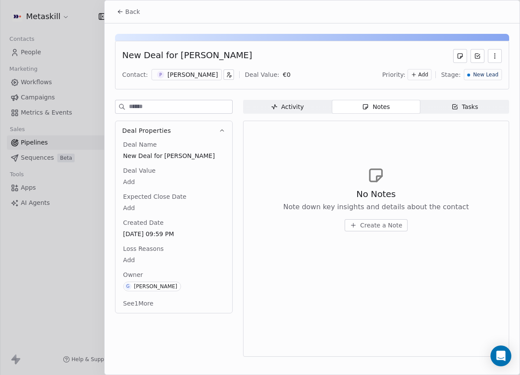
click at [387, 214] on div "No Notes Note down key insights and details about the contact Create a Note" at bounding box center [376, 209] width 186 height 43
click at [375, 228] on span "Create a Note" at bounding box center [381, 225] width 42 height 9
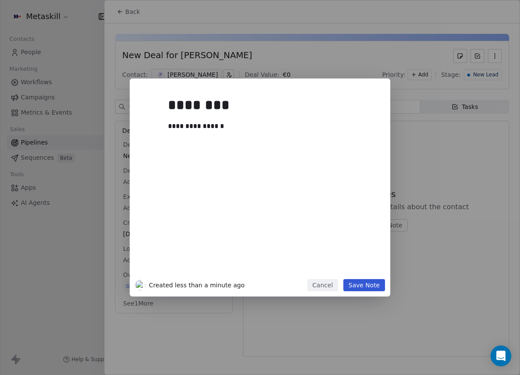
click at [378, 295] on div "**********" at bounding box center [260, 188] width 260 height 218
click at [377, 288] on button "Save Note" at bounding box center [364, 285] width 42 height 12
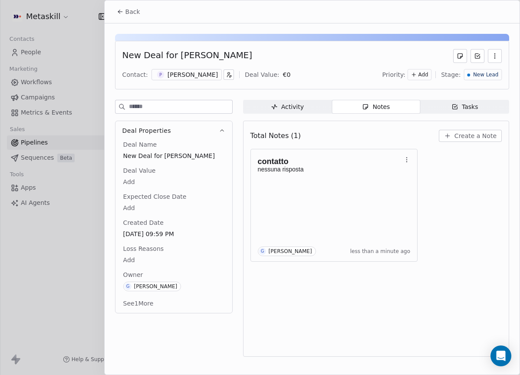
drag, startPoint x: 115, startPoint y: 10, endPoint x: 489, endPoint y: 208, distance: 423.2
click at [489, 208] on section "Back New Deal for Paolo Rosso Contact: P Paolo Rosso Deal Value: € 0 Priority: …" at bounding box center [312, 180] width 415 height 361
click at [498, 79] on div "New Lead" at bounding box center [483, 74] width 38 height 11
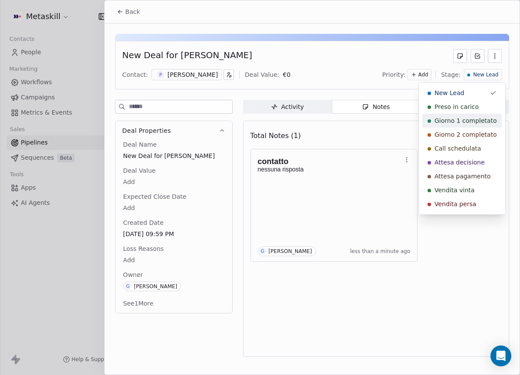
click at [488, 107] on div "Preso in carico" at bounding box center [461, 106] width 69 height 9
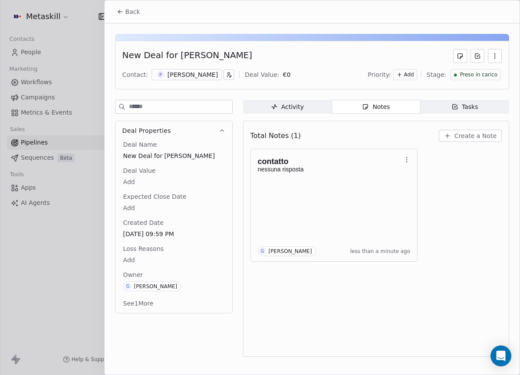
click at [129, 12] on span "Back" at bounding box center [132, 11] width 15 height 9
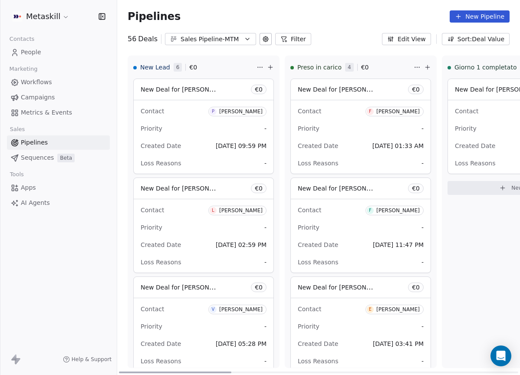
click at [246, 210] on div "[PERSON_NAME]" at bounding box center [240, 210] width 43 height 6
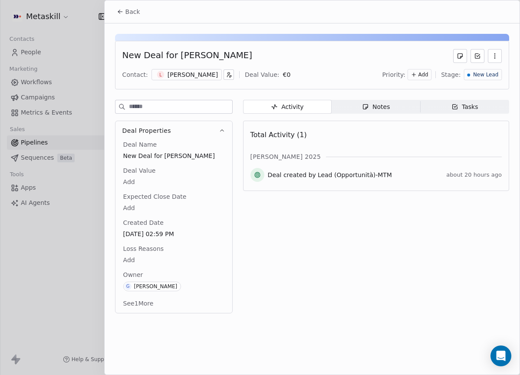
click at [208, 78] on div "[PERSON_NAME]" at bounding box center [192, 74] width 50 height 9
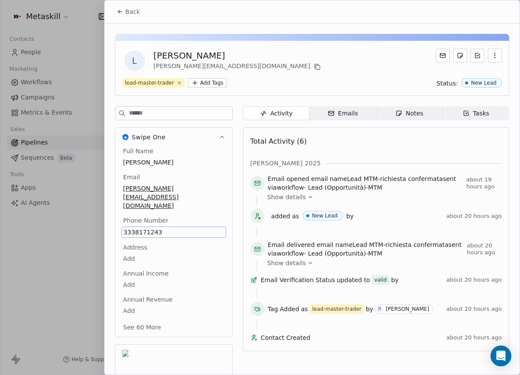
drag, startPoint x: 133, startPoint y: 209, endPoint x: 246, endPoint y: 152, distance: 126.7
click at [246, 152] on div "Swipe One Full Name Lorenzo Montanini Email lorenzo.montanini@gmail.com Phone N…" at bounding box center [312, 273] width 394 height 334
click at [141, 5] on button "Back" at bounding box center [128, 12] width 34 height 16
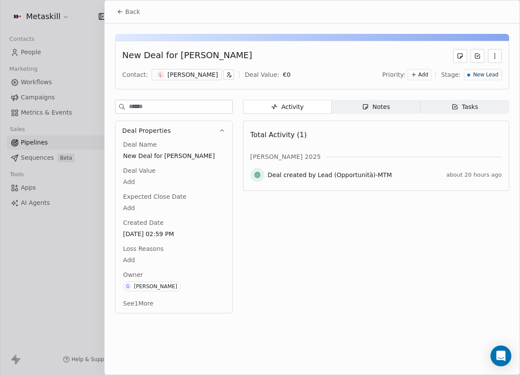
click at [128, 13] on span "Back" at bounding box center [132, 11] width 15 height 9
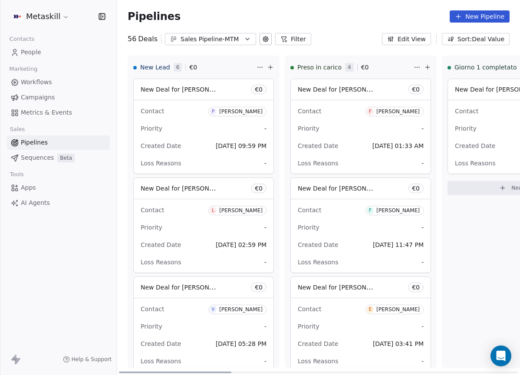
click at [241, 111] on div "[PERSON_NAME]" at bounding box center [240, 111] width 43 height 6
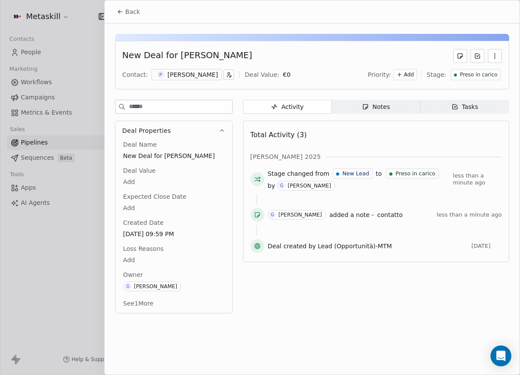
click at [414, 111] on span "Notes Notes" at bounding box center [375, 107] width 88 height 14
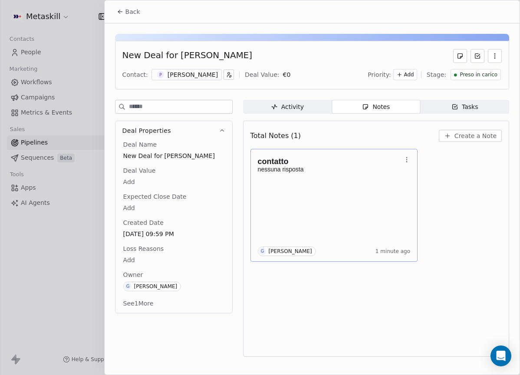
click at [338, 168] on p "nessuna risposta" at bounding box center [330, 169] width 144 height 7
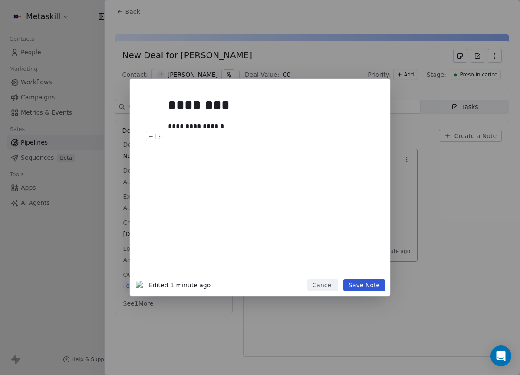
click at [267, 137] on div at bounding box center [273, 136] width 210 height 10
drag, startPoint x: 237, startPoint y: 123, endPoint x: 176, endPoint y: 125, distance: 61.2
click at [176, 125] on div "**********" at bounding box center [273, 126] width 210 height 10
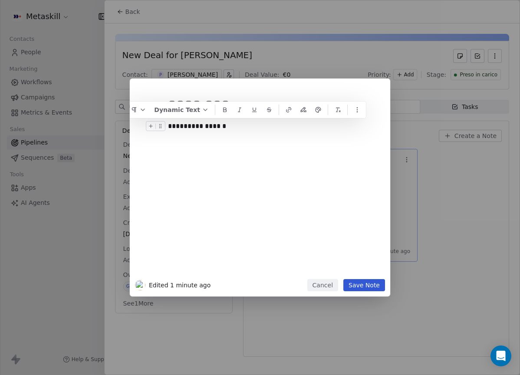
drag, startPoint x: 218, startPoint y: 127, endPoint x: 242, endPoint y: 129, distance: 23.5
click at [242, 129] on div "**********" at bounding box center [273, 126] width 210 height 10
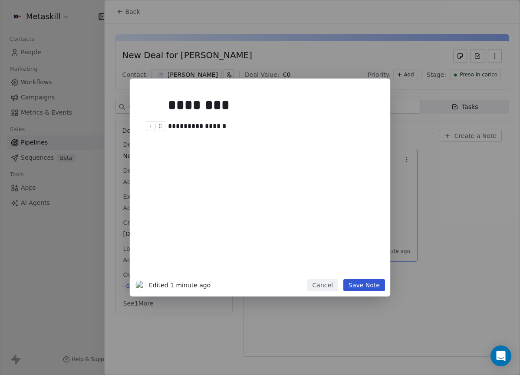
click at [328, 279] on div "**********" at bounding box center [260, 188] width 260 height 218
click at [326, 287] on button "Cancel" at bounding box center [322, 285] width 31 height 12
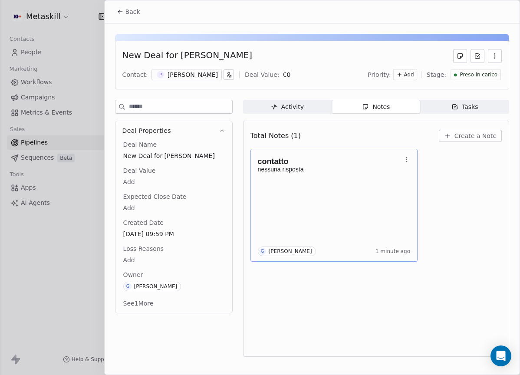
click at [409, 160] on icon "button" at bounding box center [406, 159] width 7 height 7
click at [428, 191] on span "Delete" at bounding box center [430, 194] width 20 height 9
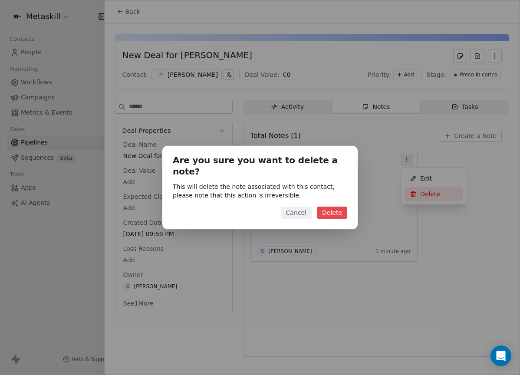
click at [337, 206] on button "Delete" at bounding box center [332, 212] width 30 height 12
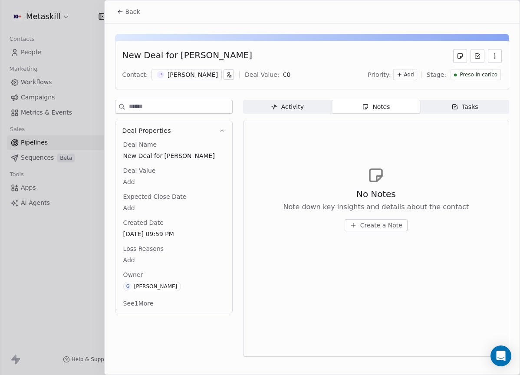
click at [401, 222] on button "Create a Note" at bounding box center [375, 225] width 63 height 12
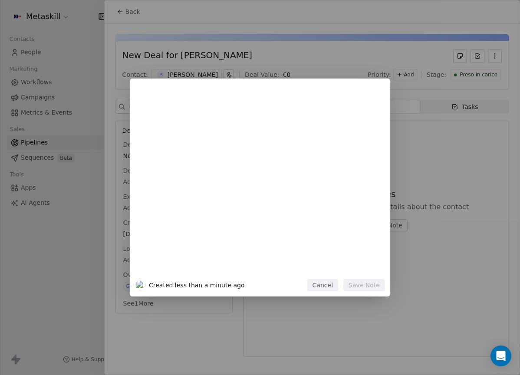
click at [284, 69] on div "Created less than a minute ago Cancel Save Note" at bounding box center [260, 187] width 520 height 375
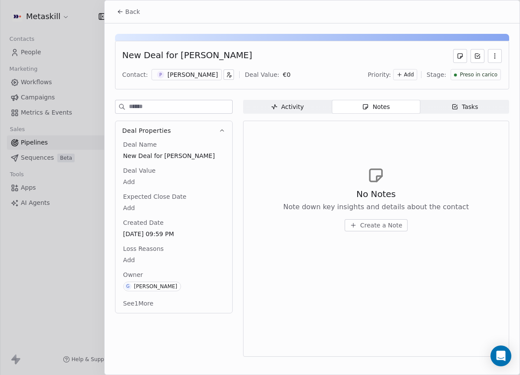
click at [183, 76] on div "[PERSON_NAME]" at bounding box center [192, 74] width 50 height 9
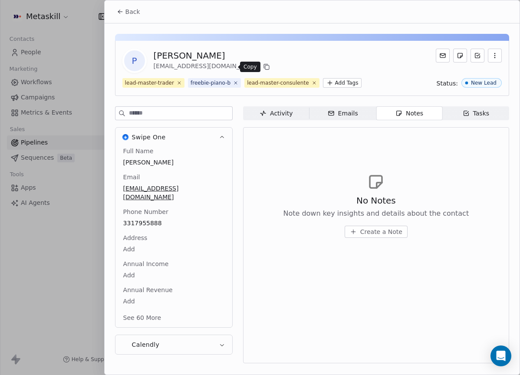
click at [263, 67] on icon at bounding box center [266, 66] width 7 height 7
click at [263, 68] on icon at bounding box center [266, 66] width 7 height 7
click at [263, 67] on icon at bounding box center [266, 66] width 7 height 7
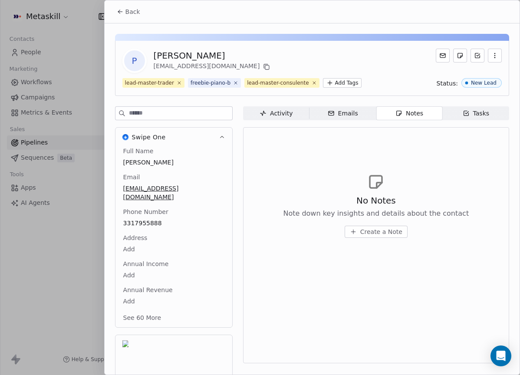
click at [121, 7] on button "Back" at bounding box center [128, 12] width 34 height 16
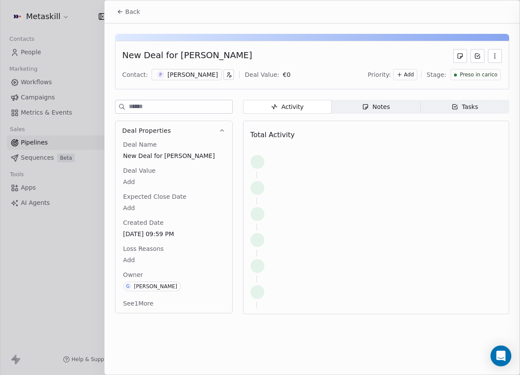
click at [134, 374] on div "Back" at bounding box center [260, 375] width 520 height 0
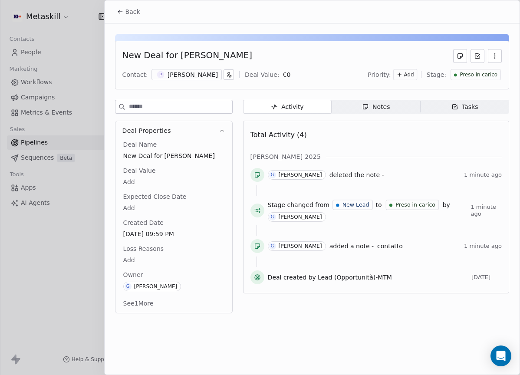
click at [136, 13] on span "Back" at bounding box center [132, 11] width 15 height 9
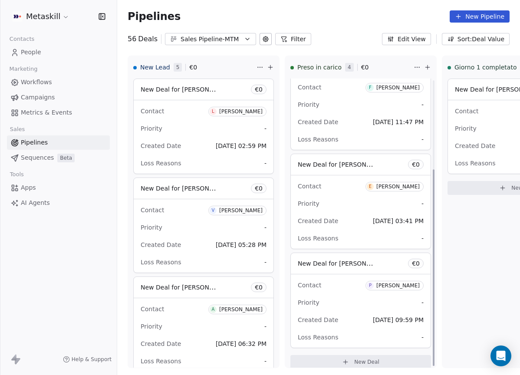
scroll to position [131, 0]
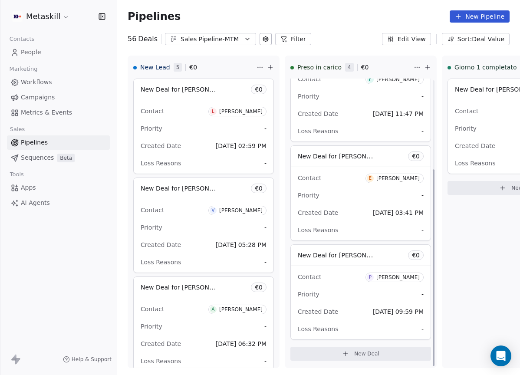
click at [389, 282] on div "Contact P Paolo Rosso" at bounding box center [361, 276] width 126 height 14
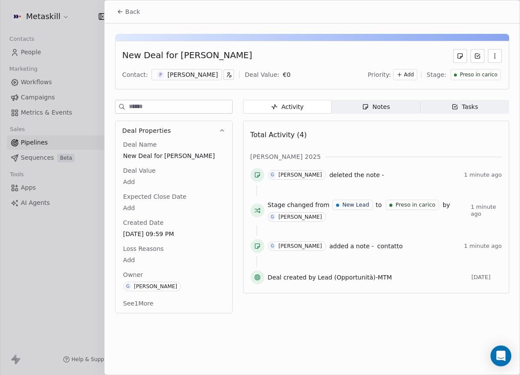
click at [187, 76] on div "[PERSON_NAME]" at bounding box center [192, 74] width 50 height 9
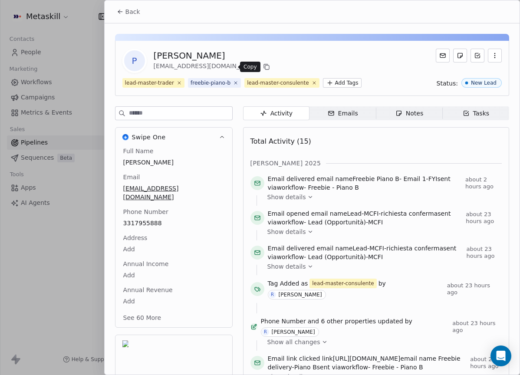
click at [263, 66] on icon at bounding box center [266, 66] width 7 height 7
click at [130, 10] on span "Back" at bounding box center [132, 11] width 15 height 9
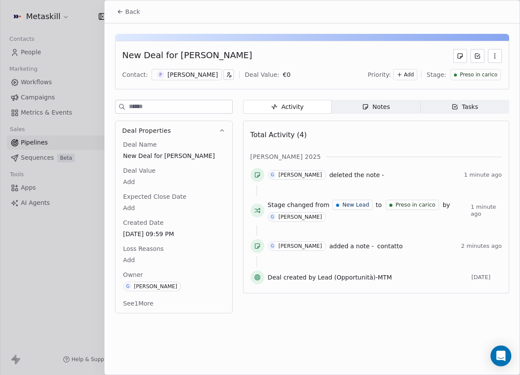
click at [385, 111] on div "Notes" at bounding box center [376, 106] width 28 height 9
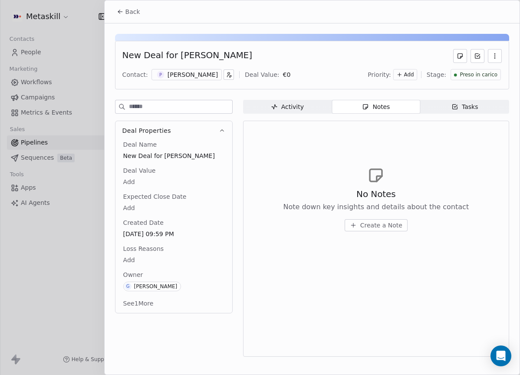
click at [129, 9] on span "Back" at bounding box center [132, 11] width 15 height 9
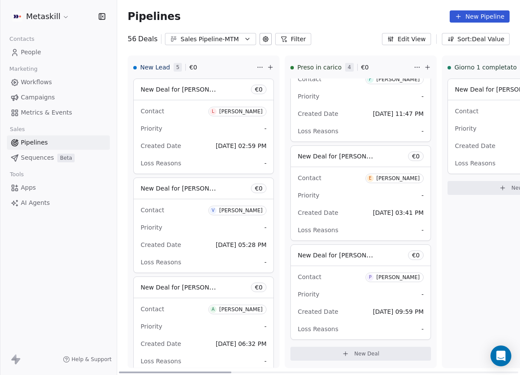
click at [410, 278] on div "[PERSON_NAME]" at bounding box center [397, 277] width 43 height 6
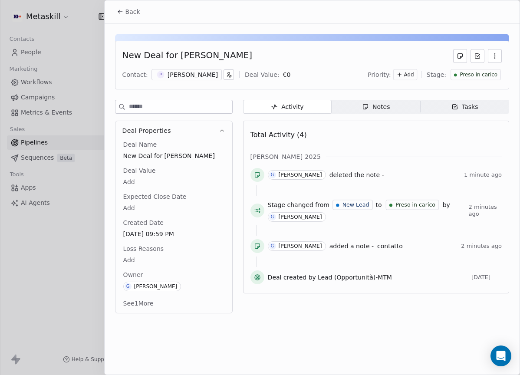
click at [386, 111] on span "Notes Notes" at bounding box center [375, 107] width 88 height 14
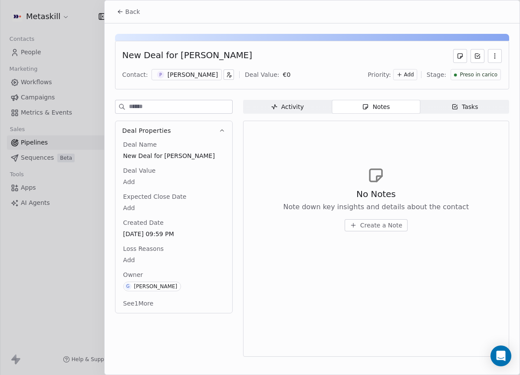
click at [357, 224] on icon "button" at bounding box center [353, 225] width 7 height 7
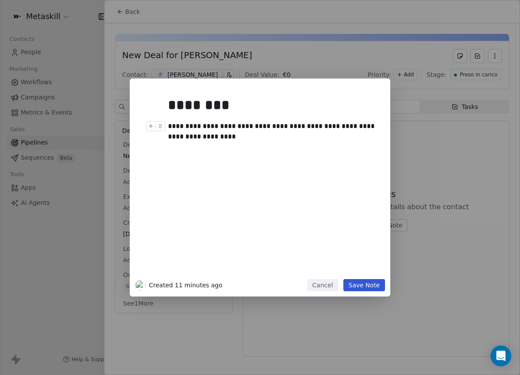
click at [294, 135] on div "**********" at bounding box center [273, 131] width 210 height 21
click at [263, 125] on div "**********" at bounding box center [273, 131] width 210 height 21
click at [277, 136] on div "**********" at bounding box center [273, 131] width 210 height 21
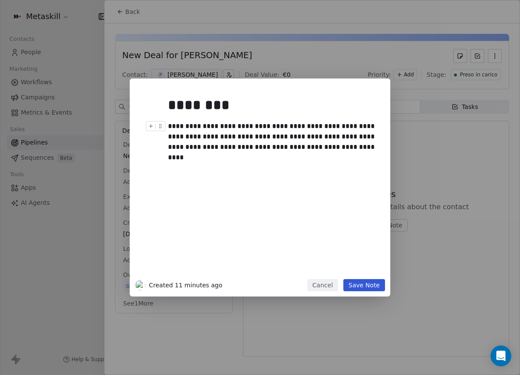
click at [235, 145] on div "**********" at bounding box center [273, 136] width 210 height 31
click at [382, 288] on button "Save Note" at bounding box center [364, 285] width 42 height 12
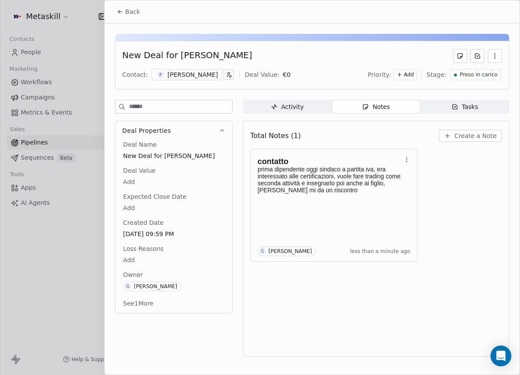
drag, startPoint x: 137, startPoint y: 12, endPoint x: 198, endPoint y: 27, distance: 63.0
click at [137, 11] on span "Back" at bounding box center [132, 11] width 15 height 9
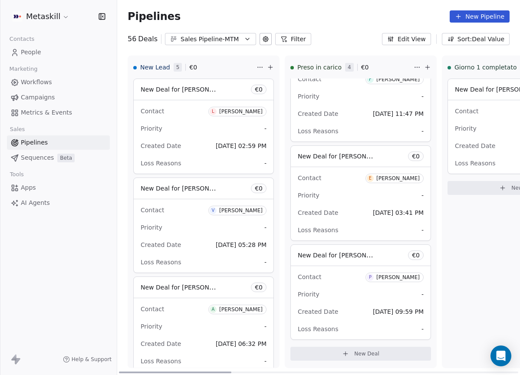
click at [416, 276] on div "[PERSON_NAME]" at bounding box center [397, 277] width 43 height 6
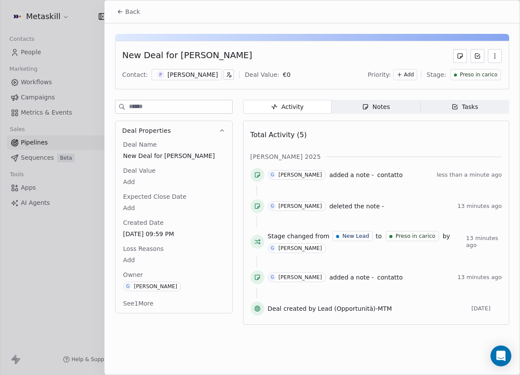
click at [469, 77] on span "Preso in carico" at bounding box center [478, 74] width 38 height 7
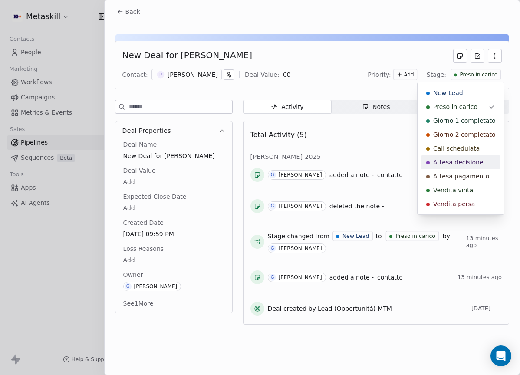
click at [467, 161] on span "Attesa decisione" at bounding box center [458, 162] width 50 height 9
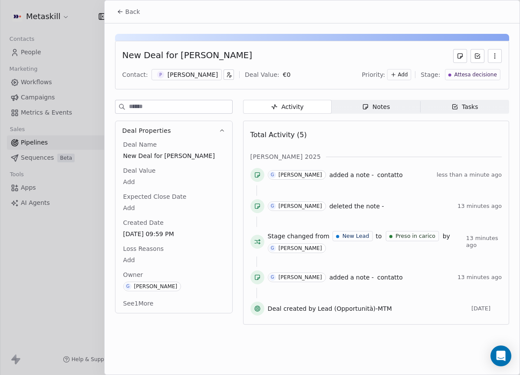
click at [399, 106] on span "Notes Notes" at bounding box center [375, 107] width 88 height 14
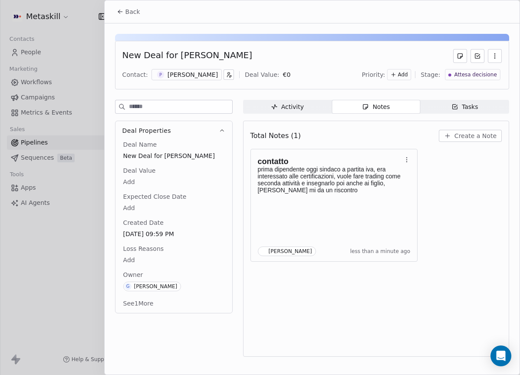
scroll to position [32, 0]
click at [309, 104] on span "Activity Activity" at bounding box center [287, 107] width 88 height 14
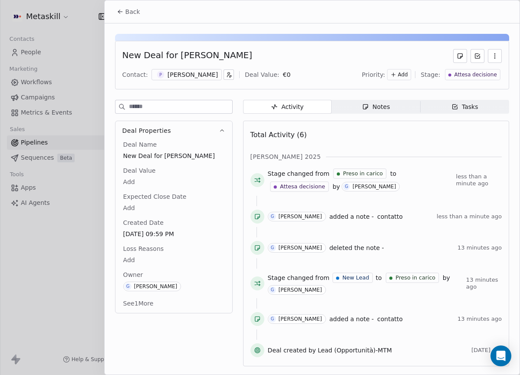
click at [125, 16] on span "Back" at bounding box center [132, 11] width 15 height 9
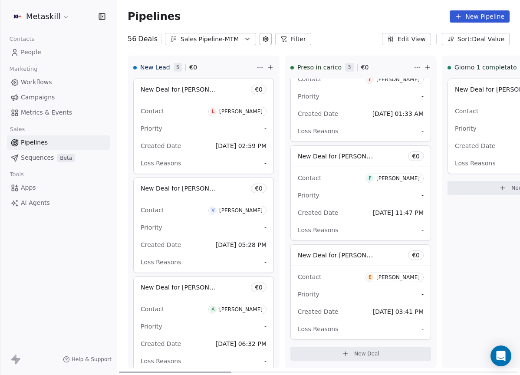
click at [242, 112] on div "[PERSON_NAME]" at bounding box center [240, 111] width 43 height 6
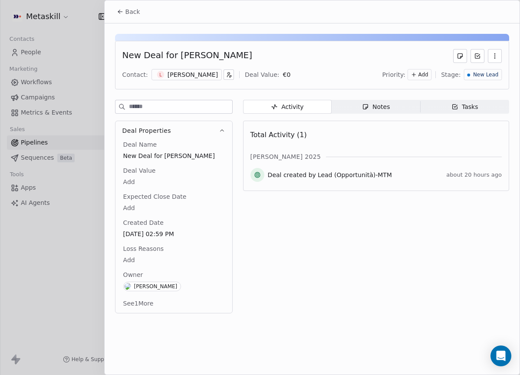
click at [217, 76] on div "[PERSON_NAME]" at bounding box center [192, 74] width 50 height 9
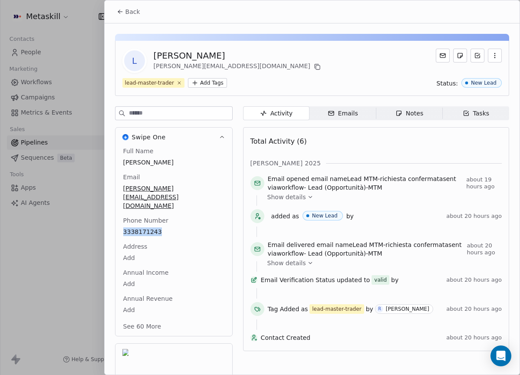
click at [144, 13] on button "Back" at bounding box center [128, 12] width 34 height 16
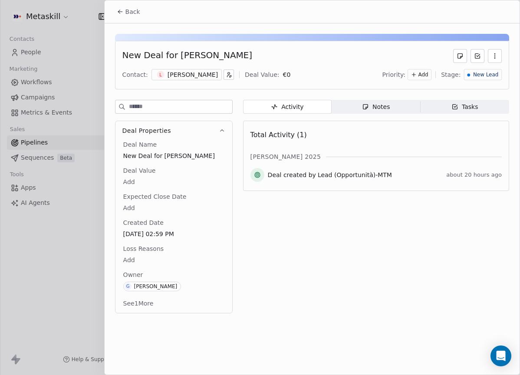
click at [119, 3] on div "Back" at bounding box center [312, 11] width 415 height 23
click at [112, 10] on button "Back" at bounding box center [128, 12] width 34 height 16
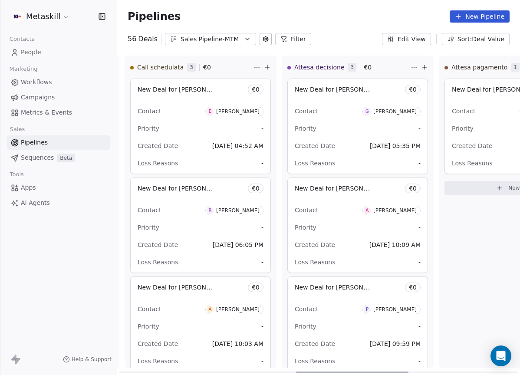
drag, startPoint x: 224, startPoint y: 370, endPoint x: 401, endPoint y: 356, distance: 177.6
click at [401, 371] on div at bounding box center [352, 372] width 112 height 2
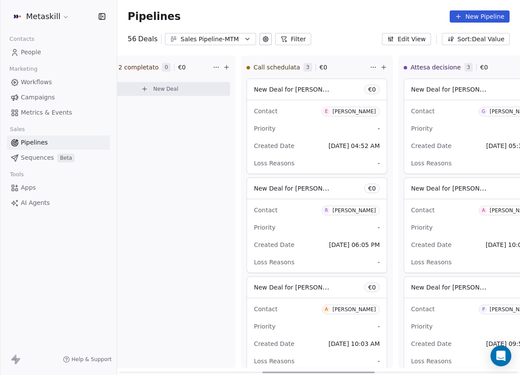
drag, startPoint x: 346, startPoint y: 370, endPoint x: 315, endPoint y: 353, distance: 34.8
click at [313, 371] on div at bounding box center [318, 372] width 112 height 2
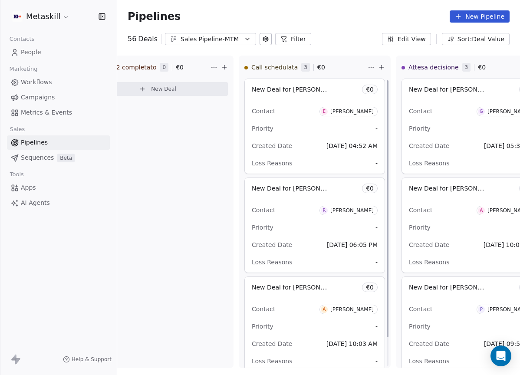
click at [217, 42] on div "Sales Pipeline-MTM" at bounding box center [210, 39] width 60 height 9
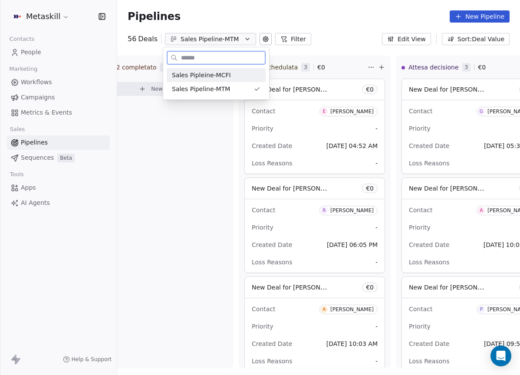
click at [226, 74] on span "Sales Pipleine-MCFI" at bounding box center [201, 75] width 59 height 9
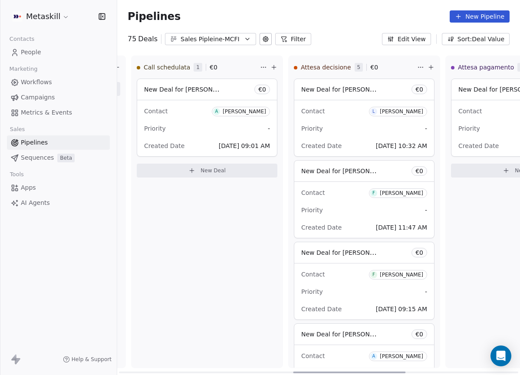
scroll to position [0, 637]
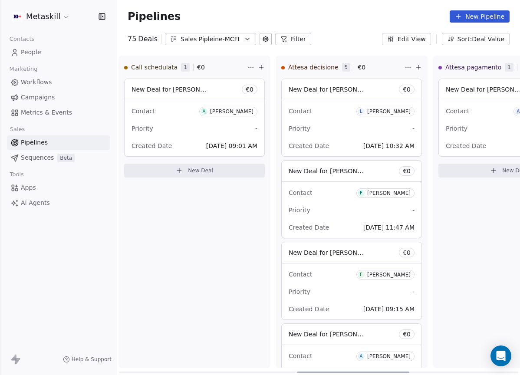
drag, startPoint x: 223, startPoint y: 371, endPoint x: 398, endPoint y: 333, distance: 179.4
click at [398, 371] on div at bounding box center [353, 372] width 112 height 2
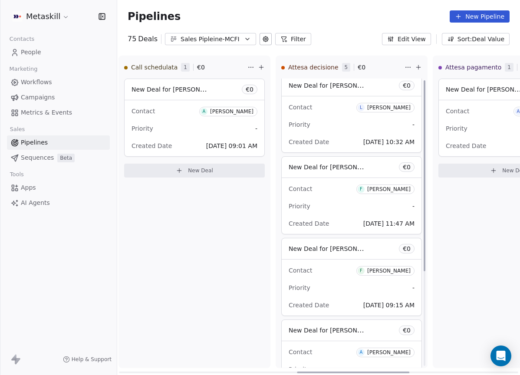
scroll to position [0, 0]
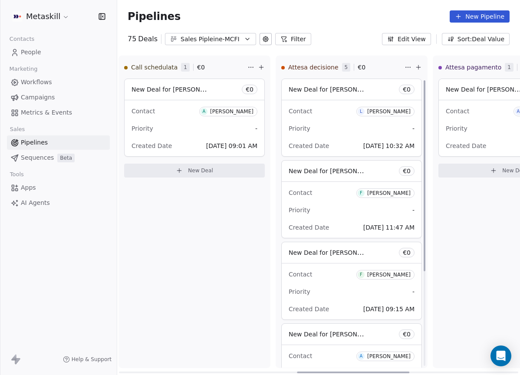
click at [465, 246] on div "Attesa pagamento 1 € 0 New Deal for Andrea Prinza € 0 Contact A Andrea Prinza P…" at bounding box center [508, 212] width 152 height 312
click at [47, 52] on link "People" at bounding box center [58, 52] width 103 height 14
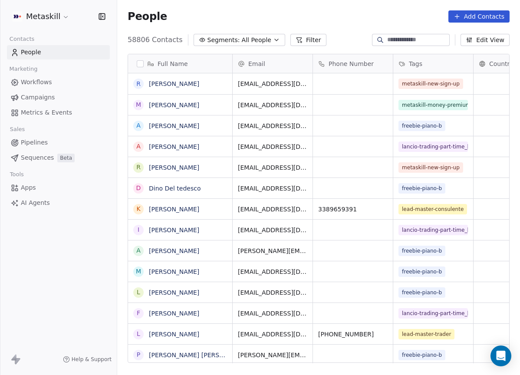
scroll to position [330, 403]
paste input "**********"
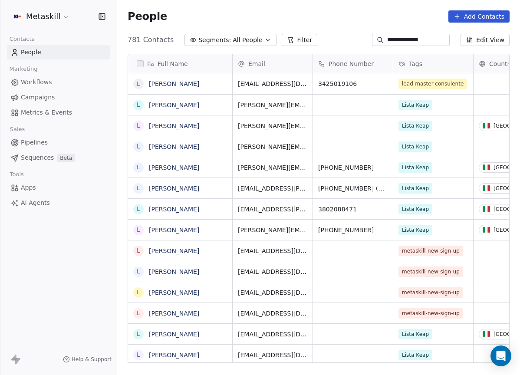
type input "**********"
click at [180, 84] on link "Lorenzo Delrio" at bounding box center [174, 83] width 50 height 7
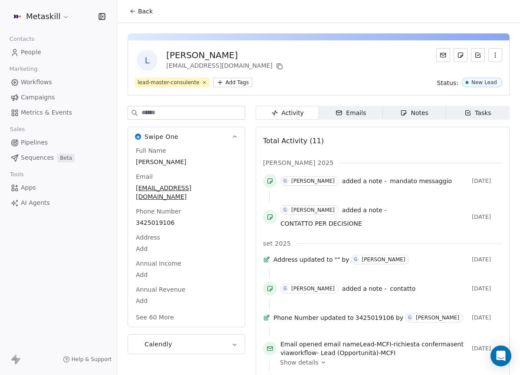
click at [409, 119] on span "Notes Notes" at bounding box center [414, 113] width 63 height 14
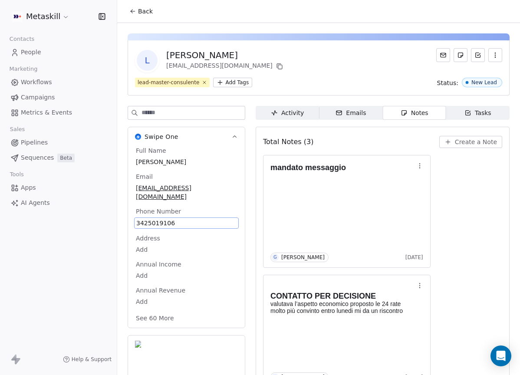
scroll to position [27, 0]
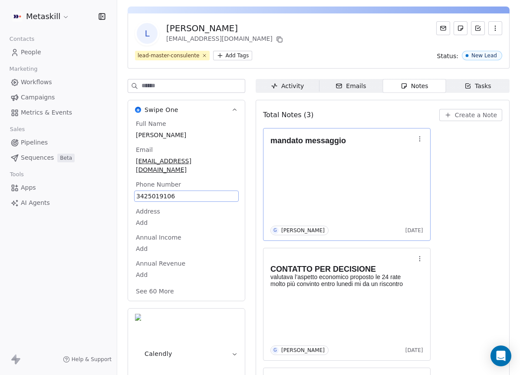
click at [428, 188] on div "mandato messaggio G Giulio Roselli 3 days ago" at bounding box center [346, 184] width 167 height 113
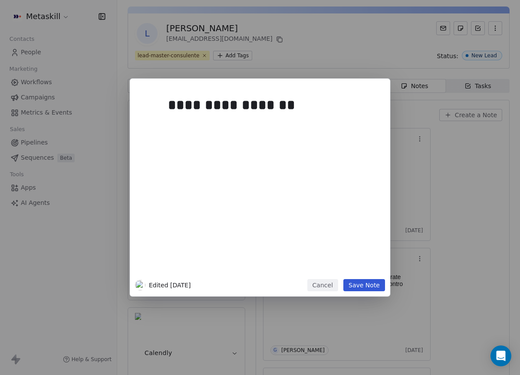
click at [322, 284] on button "Cancel" at bounding box center [322, 285] width 31 height 12
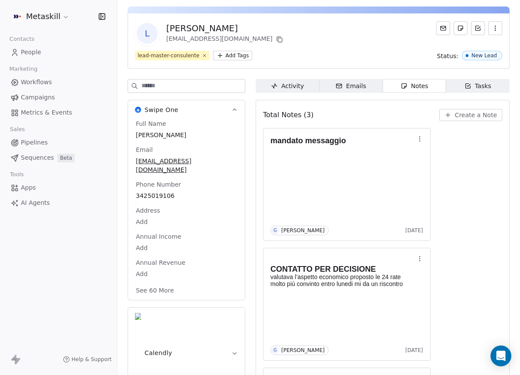
click at [443, 248] on div "mandato messaggio G Giulio Roselli 3 days ago CONTATTO PER DECISIONE valutava l…" at bounding box center [382, 304] width 239 height 352
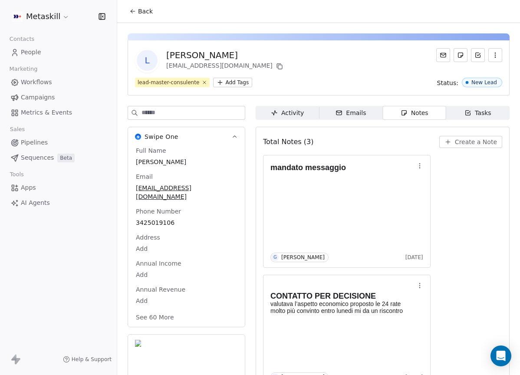
click at [463, 201] on div "mandato messaggio G Giulio Roselli 3 days ago CONTATTO PER DECISIONE valutava l…" at bounding box center [382, 331] width 239 height 352
click at [139, 4] on button "Back" at bounding box center [141, 11] width 34 height 16
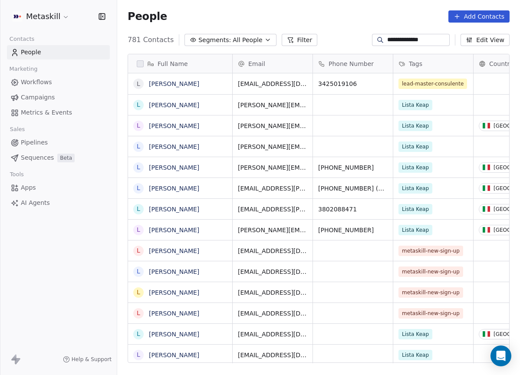
scroll to position [330, 403]
click at [178, 85] on link "Lorenzo Delrio" at bounding box center [174, 83] width 50 height 7
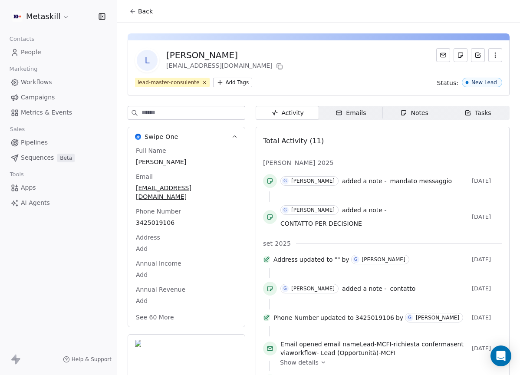
click at [436, 109] on span "Notes Notes" at bounding box center [414, 113] width 63 height 14
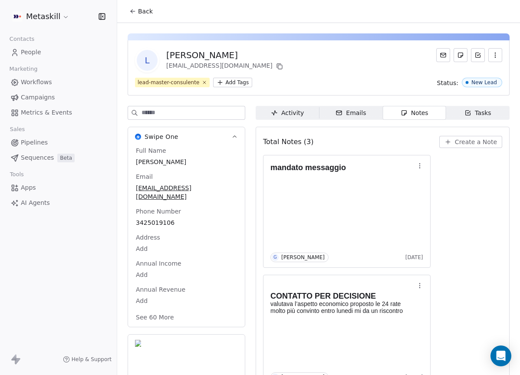
click at [138, 19] on div "Back" at bounding box center [318, 11] width 403 height 23
click at [141, 11] on span "Back" at bounding box center [145, 11] width 15 height 9
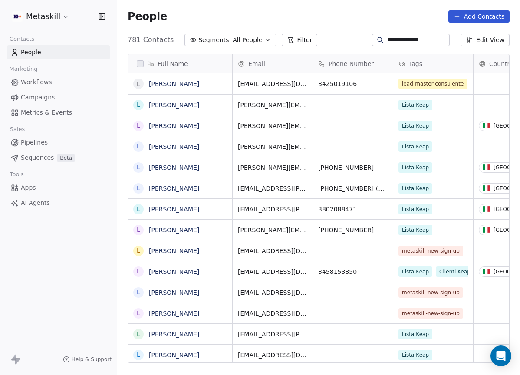
scroll to position [330, 403]
click at [52, 139] on link "Pipelines" at bounding box center [58, 142] width 103 height 14
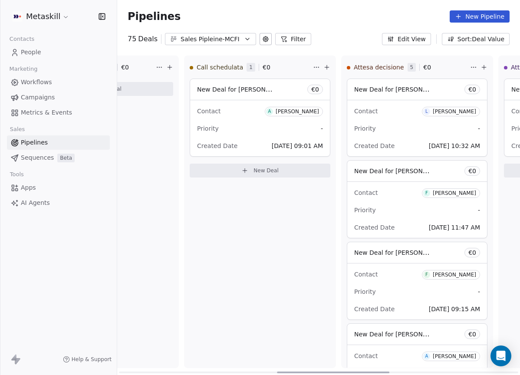
drag, startPoint x: 223, startPoint y: 372, endPoint x: 392, endPoint y: 344, distance: 171.6
click at [383, 371] on div at bounding box center [333, 372] width 112 height 2
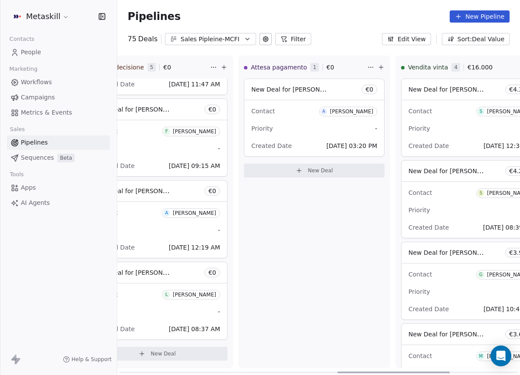
scroll to position [0, 1026]
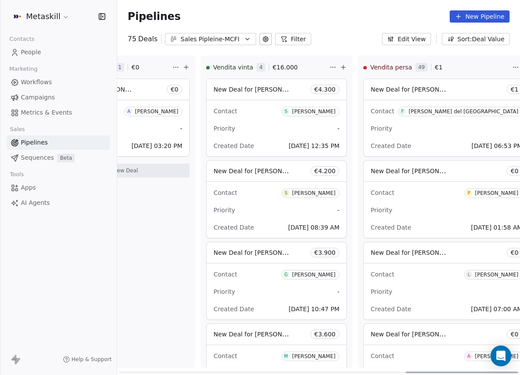
drag, startPoint x: 354, startPoint y: 373, endPoint x: 577, endPoint y: 339, distance: 225.6
click at [518, 371] on div at bounding box center [462, 372] width 112 height 2
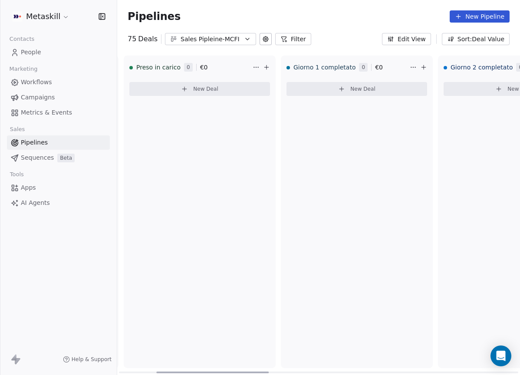
scroll to position [0, 0]
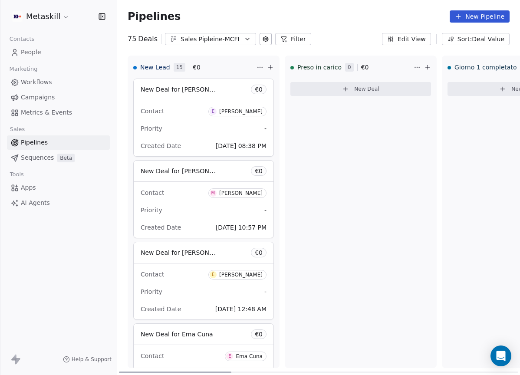
drag, startPoint x: 470, startPoint y: 371, endPoint x: 174, endPoint y: 1, distance: 474.0
click at [119, 371] on div at bounding box center [175, 372] width 112 height 2
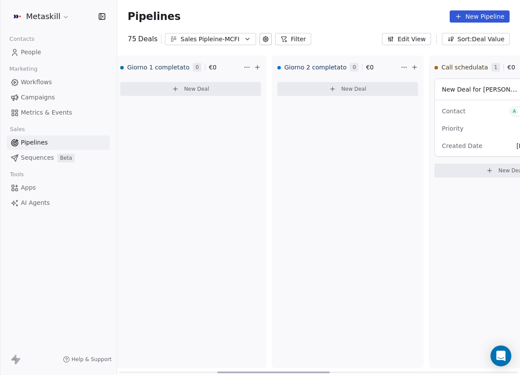
scroll to position [0, 13]
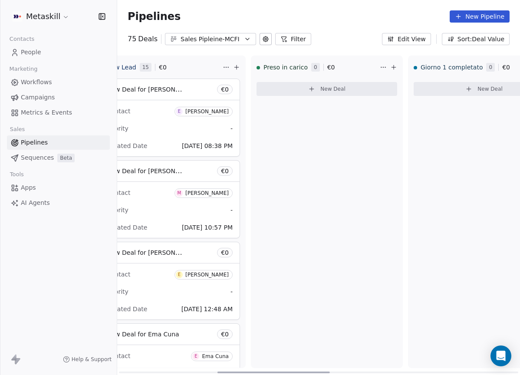
drag, startPoint x: 228, startPoint y: 373, endPoint x: 226, endPoint y: 336, distance: 37.0
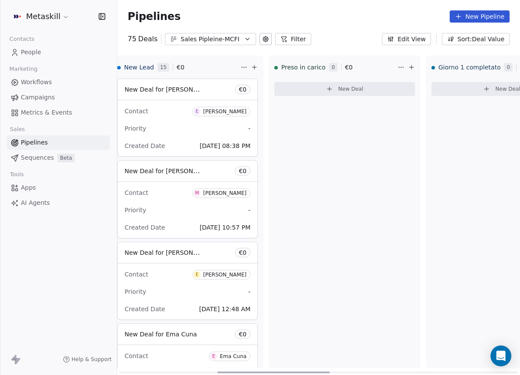
click at [232, 371] on div at bounding box center [273, 372] width 112 height 2
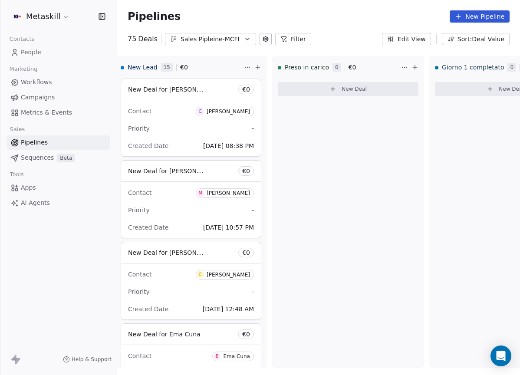
click at [228, 19] on div "Pipelines New Pipeline" at bounding box center [319, 16] width 382 height 12
click at [230, 36] on div "Sales Pipleine-MCFI" at bounding box center [210, 39] width 60 height 9
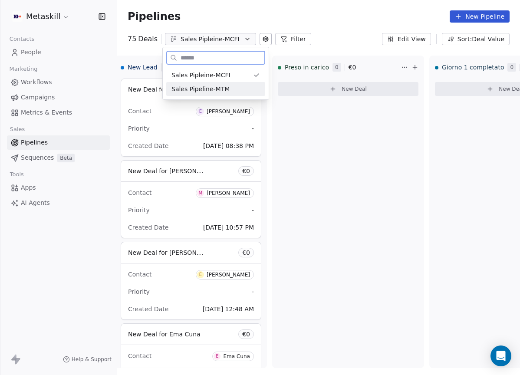
click at [244, 90] on div "Sales Pipeline-MTM" at bounding box center [215, 89] width 88 height 9
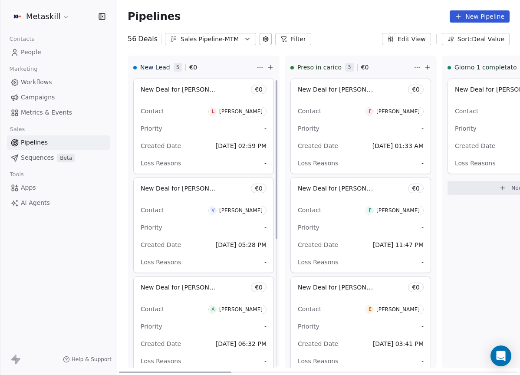
click at [239, 107] on span "L [PERSON_NAME]" at bounding box center [237, 112] width 58 height 10
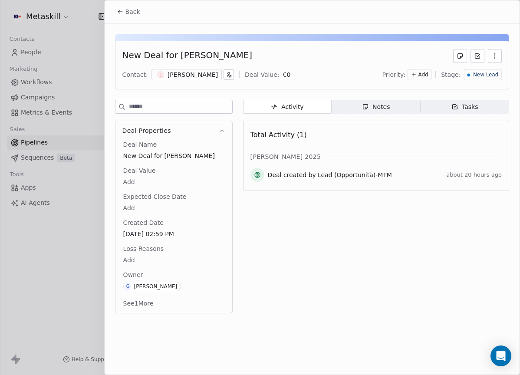
click at [197, 72] on div "[PERSON_NAME]" at bounding box center [192, 74] width 50 height 9
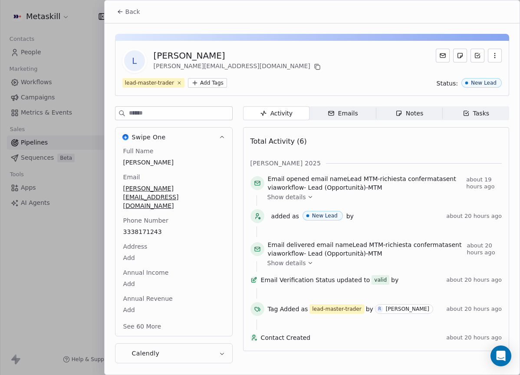
drag, startPoint x: 139, startPoint y: 10, endPoint x: 174, endPoint y: 12, distance: 34.7
click at [139, 10] on button "Back" at bounding box center [128, 12] width 34 height 16
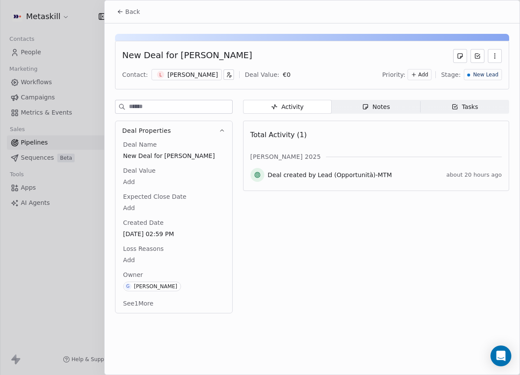
click at [391, 104] on span "Notes Notes" at bounding box center [375, 107] width 88 height 14
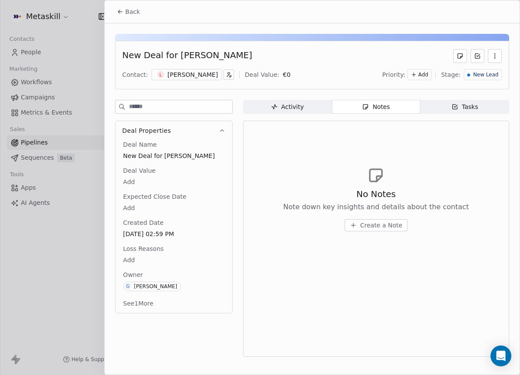
click at [190, 74] on div "[PERSON_NAME]" at bounding box center [192, 74] width 50 height 9
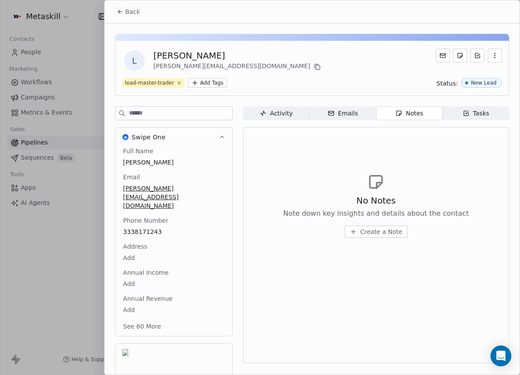
click at [229, 157] on div "Full Name [PERSON_NAME] Email [PERSON_NAME][EMAIL_ADDRESS][DOMAIN_NAME] Phone N…" at bounding box center [173, 241] width 117 height 189
copy span "3338171243"
click at [314, 195] on div "No Notes Note down key insights and details about the contact" at bounding box center [376, 206] width 186 height 24
click at [397, 234] on span "Create a Note" at bounding box center [381, 231] width 42 height 9
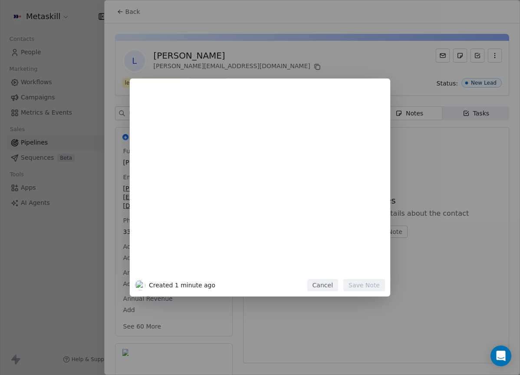
click at [308, 272] on div at bounding box center [273, 183] width 210 height 185
click at [317, 281] on button "Cancel" at bounding box center [322, 285] width 31 height 12
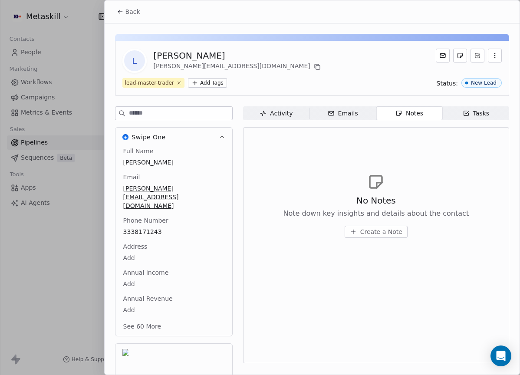
click at [132, 10] on span "Back" at bounding box center [132, 11] width 15 height 9
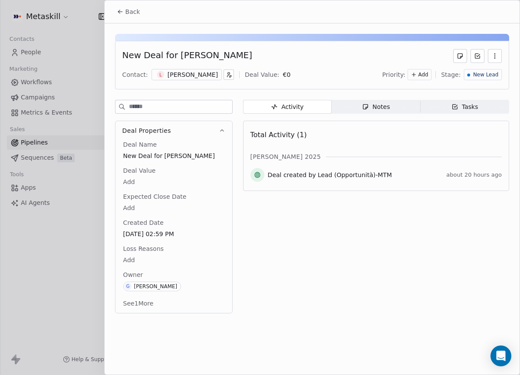
click at [366, 111] on span "Notes Notes" at bounding box center [375, 107] width 88 height 14
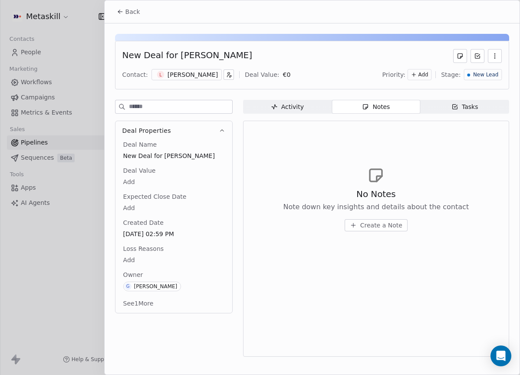
click at [397, 223] on span "Create a Note" at bounding box center [381, 225] width 42 height 9
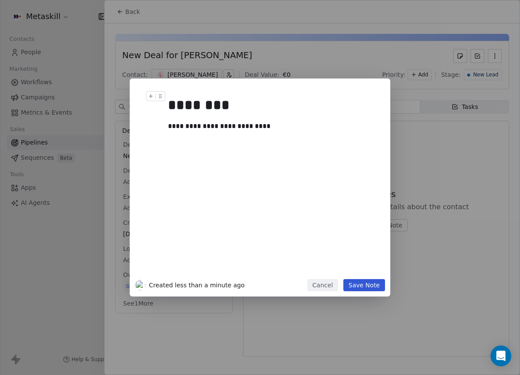
click at [361, 289] on button "Save Note" at bounding box center [364, 285] width 42 height 12
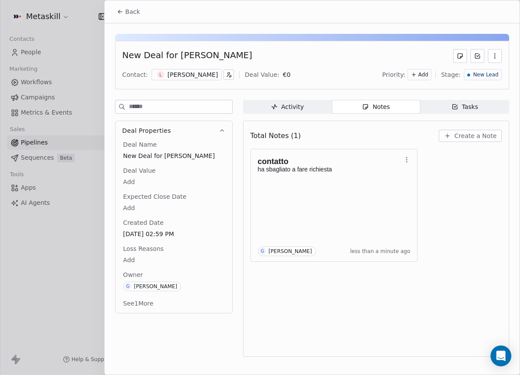
click at [468, 83] on div "New Deal for [PERSON_NAME] Contact: L [PERSON_NAME] Deal Value: € 0 Priority: A…" at bounding box center [312, 65] width 394 height 49
click at [478, 75] on span "New Lead" at bounding box center [485, 74] width 25 height 7
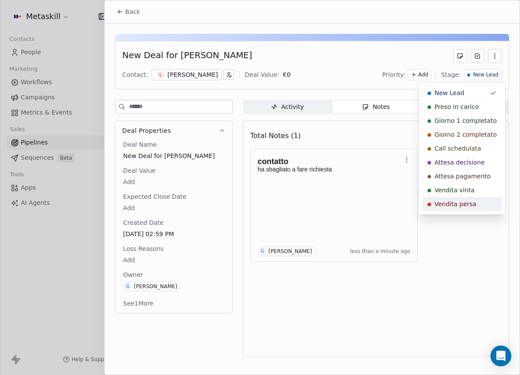
click at [466, 203] on span "Vendita persa" at bounding box center [455, 204] width 42 height 9
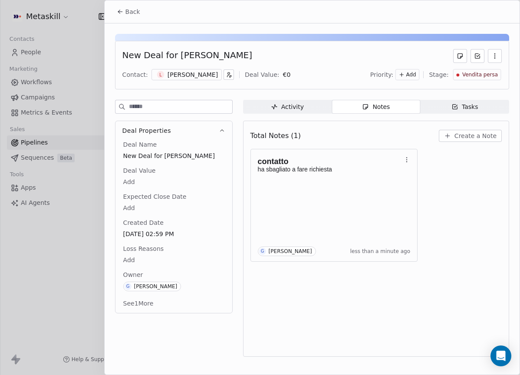
click at [158, 203] on body "Metaskill Contacts People Marketing Workflows Campaigns Metrics & Events Sales …" at bounding box center [260, 187] width 520 height 375
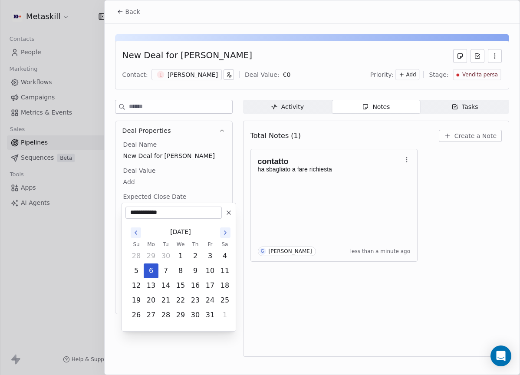
click at [224, 210] on button at bounding box center [228, 212] width 10 height 10
type input "**********"
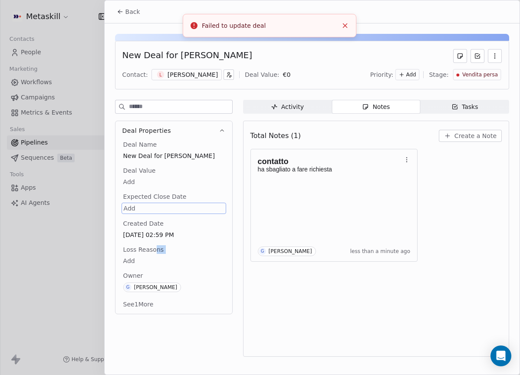
click at [155, 254] on div "Loss Reasons Add" at bounding box center [173, 255] width 105 height 21
click at [151, 257] on body "Metaskill Contacts People Marketing Workflows Campaigns Metrics & Events Sales …" at bounding box center [260, 187] width 520 height 375
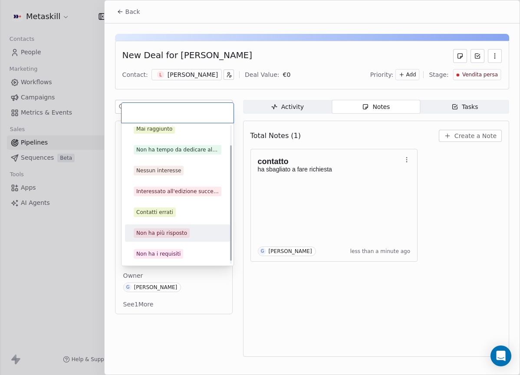
scroll to position [28, 0]
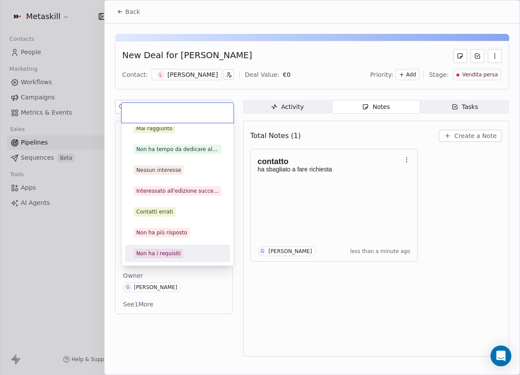
click at [184, 249] on div "Non ha i requisiti" at bounding box center [178, 254] width 88 height 10
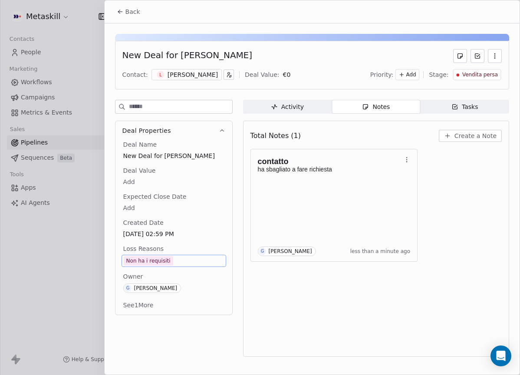
click at [127, 20] on div "Back" at bounding box center [312, 11] width 415 height 23
click at [135, 9] on span "Back" at bounding box center [132, 11] width 15 height 9
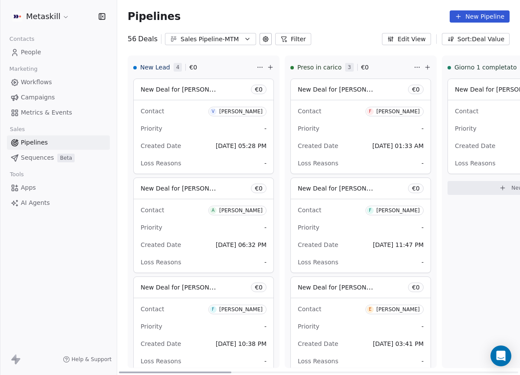
click at [232, 113] on div "[PERSON_NAME]" at bounding box center [240, 111] width 43 height 6
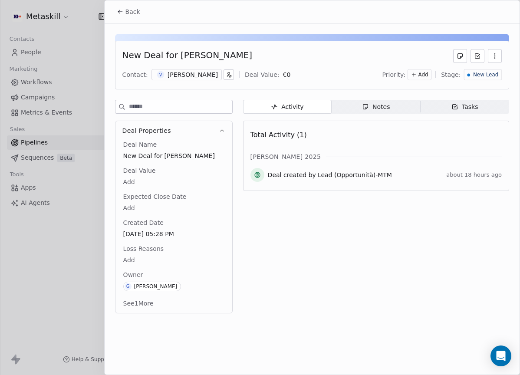
click at [213, 77] on div "[PERSON_NAME]" at bounding box center [192, 74] width 50 height 9
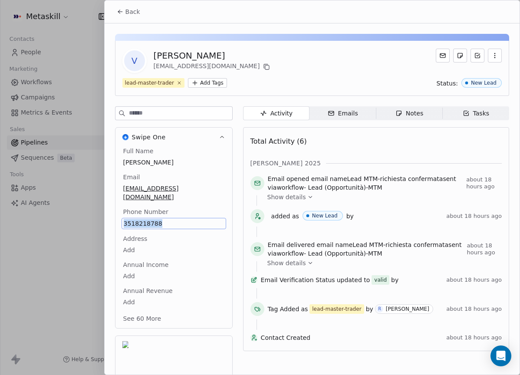
click at [211, 186] on span "[EMAIL_ADDRESS][DOMAIN_NAME]" at bounding box center [173, 192] width 101 height 17
click at [218, 197] on div "Full Name [PERSON_NAME] Email [EMAIL_ADDRESS][DOMAIN_NAME] Phone Number [PHONE_…" at bounding box center [173, 236] width 105 height 178
click at [220, 208] on div "Phone Number [PHONE_NUMBER]" at bounding box center [173, 218] width 105 height 21
click at [326, 163] on span at bounding box center [414, 163] width 176 height 0
click at [263, 64] on icon at bounding box center [266, 66] width 7 height 7
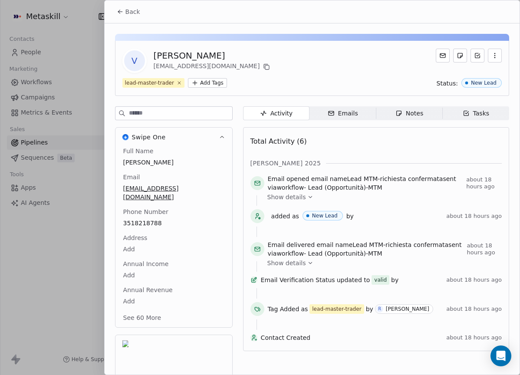
click at [124, 9] on button "Back" at bounding box center [128, 12] width 34 height 16
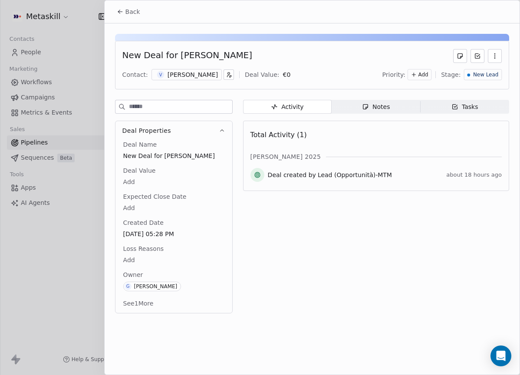
click at [379, 113] on span "Notes Notes" at bounding box center [375, 107] width 88 height 14
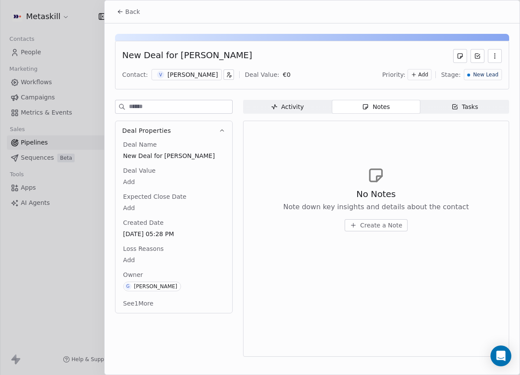
click at [383, 219] on button "Create a Note" at bounding box center [375, 225] width 63 height 12
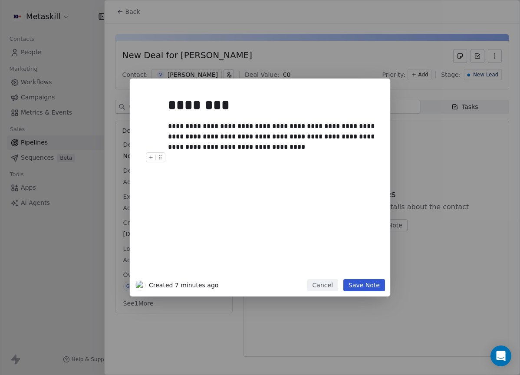
click at [372, 290] on button "Save Note" at bounding box center [364, 285] width 42 height 12
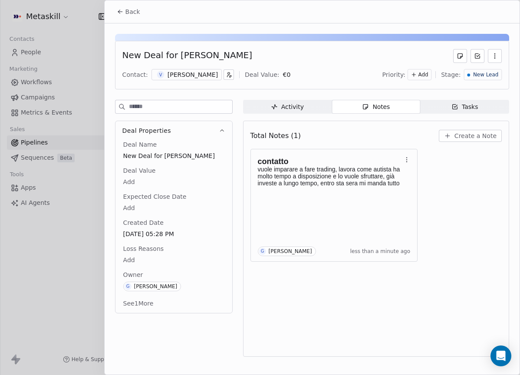
click at [133, 13] on span "Back" at bounding box center [132, 11] width 15 height 9
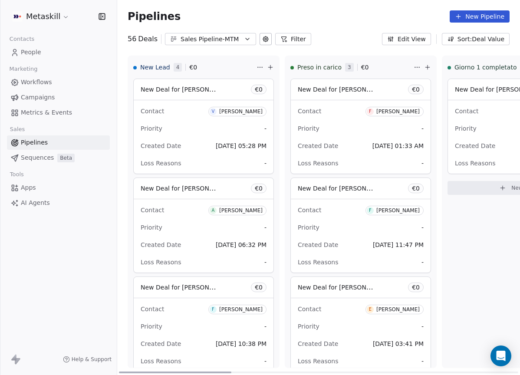
click at [236, 109] on div "New Lead 4 € 0 New Deal for [PERSON_NAME] € 0 Contact V [PERSON_NAME] Priority …" at bounding box center [318, 215] width 403 height 319
click at [246, 113] on div "[PERSON_NAME]" at bounding box center [240, 111] width 43 height 6
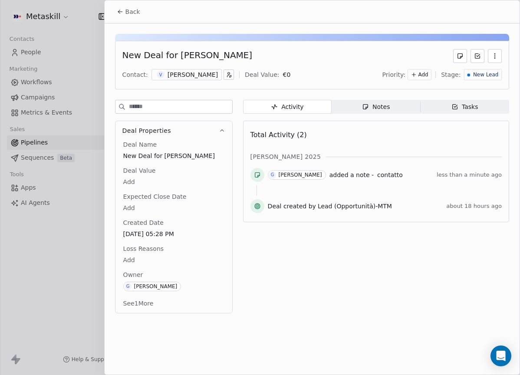
click at [364, 105] on icon "button" at bounding box center [365, 106] width 7 height 7
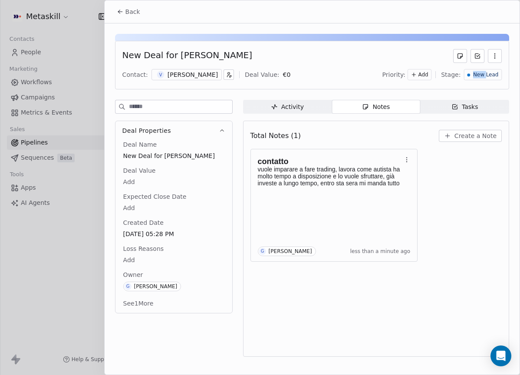
click at [487, 72] on span "New Lead" at bounding box center [485, 74] width 25 height 7
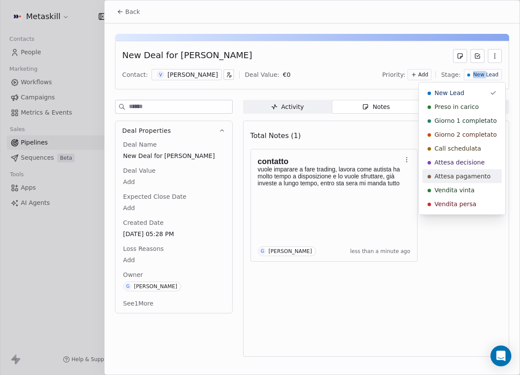
click at [466, 173] on span "Attesa pagamento" at bounding box center [462, 176] width 56 height 9
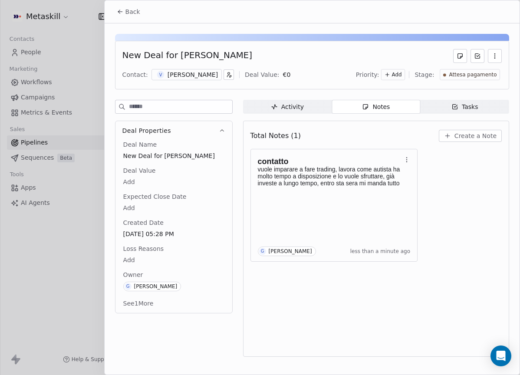
click at [144, 20] on div "Back" at bounding box center [312, 11] width 415 height 23
click at [147, 18] on div "Back" at bounding box center [312, 11] width 415 height 23
click at [140, 12] on button "Back" at bounding box center [128, 12] width 34 height 16
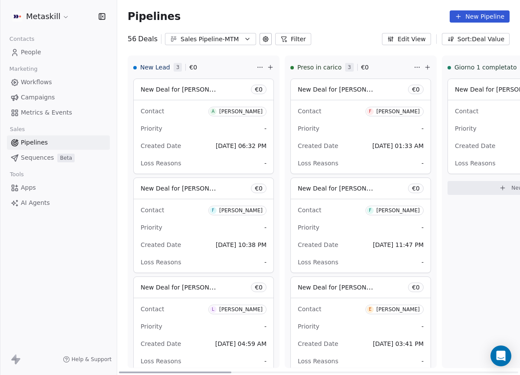
click at [235, 111] on div "[PERSON_NAME]" at bounding box center [240, 111] width 43 height 6
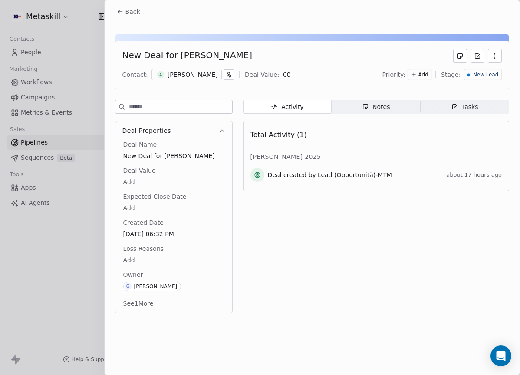
click at [190, 75] on div "[PERSON_NAME]" at bounding box center [192, 74] width 50 height 9
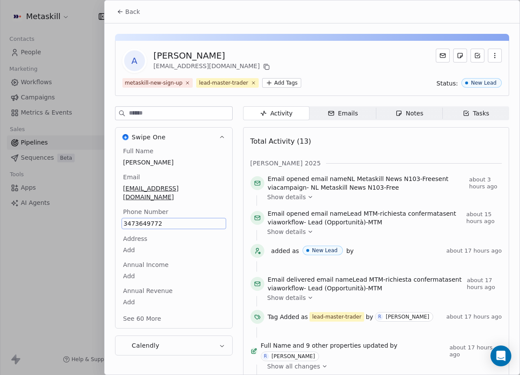
scroll to position [27, 0]
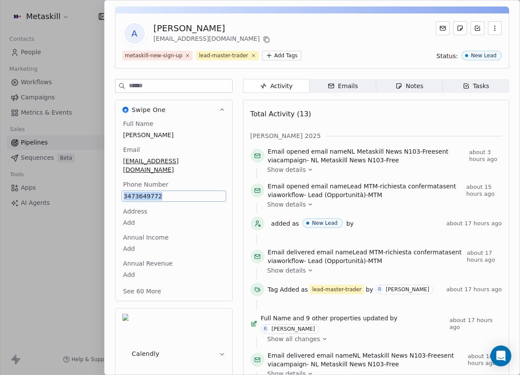
click at [420, 85] on div "Notes" at bounding box center [409, 86] width 28 height 9
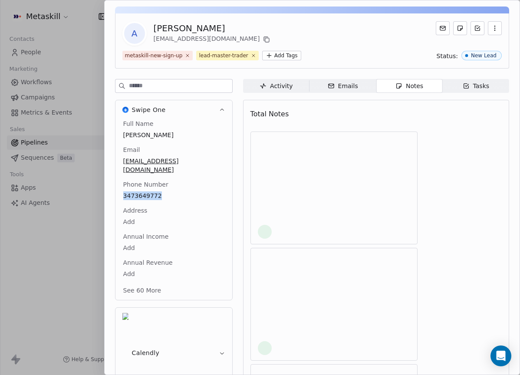
click at [290, 87] on html "Metaskill Contacts People Marketing Workflows Campaigns Metrics & Events Sales …" at bounding box center [260, 187] width 520 height 375
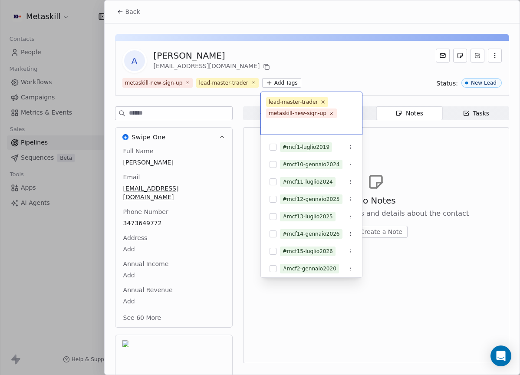
click at [376, 61] on html "Metaskill Contacts People Marketing Workflows Campaigns Metrics & Events Sales …" at bounding box center [260, 187] width 520 height 375
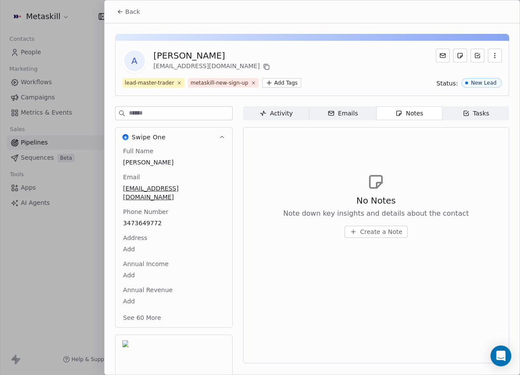
click at [283, 118] on span "Activity Activity" at bounding box center [276, 113] width 66 height 14
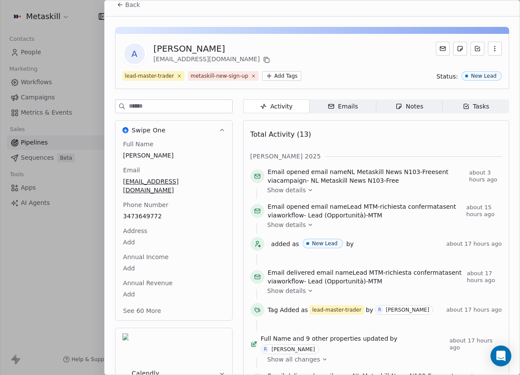
scroll to position [26, 0]
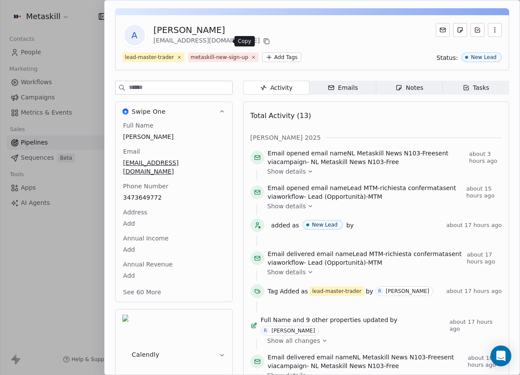
click at [263, 40] on icon at bounding box center [266, 41] width 7 height 7
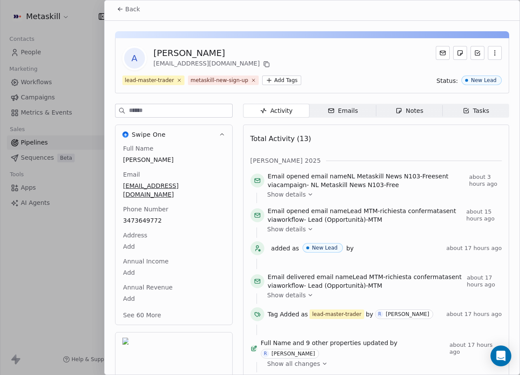
scroll to position [0, 0]
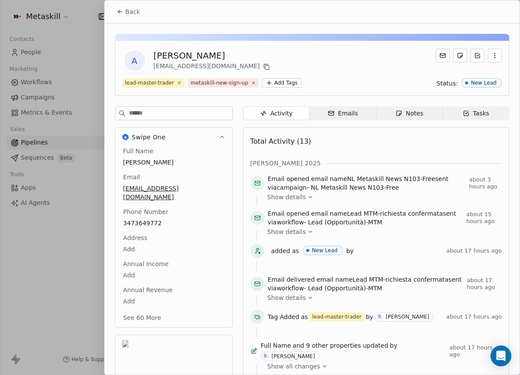
click at [138, 16] on button "Back" at bounding box center [128, 12] width 34 height 16
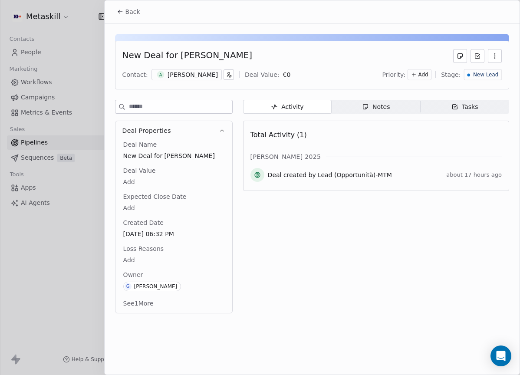
click at [373, 114] on div "Activity Activity Notes Notes Tasks Tasks Total Activity (1) [PERSON_NAME] 2025…" at bounding box center [376, 209] width 266 height 219
click at [388, 111] on div "Notes" at bounding box center [376, 106] width 28 height 9
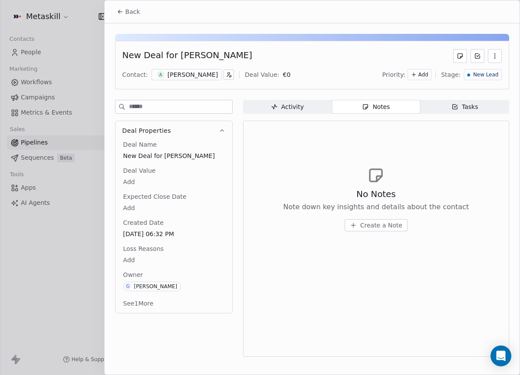
click at [383, 223] on span "Create a Note" at bounding box center [381, 225] width 42 height 9
click at [411, 196] on div "**********" at bounding box center [260, 188] width 520 height 218
click at [380, 225] on span "Create a Note" at bounding box center [381, 225] width 42 height 9
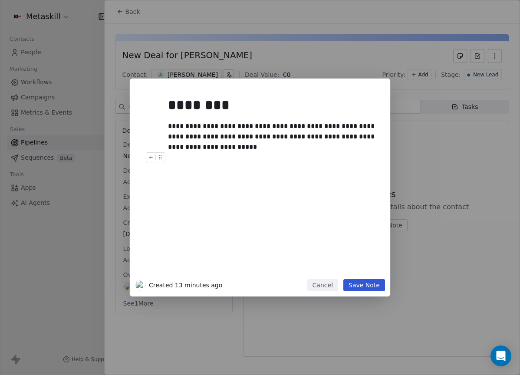
click at [372, 277] on div "**********" at bounding box center [270, 181] width 215 height 195
click at [374, 280] on button "Save Note" at bounding box center [364, 285] width 42 height 12
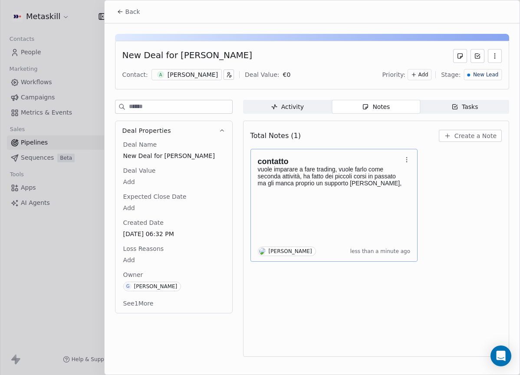
click at [377, 194] on div "contatto vuole imparare a fare trading, vuole farlo come seconda attività, ha f…" at bounding box center [334, 174] width 153 height 41
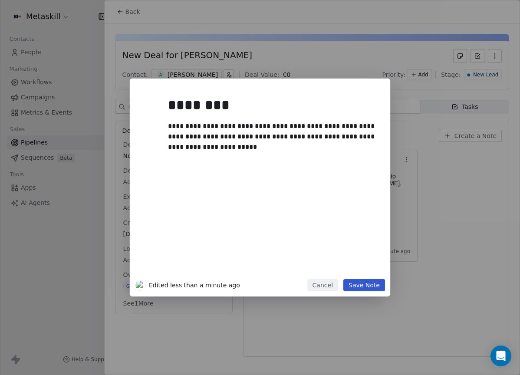
click at [289, 170] on div "**********" at bounding box center [273, 183] width 210 height 185
click at [303, 146] on div "**********" at bounding box center [273, 136] width 210 height 31
click at [357, 284] on button "Save Note" at bounding box center [364, 285] width 42 height 12
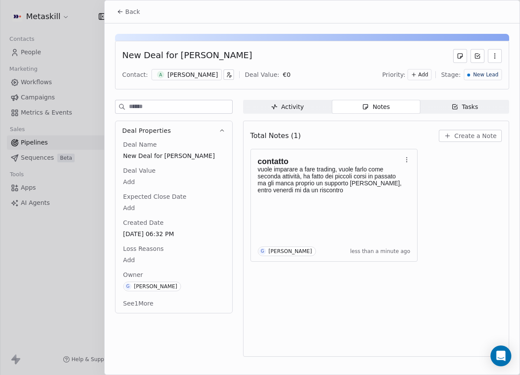
click at [504, 64] on div "New Deal for [PERSON_NAME] Contact: A [PERSON_NAME] Deal Value: € 0 Priority: A…" at bounding box center [312, 65] width 394 height 49
click at [499, 69] on div "New Lead" at bounding box center [483, 74] width 38 height 11
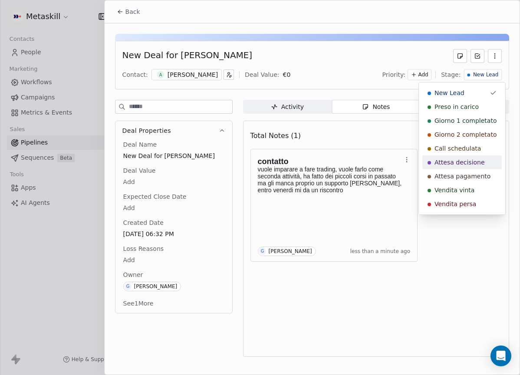
click at [474, 163] on span "Attesa decisione" at bounding box center [459, 162] width 50 height 9
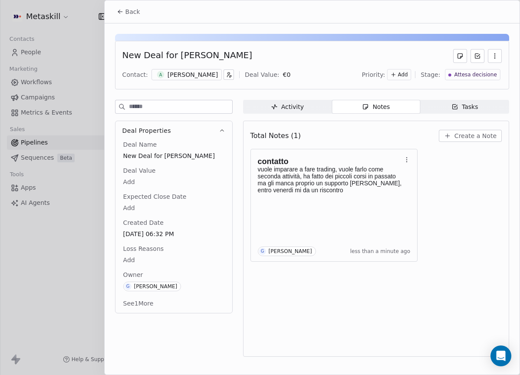
click at [133, 16] on button "Back" at bounding box center [128, 12] width 34 height 16
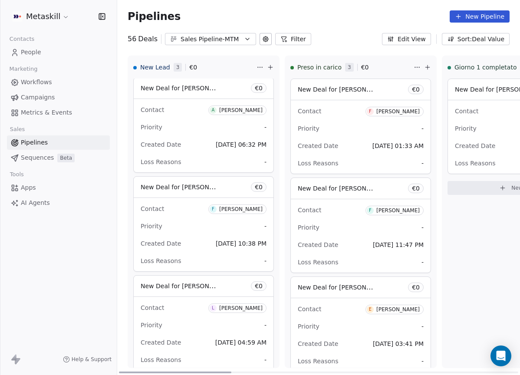
scroll to position [2, 0]
click at [235, 112] on div "[PERSON_NAME]" at bounding box center [240, 110] width 43 height 6
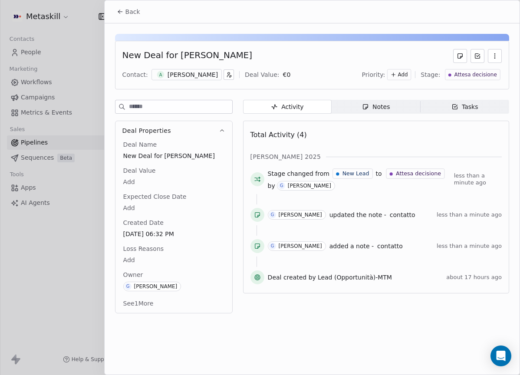
click at [387, 105] on div "Notes" at bounding box center [376, 106] width 28 height 9
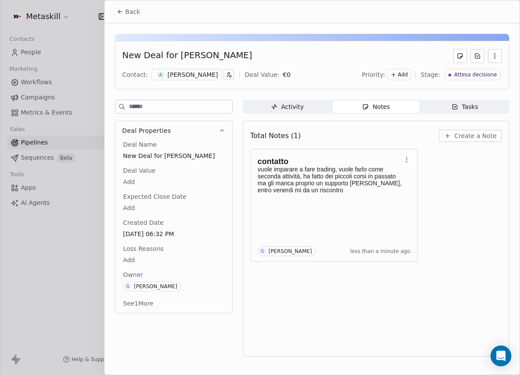
click at [131, 11] on span "Back" at bounding box center [132, 11] width 15 height 9
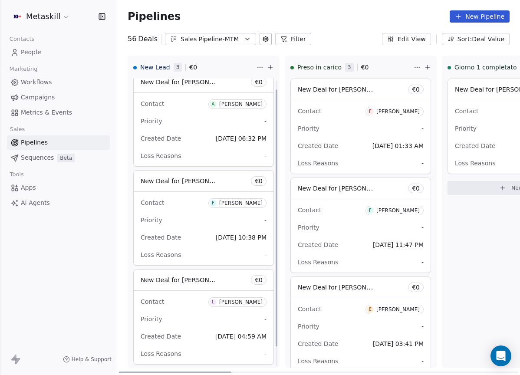
scroll to position [13, 0]
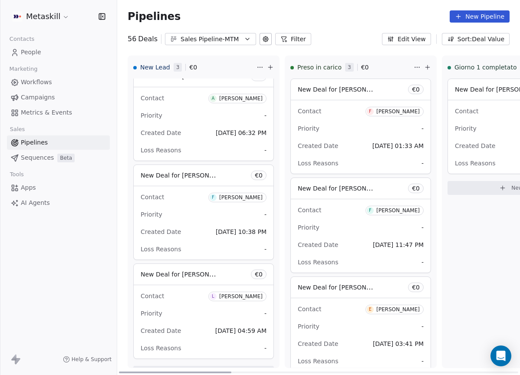
click at [249, 197] on div "[PERSON_NAME]" at bounding box center [240, 197] width 43 height 6
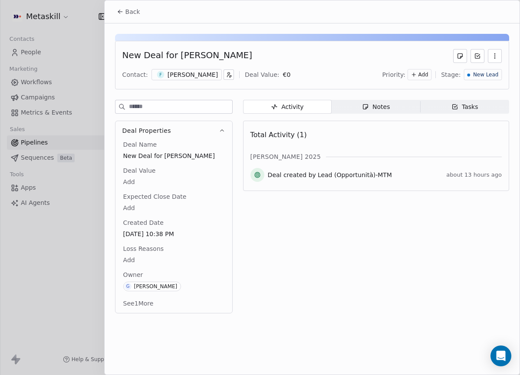
click at [181, 73] on div "[PERSON_NAME]" at bounding box center [192, 74] width 50 height 9
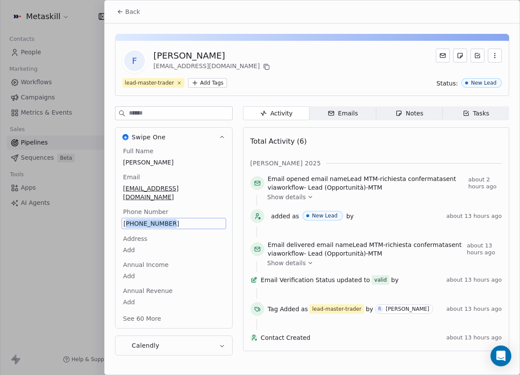
click at [144, 219] on span "[PHONE_NUMBER]" at bounding box center [174, 223] width 100 height 9
click at [144, 213] on input "**********" at bounding box center [173, 219] width 100 height 17
click at [207, 176] on html "Metaskill Contacts People Marketing Workflows Campaigns Metrics & Events Sales …" at bounding box center [260, 187] width 520 height 375
click at [146, 219] on span "[PHONE_NUMBER]" at bounding box center [174, 223] width 100 height 9
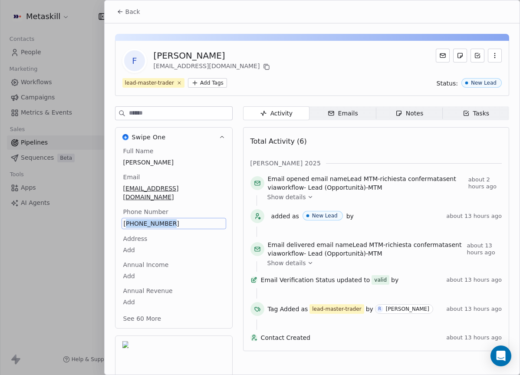
click at [146, 219] on span "[PHONE_NUMBER]" at bounding box center [174, 223] width 100 height 9
click at [223, 152] on html "Metaskill Contacts People Marketing Workflows Campaigns Metrics & Events Sales …" at bounding box center [260, 187] width 520 height 375
click at [402, 119] on span "Notes Notes" at bounding box center [409, 113] width 66 height 14
click at [409, 116] on div "Notes" at bounding box center [409, 113] width 28 height 9
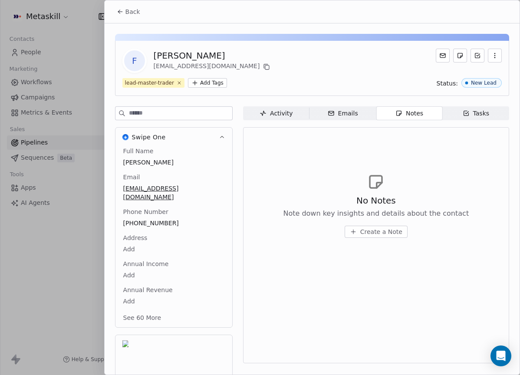
click at [393, 229] on span "Create a Note" at bounding box center [381, 231] width 42 height 9
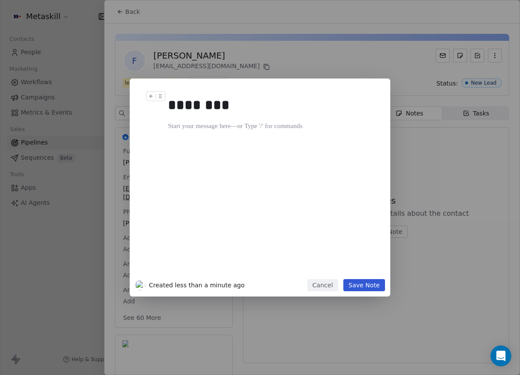
click at [323, 280] on button "Cancel" at bounding box center [322, 285] width 31 height 12
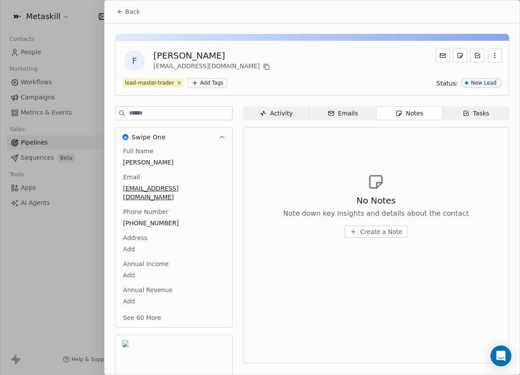
click at [364, 233] on span "Create a Note" at bounding box center [381, 231] width 42 height 9
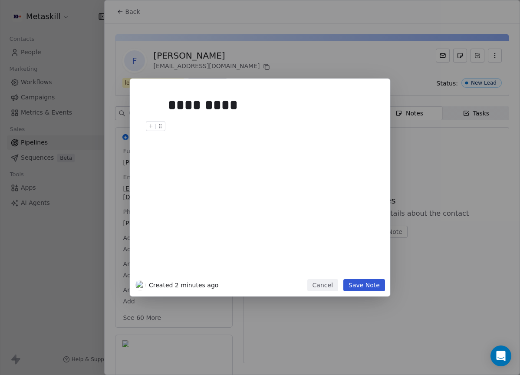
click at [331, 289] on button "Cancel" at bounding box center [322, 285] width 31 height 12
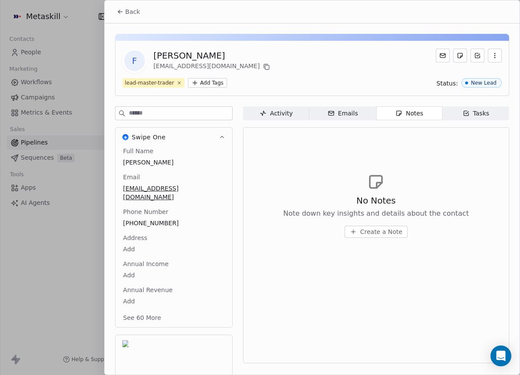
click at [124, 16] on button "Back" at bounding box center [128, 12] width 34 height 16
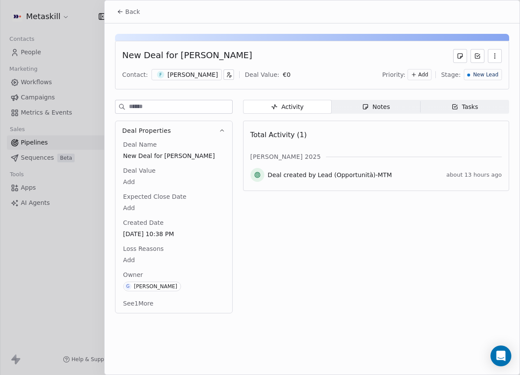
drag, startPoint x: 364, startPoint y: 103, endPoint x: 360, endPoint y: 108, distance: 5.7
click at [364, 103] on icon "button" at bounding box center [365, 106] width 7 height 7
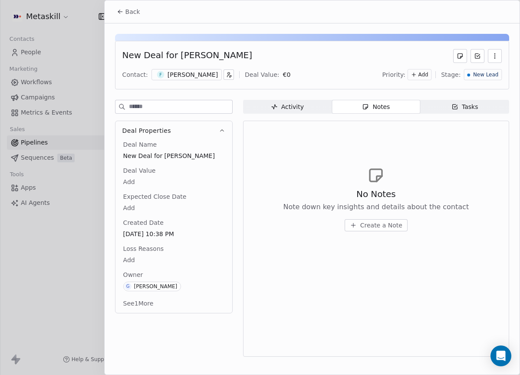
click at [383, 229] on span "Create a Note" at bounding box center [381, 225] width 42 height 9
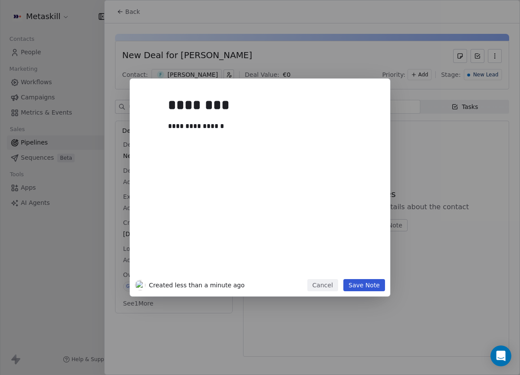
click at [370, 281] on button "Save Note" at bounding box center [364, 285] width 42 height 12
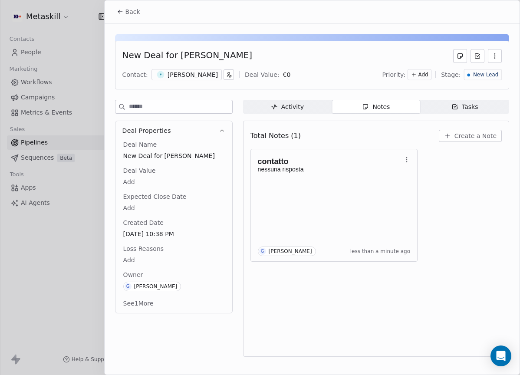
click at [492, 78] on div "New Lead" at bounding box center [483, 74] width 38 height 11
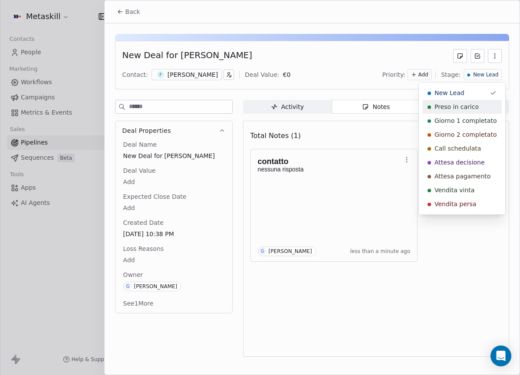
drag, startPoint x: 476, startPoint y: 108, endPoint x: 454, endPoint y: 102, distance: 23.1
click at [477, 108] on div "Preso in carico" at bounding box center [461, 106] width 69 height 9
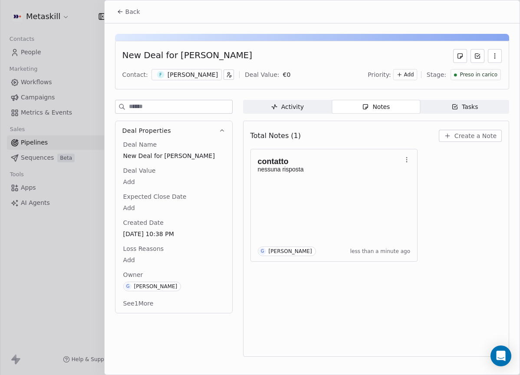
click at [137, 5] on button "Back" at bounding box center [128, 12] width 34 height 16
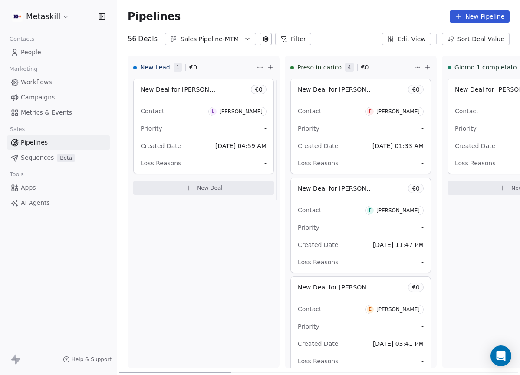
click at [248, 105] on span "L [PERSON_NAME]" at bounding box center [237, 110] width 58 height 11
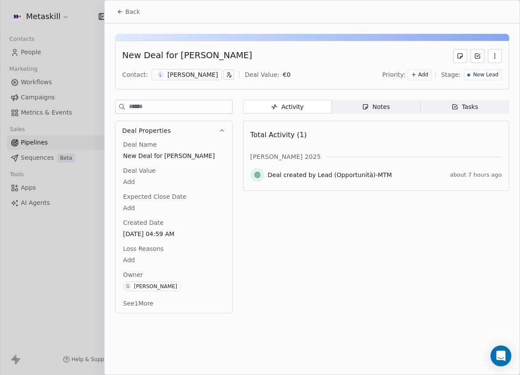
click at [181, 86] on div "New Deal for [PERSON_NAME] Contact: [PERSON_NAME] Value: € 0 Priority: Add Stag…" at bounding box center [312, 65] width 394 height 49
click at [186, 79] on div "L [PERSON_NAME]" at bounding box center [186, 74] width 70 height 11
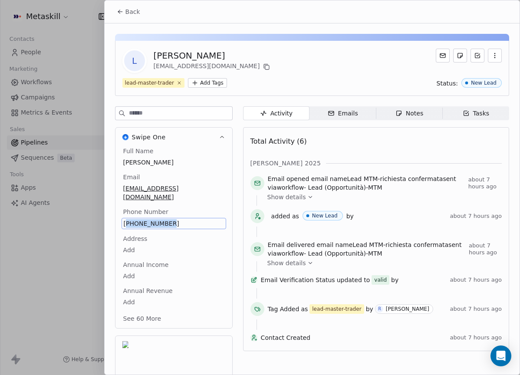
click at [140, 219] on span "[PHONE_NUMBER]" at bounding box center [174, 223] width 100 height 9
click at [139, 219] on span "[PHONE_NUMBER]" at bounding box center [174, 223] width 100 height 9
click at [139, 216] on input "**********" at bounding box center [173, 219] width 100 height 17
click at [203, 176] on html "Metaskill Contacts People Marketing Workflows Campaigns Metrics & Events Sales …" at bounding box center [260, 187] width 520 height 375
click at [120, 15] on button "Back" at bounding box center [128, 12] width 34 height 16
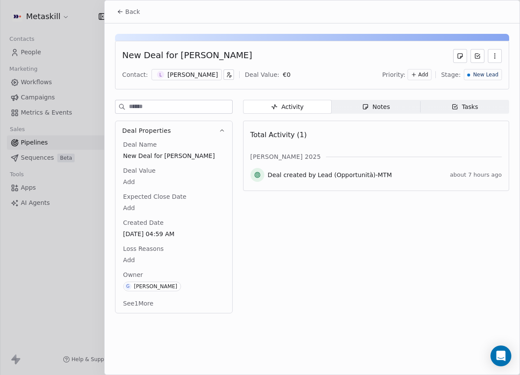
click at [202, 78] on div "[PERSON_NAME]" at bounding box center [192, 74] width 50 height 9
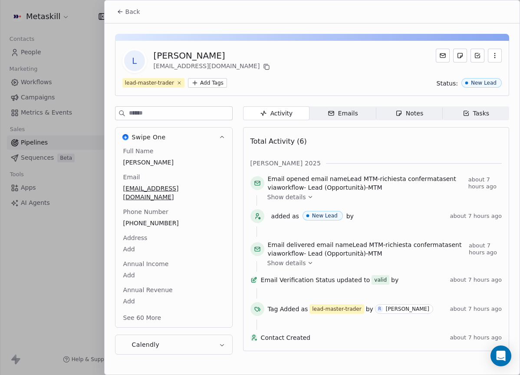
click at [408, 118] on span "Notes Notes" at bounding box center [409, 113] width 66 height 14
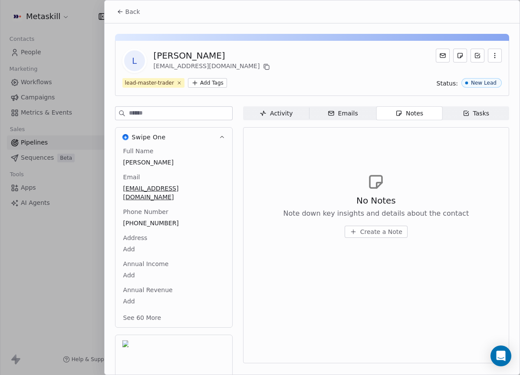
click at [121, 15] on button "Back" at bounding box center [128, 12] width 34 height 16
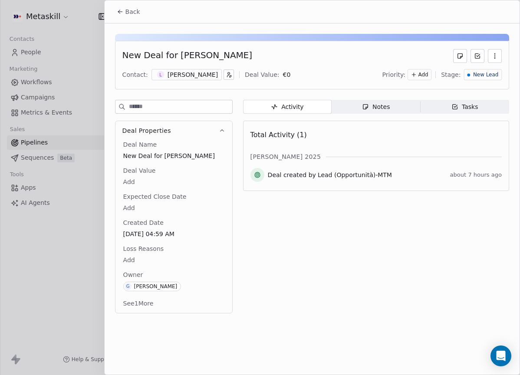
click at [403, 104] on span "Notes Notes" at bounding box center [375, 107] width 88 height 14
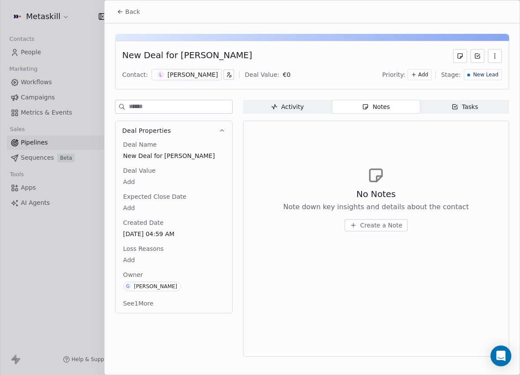
click at [395, 224] on span "Create a Note" at bounding box center [381, 225] width 42 height 9
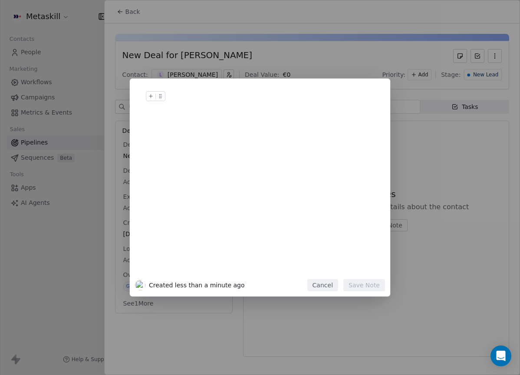
click at [333, 283] on button "Cancel" at bounding box center [322, 285] width 31 height 12
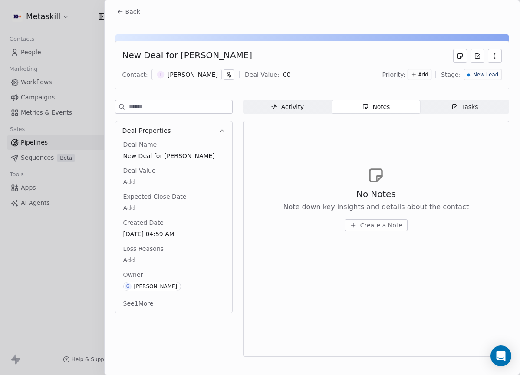
click at [132, 18] on button "Back" at bounding box center [128, 12] width 34 height 16
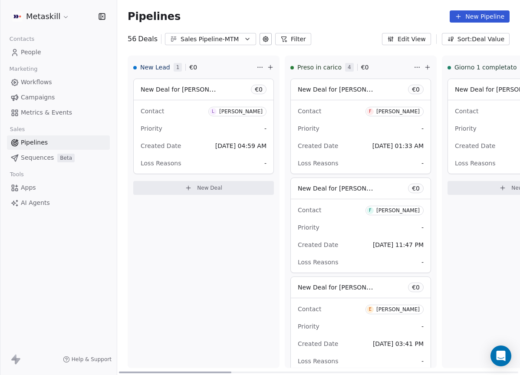
click at [216, 108] on div "L" at bounding box center [213, 111] width 7 height 7
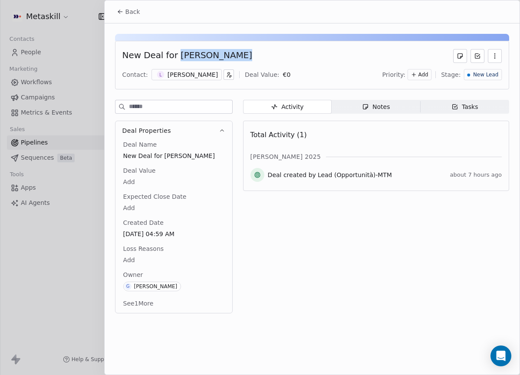
drag, startPoint x: 174, startPoint y: 53, endPoint x: 248, endPoint y: 61, distance: 74.6
click at [248, 61] on div "New Deal for [PERSON_NAME]" at bounding box center [311, 56] width 379 height 14
copy div "[PERSON_NAME]"
drag, startPoint x: 127, startPoint y: 9, endPoint x: 154, endPoint y: 11, distance: 26.6
click at [127, 10] on span "Back" at bounding box center [132, 11] width 15 height 9
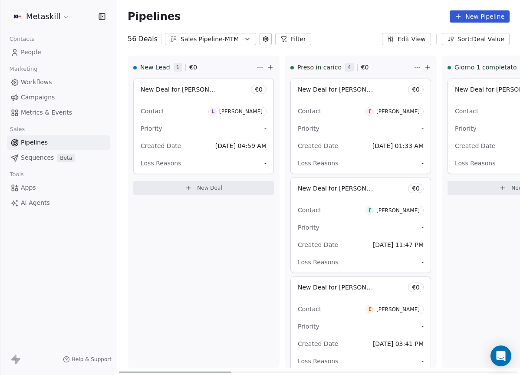
click at [246, 104] on div "Contact L [PERSON_NAME]" at bounding box center [204, 111] width 126 height 14
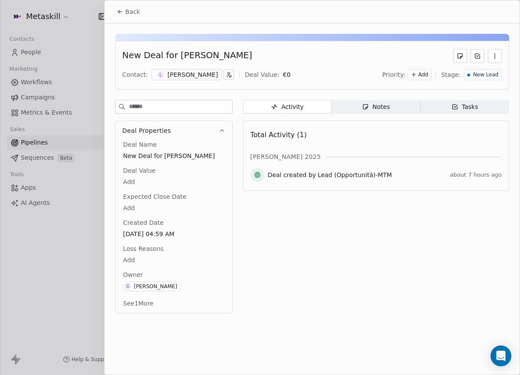
click at [485, 77] on span "New Lead" at bounding box center [485, 74] width 25 height 7
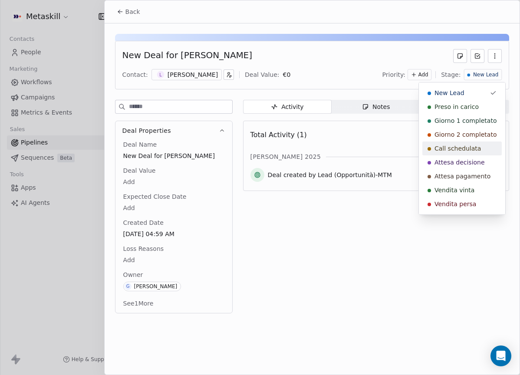
click at [477, 148] on span "Call schedulata" at bounding box center [457, 148] width 46 height 9
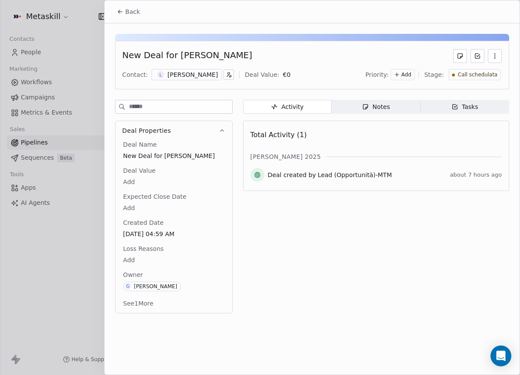
click at [390, 109] on span "Notes Notes" at bounding box center [375, 107] width 88 height 14
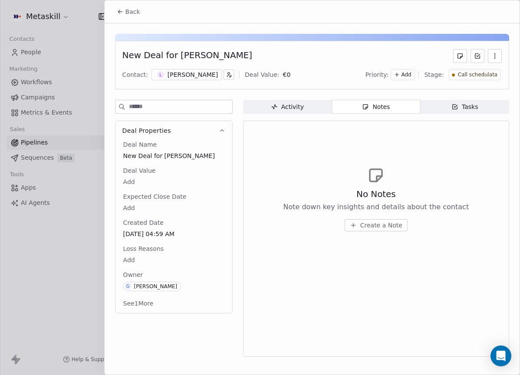
click at [378, 228] on span "Create a Note" at bounding box center [381, 225] width 42 height 9
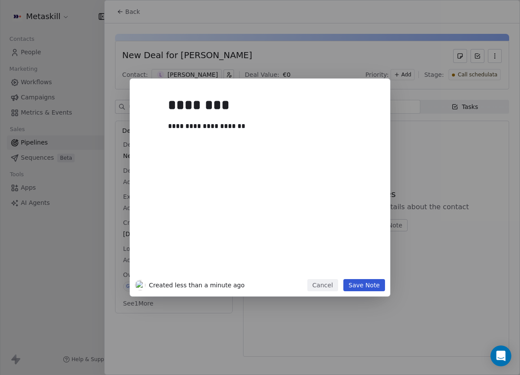
click at [377, 291] on div "**********" at bounding box center [260, 188] width 260 height 218
click at [376, 289] on button "Save Note" at bounding box center [364, 285] width 42 height 12
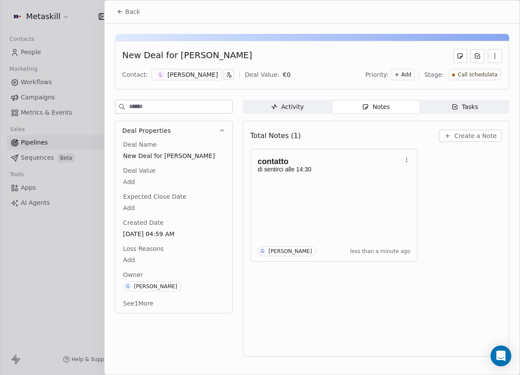
drag, startPoint x: 196, startPoint y: 72, endPoint x: 200, endPoint y: 73, distance: 4.9
click at [196, 72] on div "[PERSON_NAME]" at bounding box center [192, 74] width 50 height 9
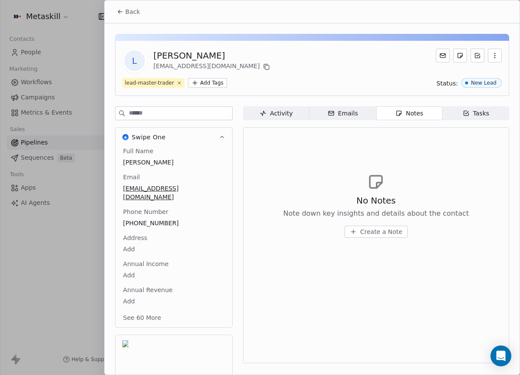
click at [127, 7] on button "Back" at bounding box center [128, 12] width 34 height 16
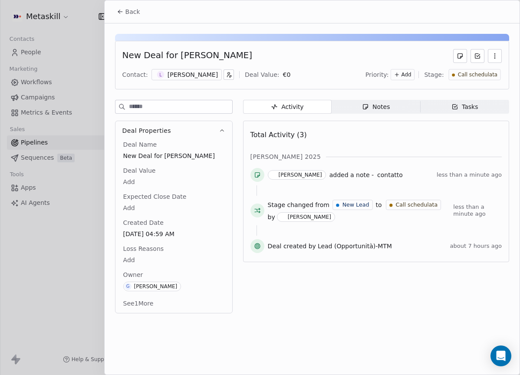
click at [128, 11] on span "Back" at bounding box center [132, 11] width 15 height 9
